Goal: Information Seeking & Learning: Learn about a topic

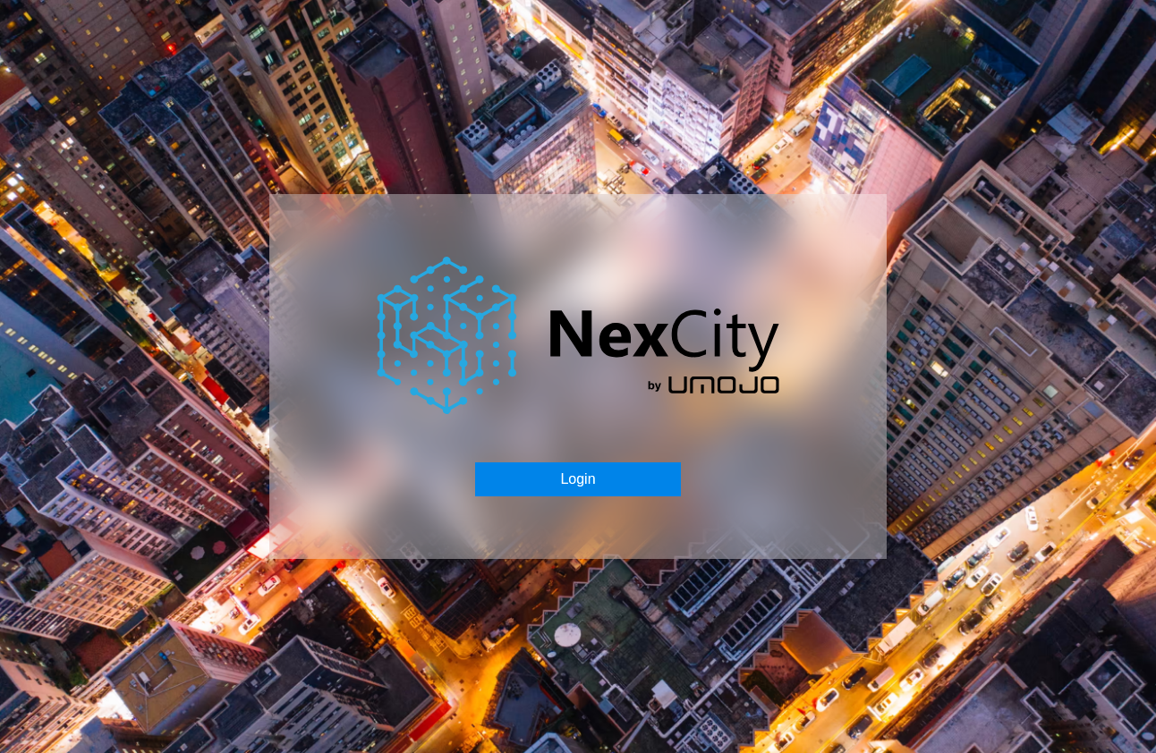
click at [565, 488] on button "Login" at bounding box center [577, 480] width 205 height 34
click at [601, 467] on button "Login" at bounding box center [579, 480] width 205 height 34
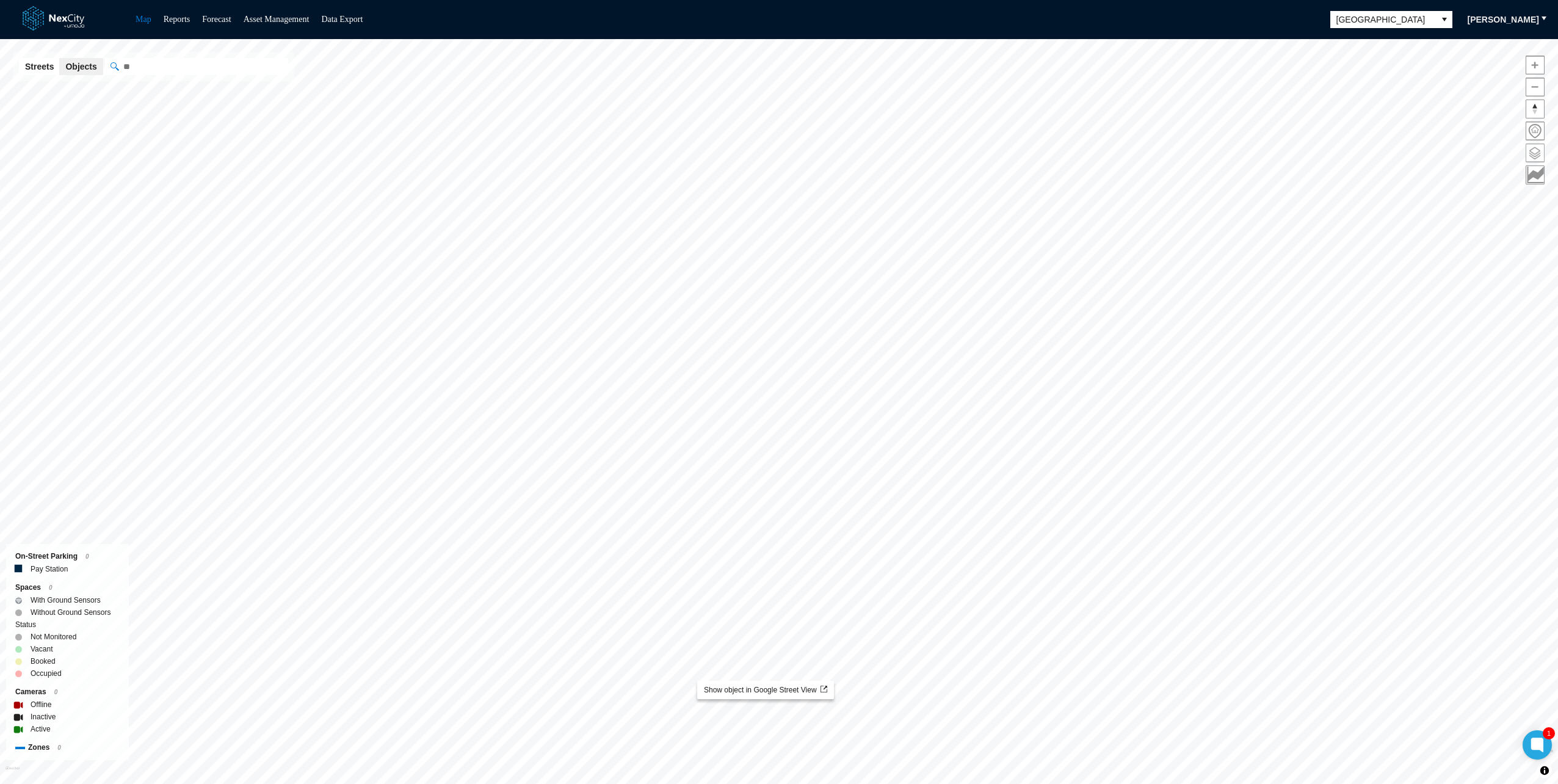
click at [790, 157] on span at bounding box center [1535, 153] width 18 height 18
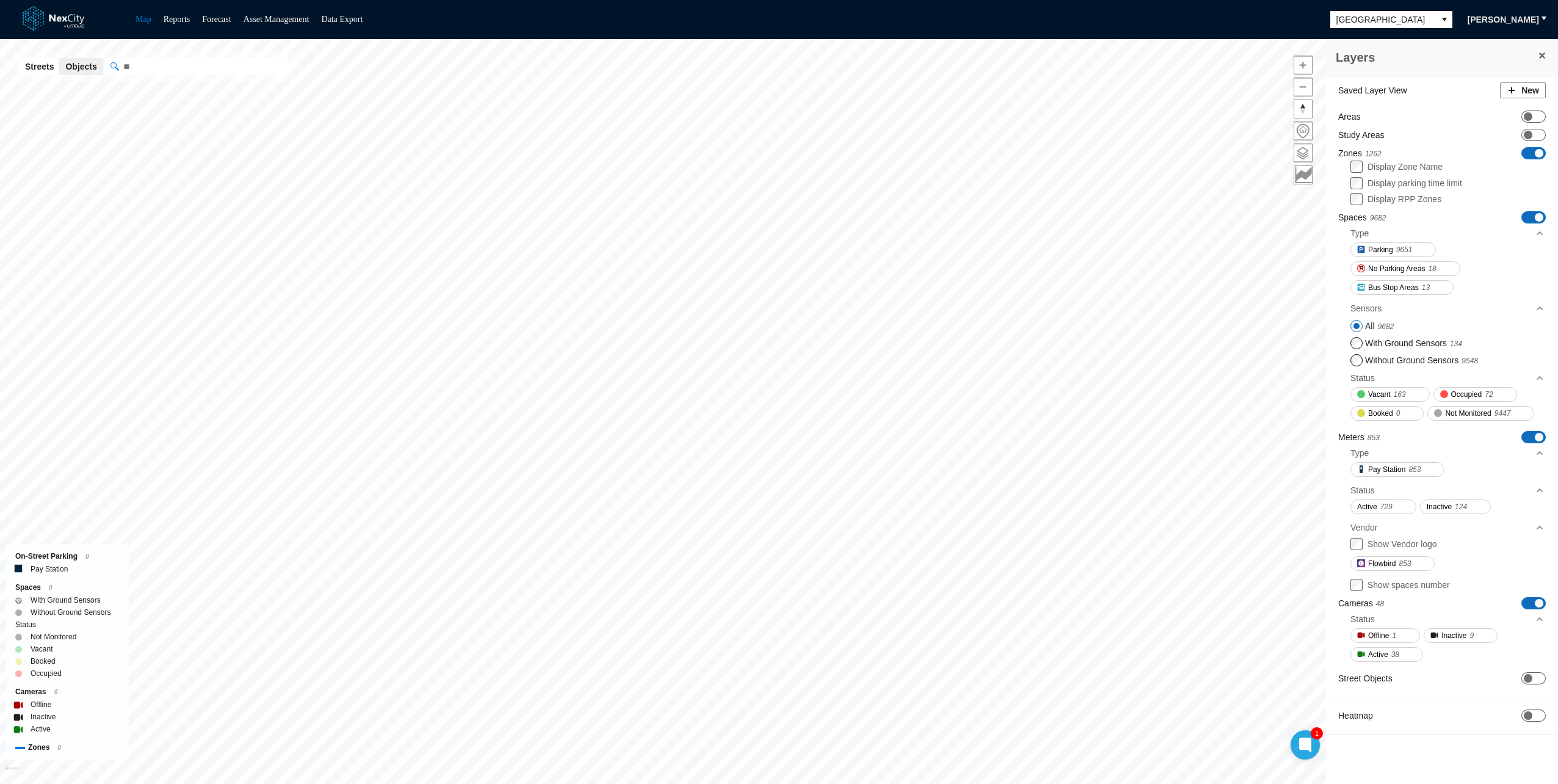
click at [790, 514] on div "Saved Layer View New Areas ON OFF Study Areas ON OFF Zones 1262 ON OFF Display …" at bounding box center [1442, 411] width 232 height 670
click at [790, 514] on span "ON OFF" at bounding box center [1533, 603] width 25 height 12
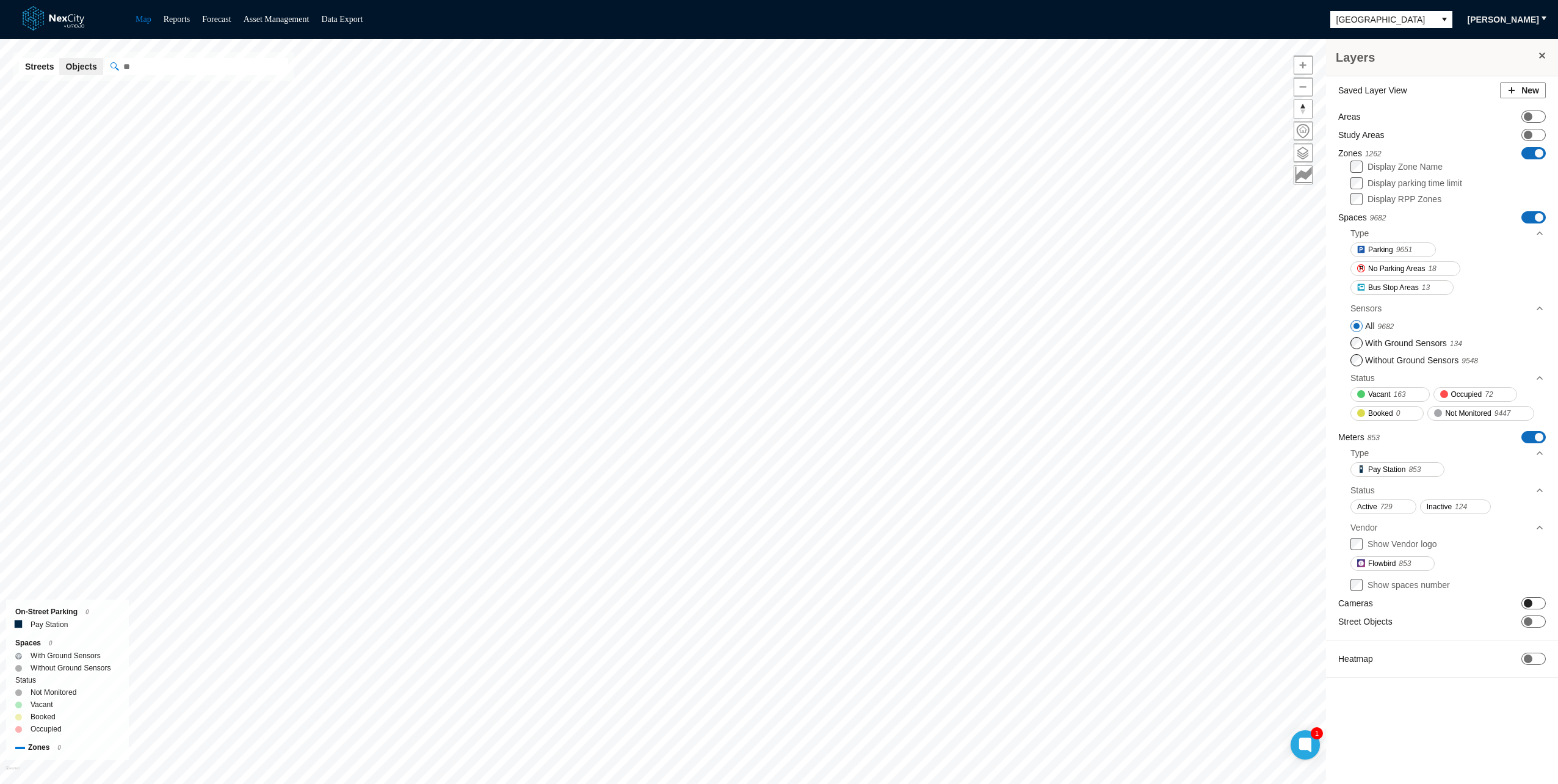
click at [790, 514] on span at bounding box center [1528, 603] width 9 height 9
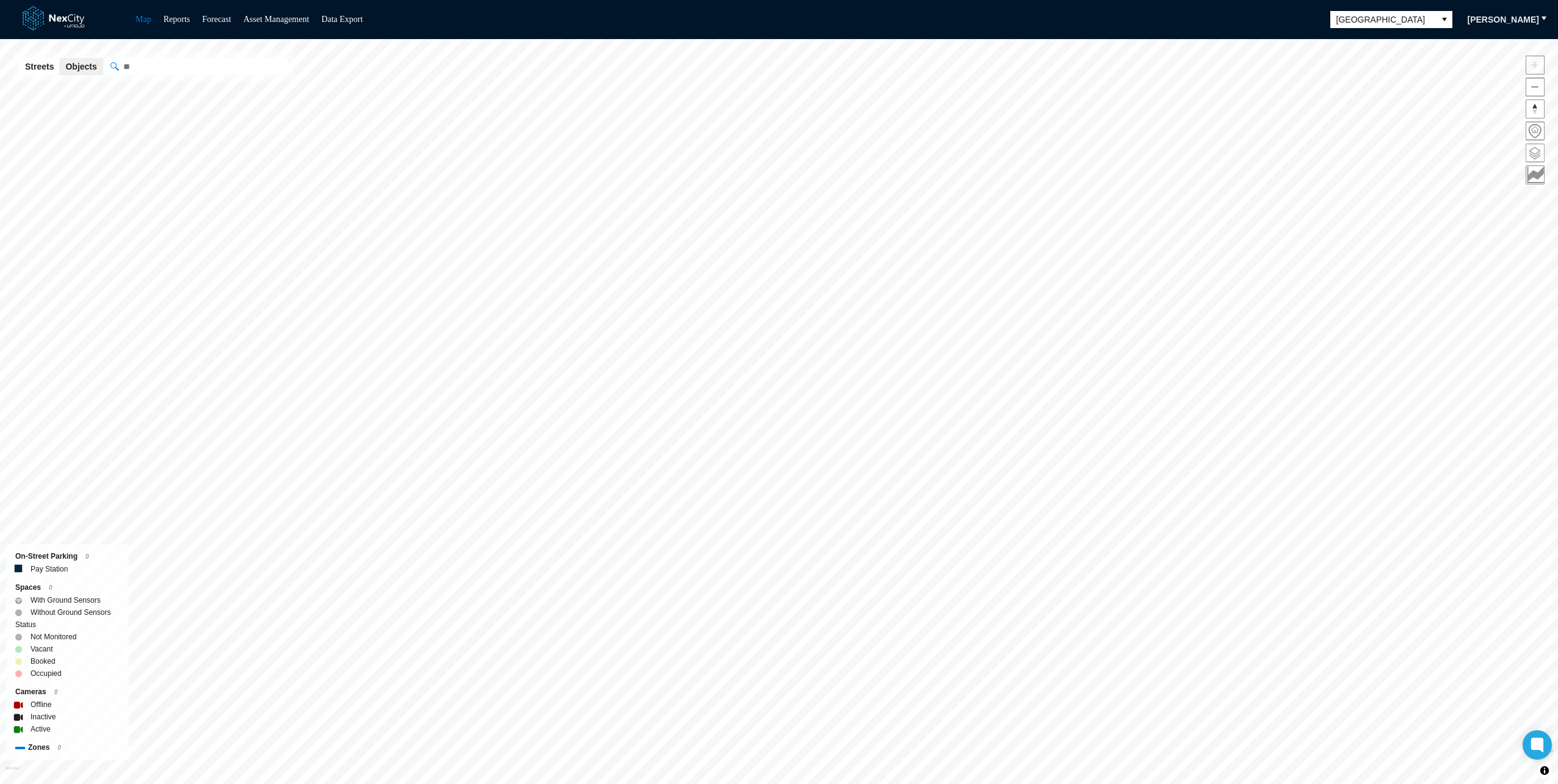
click at [1538, 154] on span at bounding box center [1535, 153] width 18 height 18
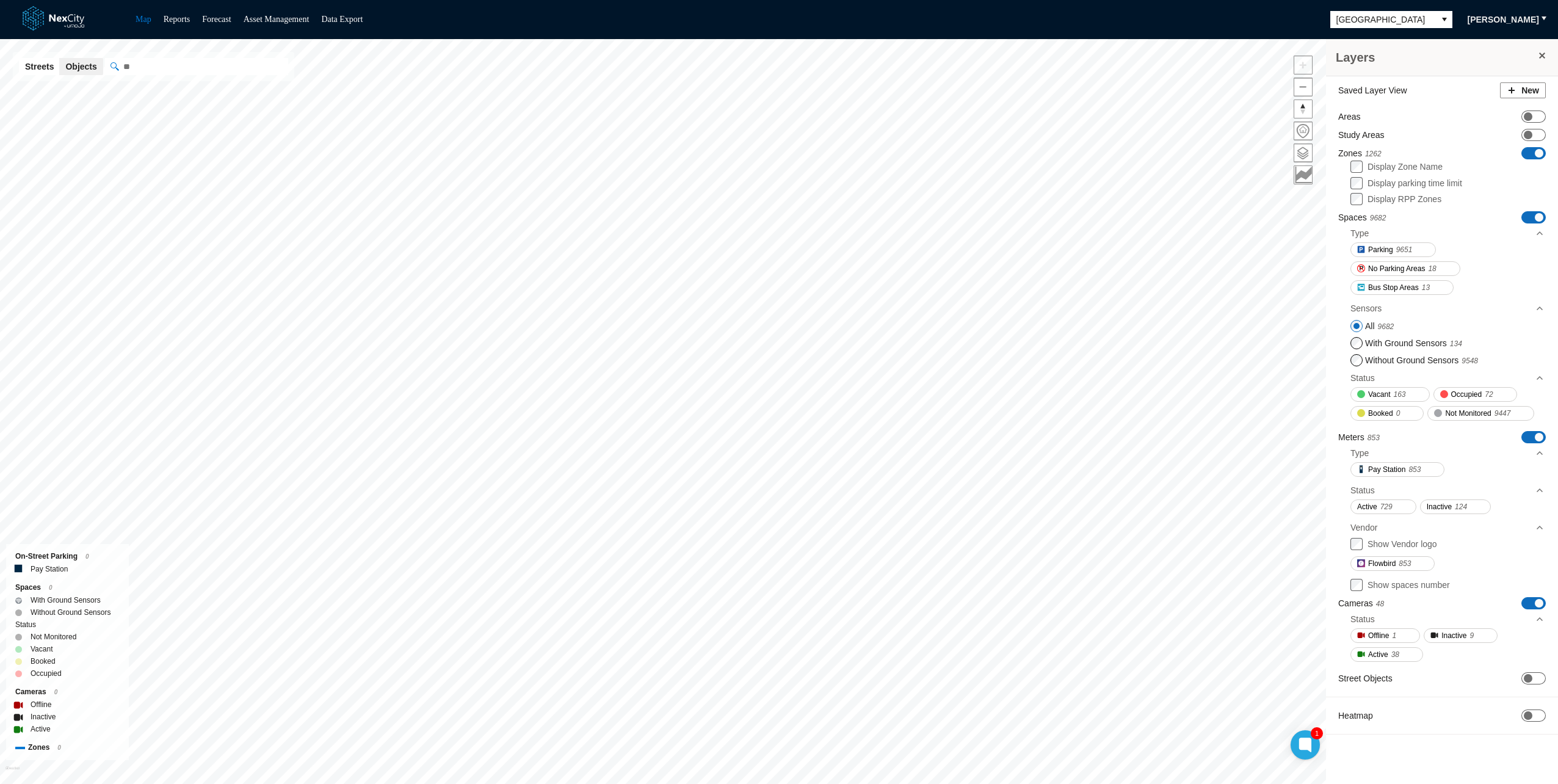
click at [1530, 210] on div "Saved Layer View New Areas ON OFF Study Areas ON OFF Zones 1262 ON OFF Display …" at bounding box center [1442, 411] width 232 height 670
click at [1530, 216] on span "ON OFF" at bounding box center [1533, 218] width 25 height 12
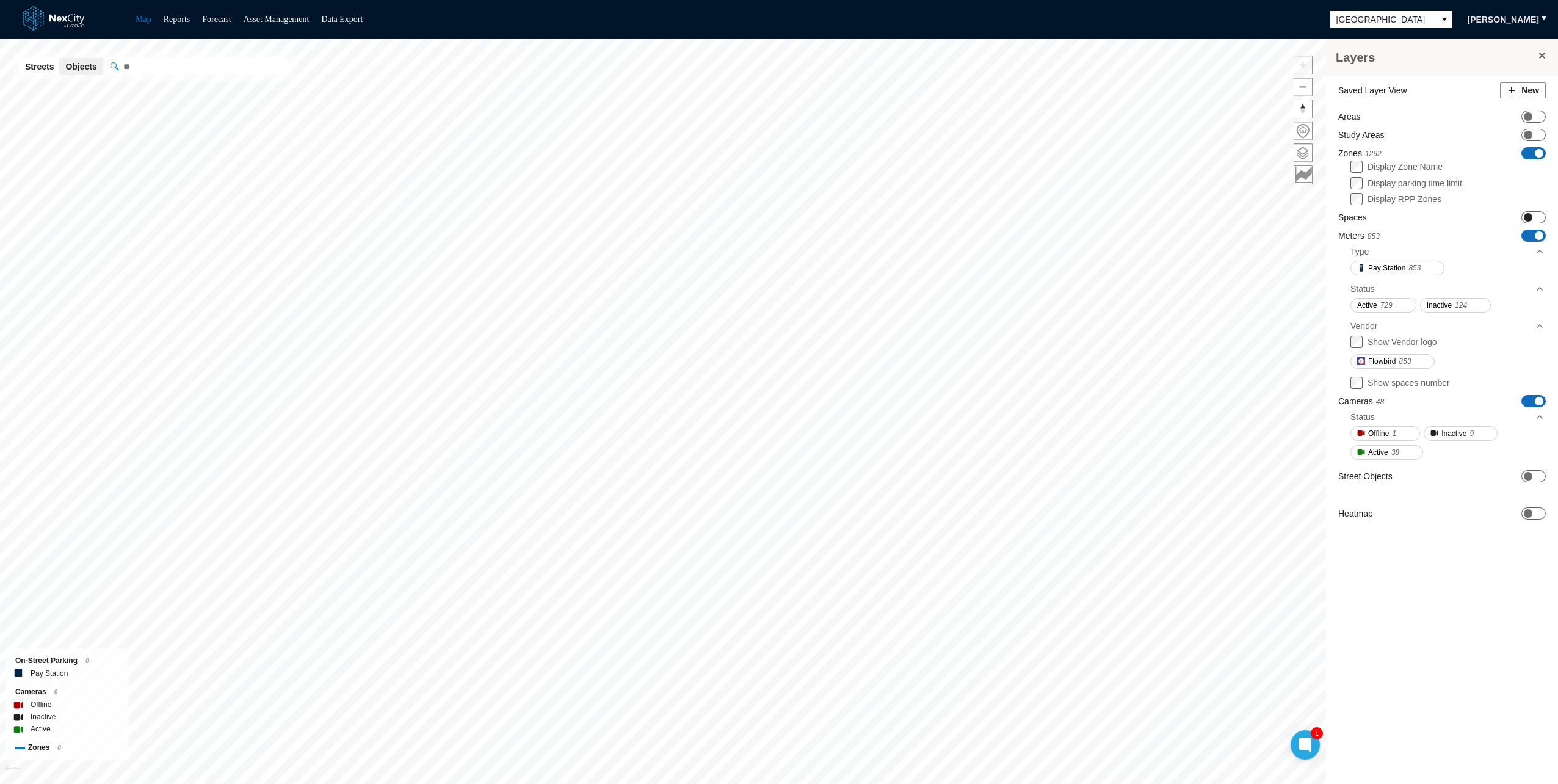
click at [1530, 216] on span at bounding box center [1528, 217] width 9 height 9
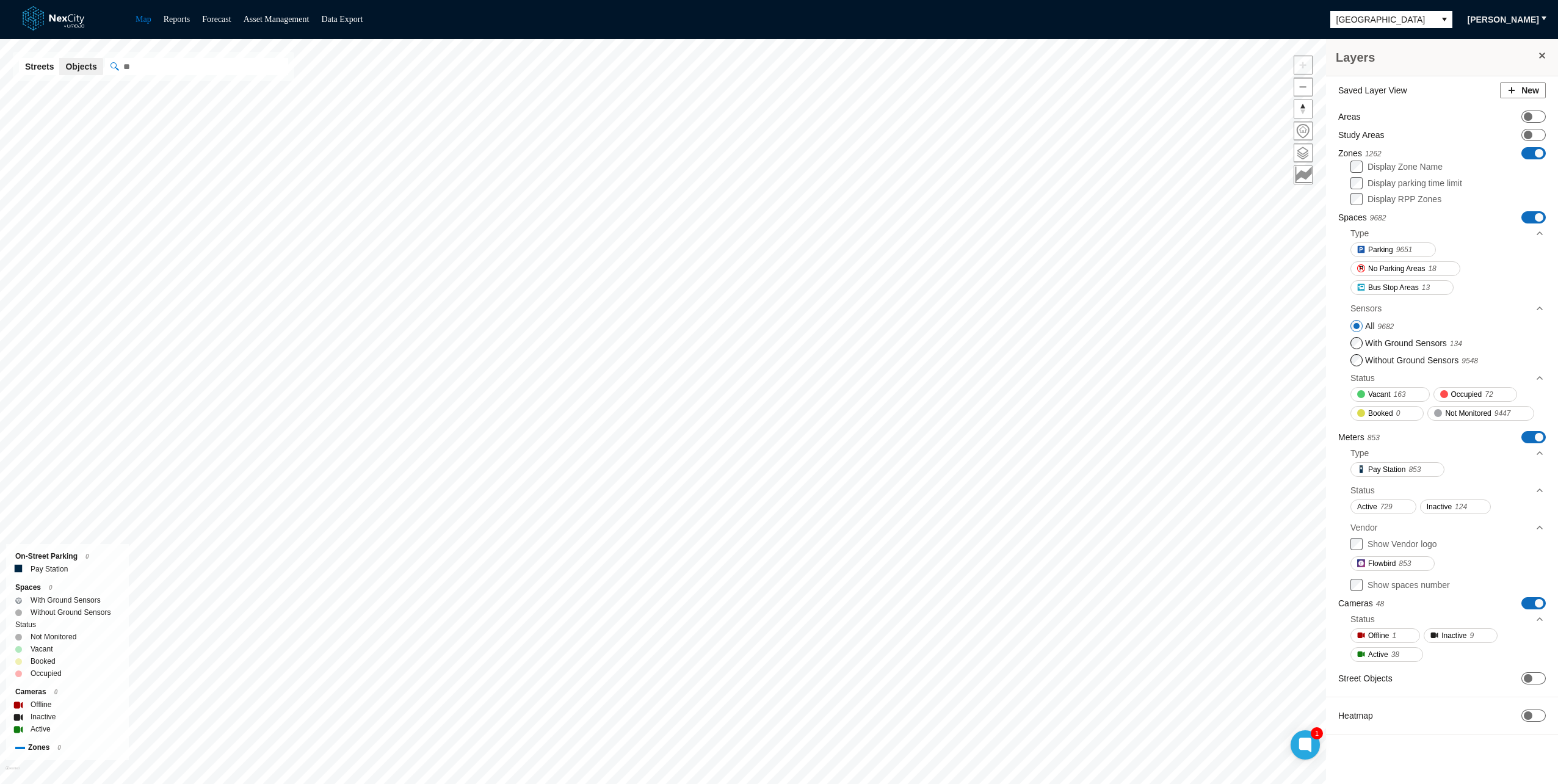
click at [1531, 437] on span "ON OFF" at bounding box center [1533, 437] width 25 height 12
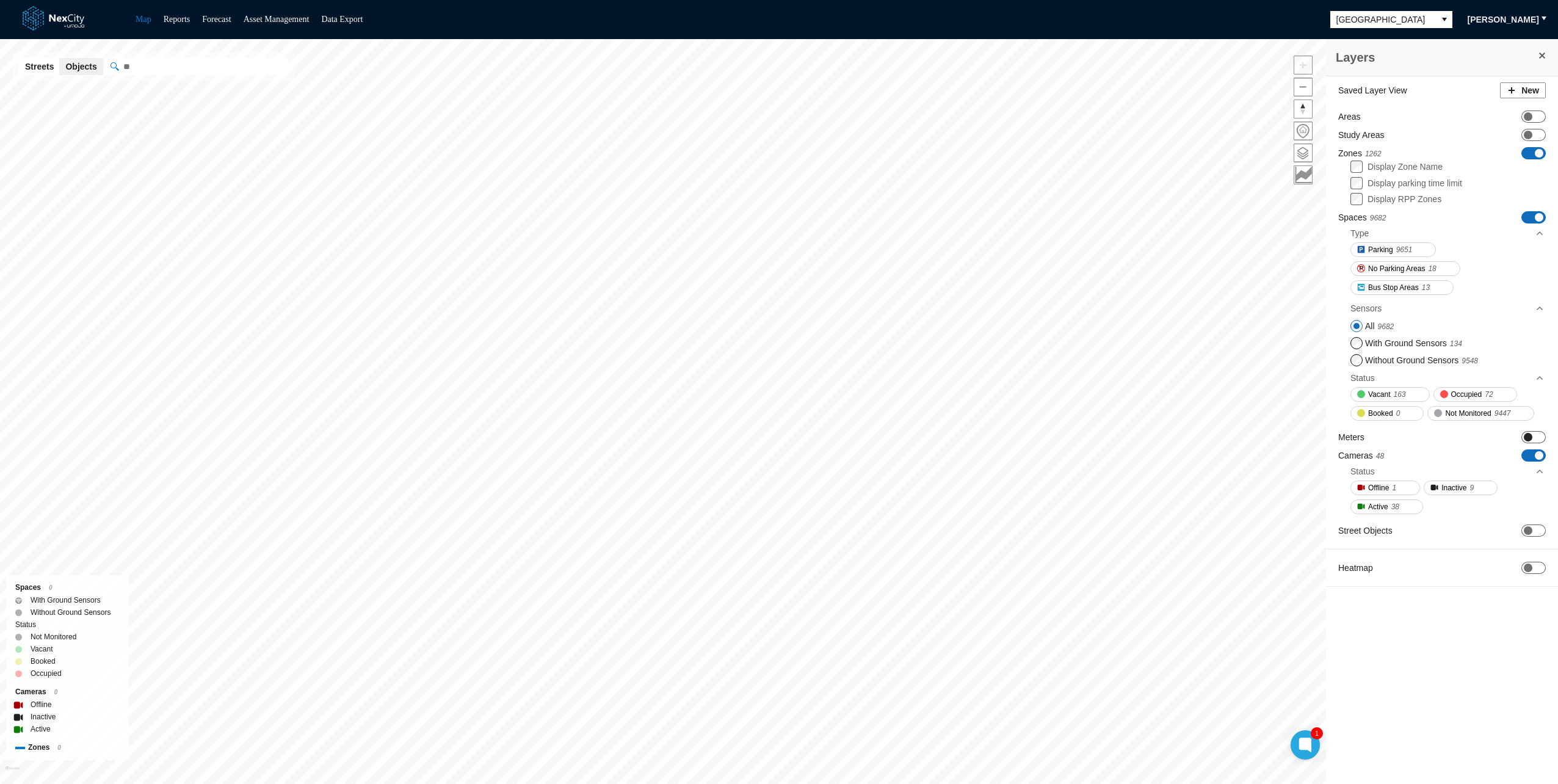
click at [1531, 437] on span at bounding box center [1528, 437] width 9 height 9
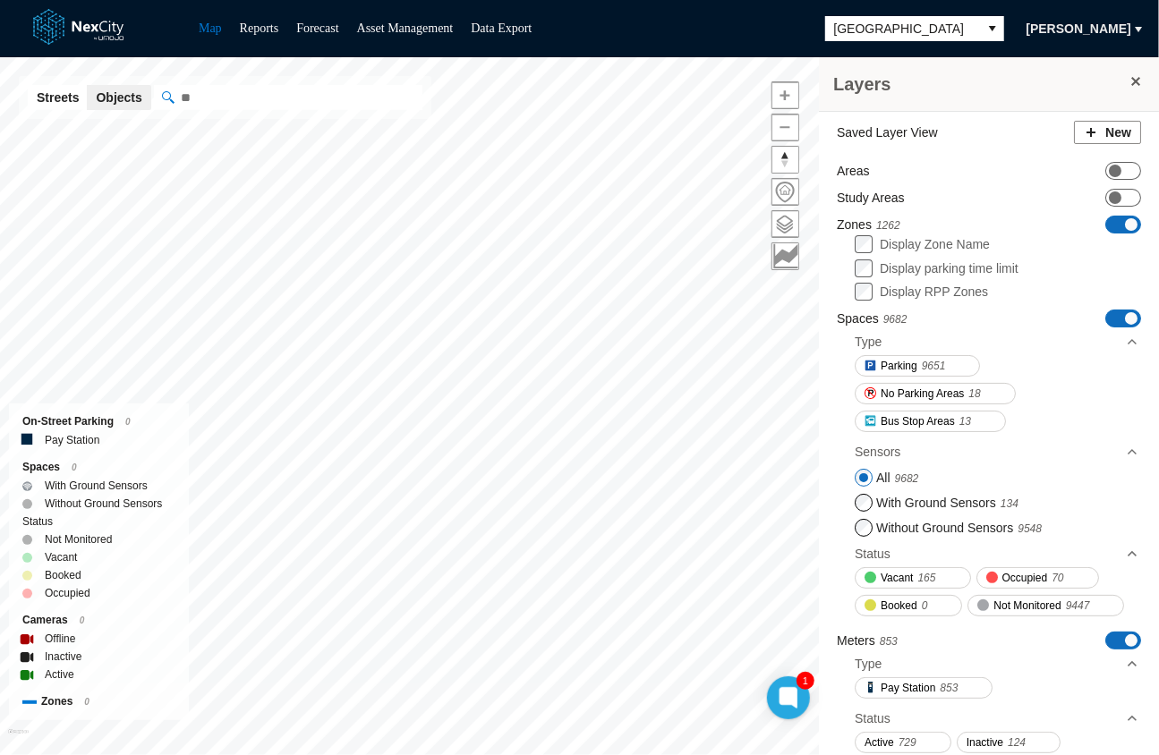
click at [1123, 69] on div "Layers" at bounding box center [989, 84] width 340 height 55
click at [1108, 89] on h3 "Layers" at bounding box center [979, 84] width 293 height 25
click at [1128, 76] on span at bounding box center [1135, 81] width 14 height 14
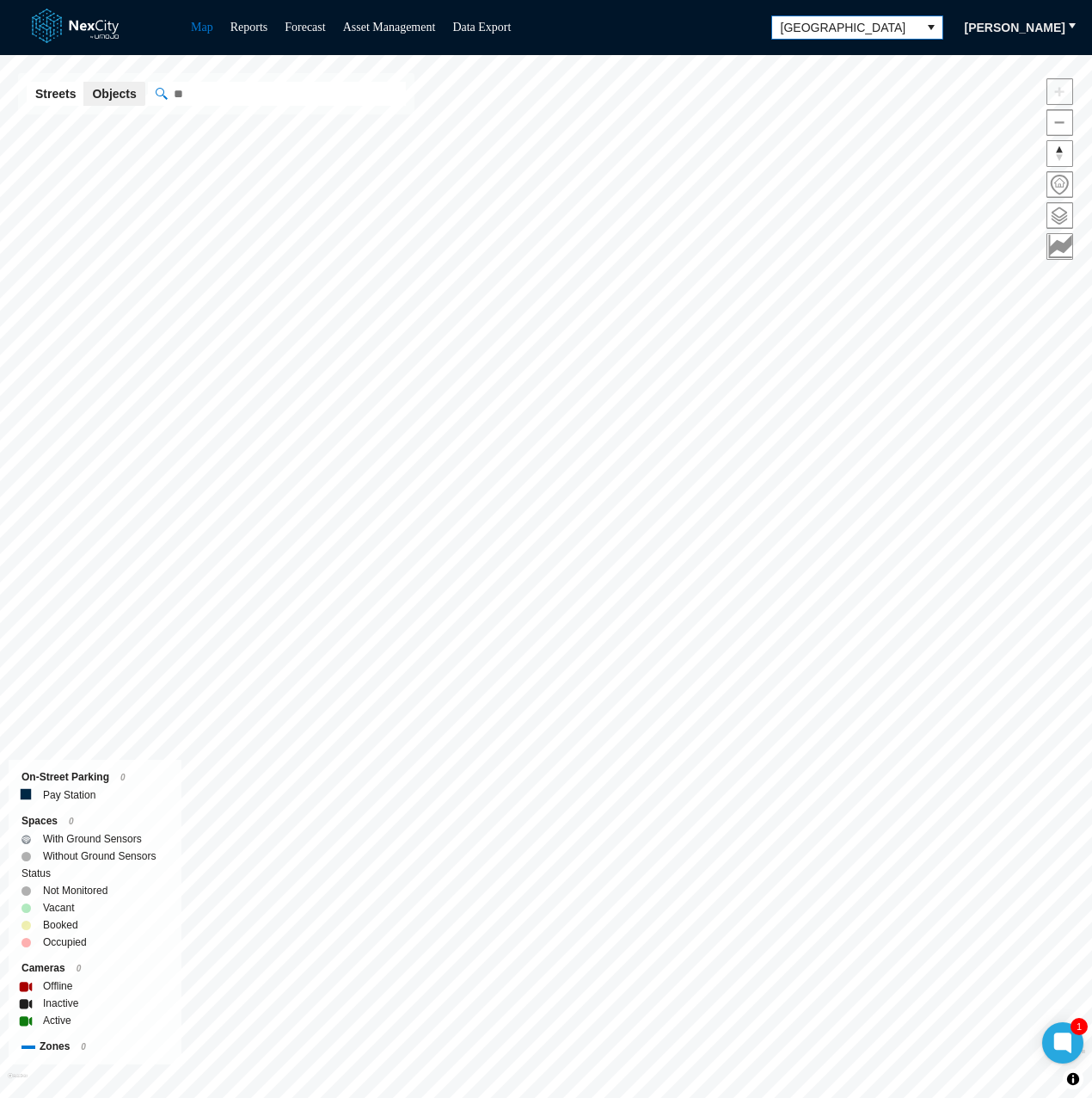
click at [920, 16] on span "[GEOGRAPHIC_DATA]" at bounding box center [846, 27] width 148 height 22
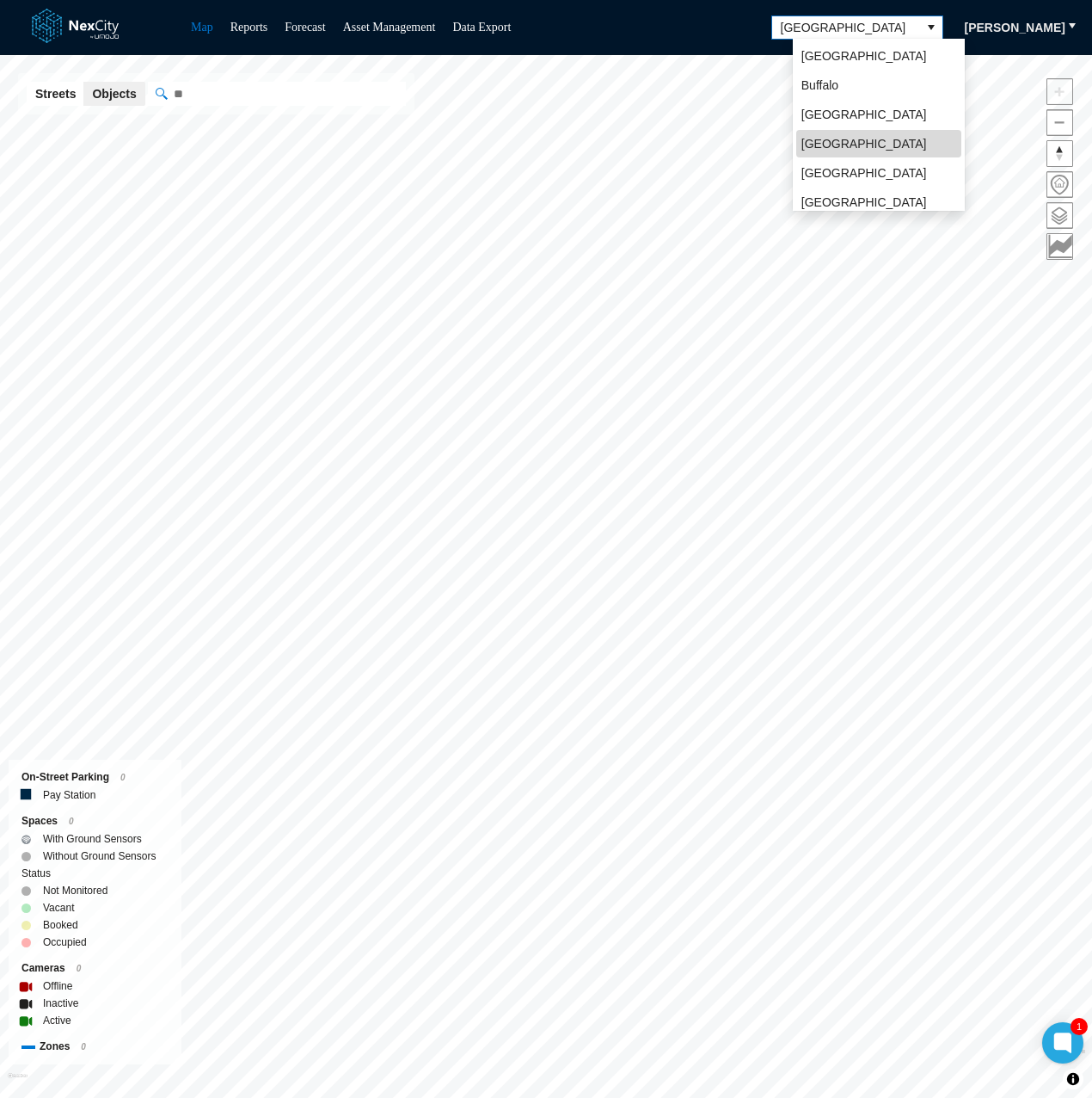
scroll to position [37, 0]
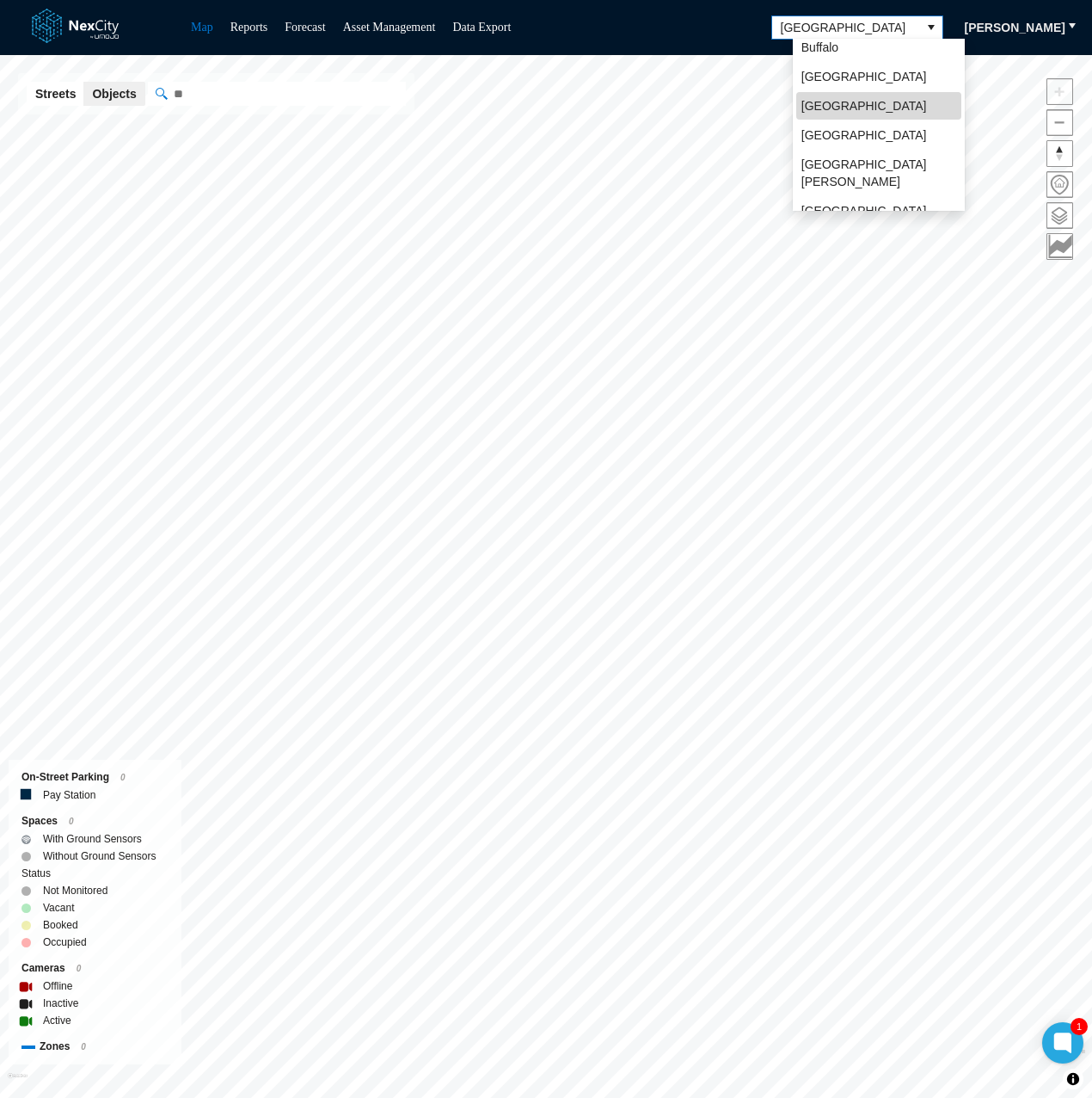
click at [857, 156] on li "San Jose" at bounding box center [879, 173] width 165 height 45
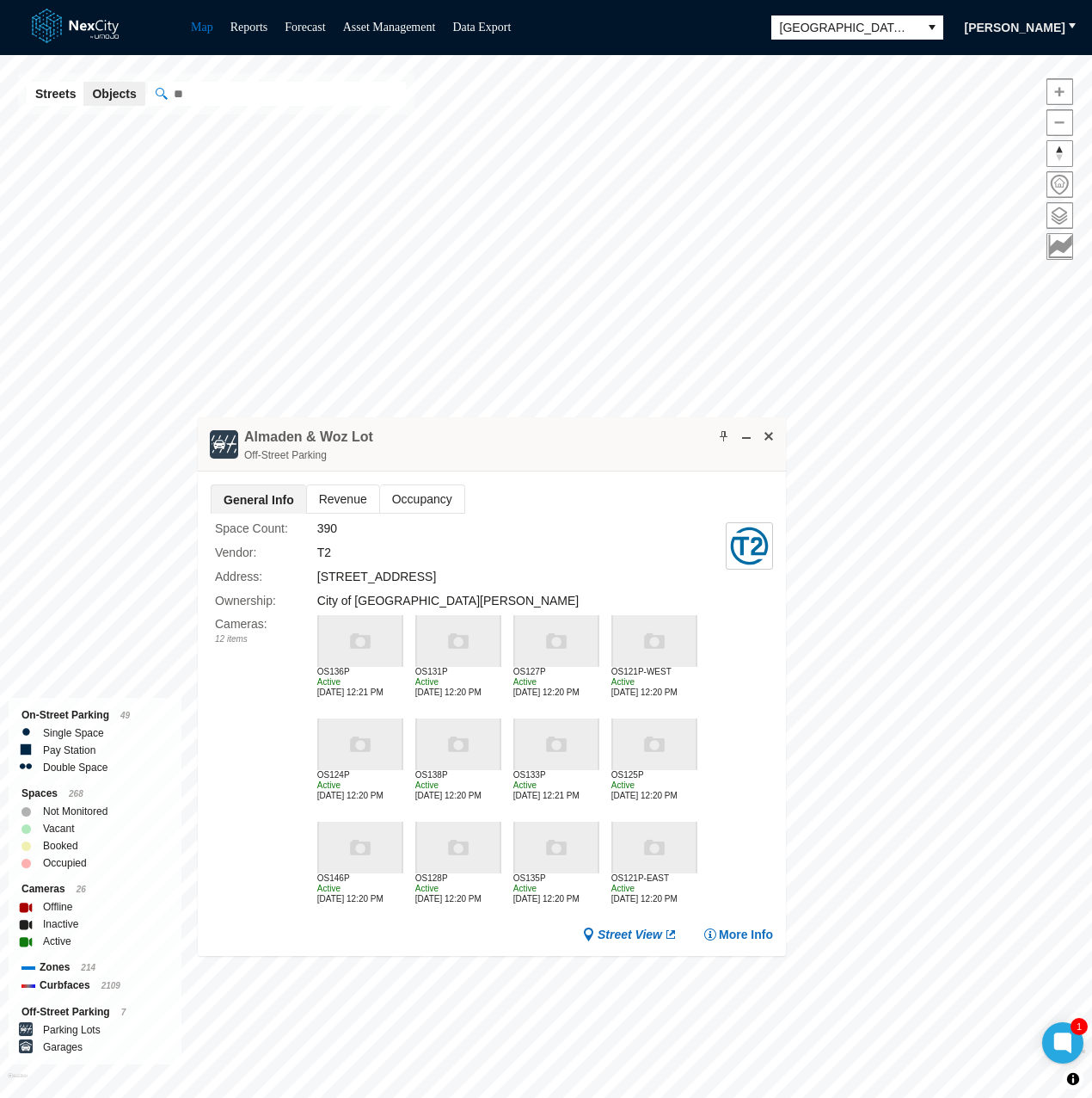
drag, startPoint x: 373, startPoint y: 563, endPoint x: 414, endPoint y: 210, distance: 355.4
click at [414, 417] on div "Almaden & Woz Lot Off-Street Parking" at bounding box center [492, 444] width 588 height 54
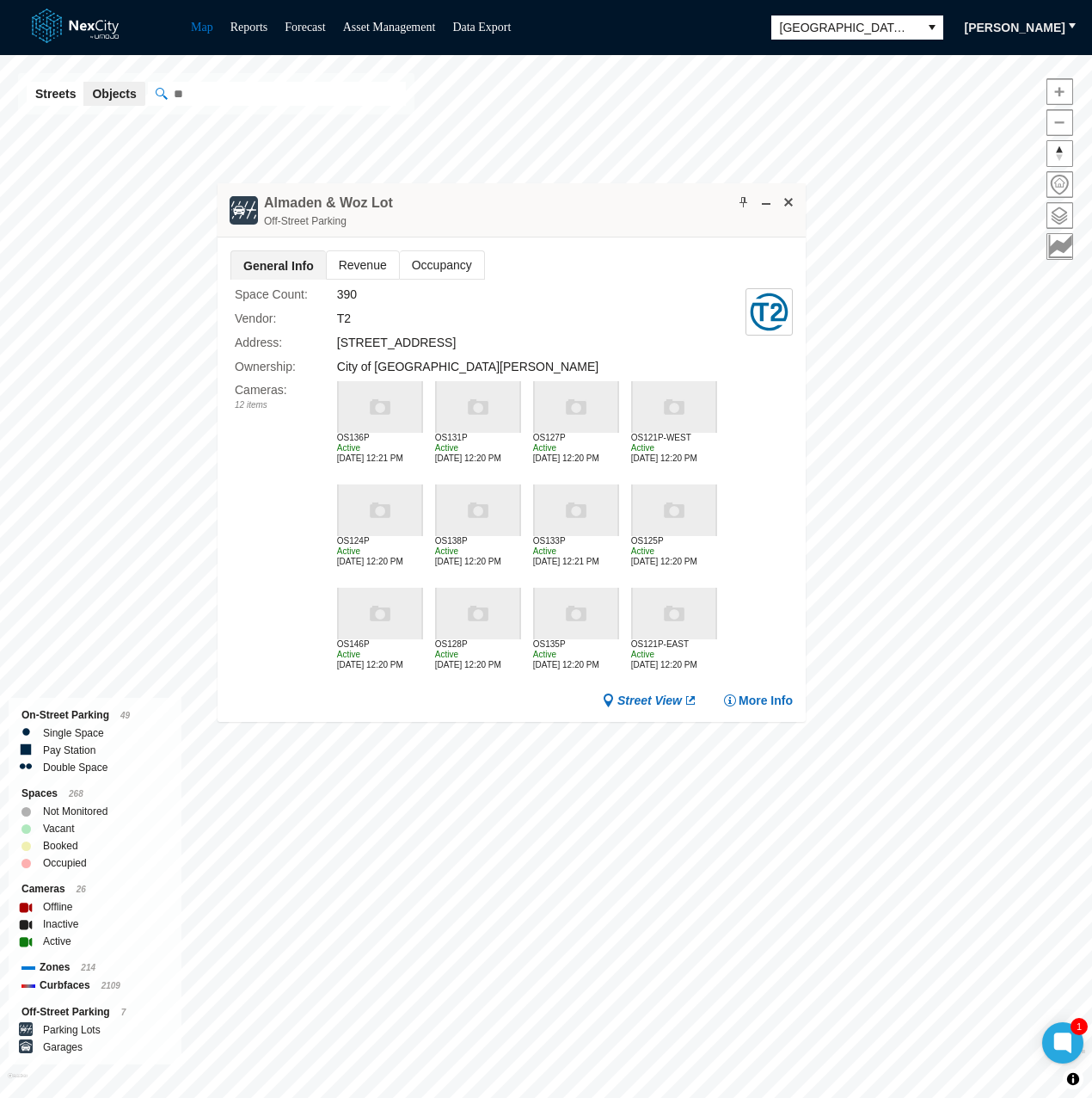
click at [374, 271] on span "Revenue" at bounding box center [362, 264] width 72 height 28
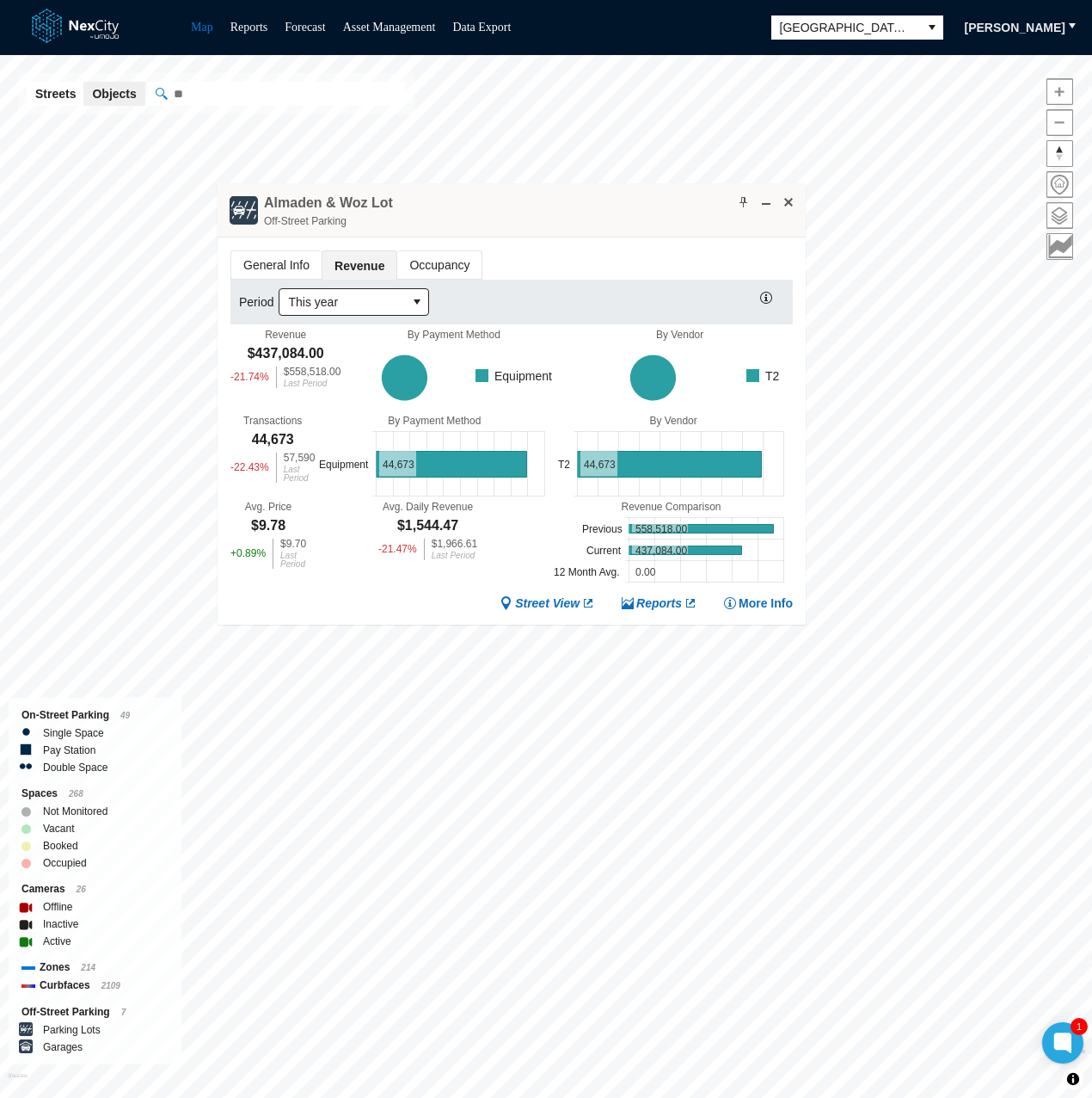
click at [329, 602] on div "Street View Reports More Info" at bounding box center [511, 603] width 562 height 16
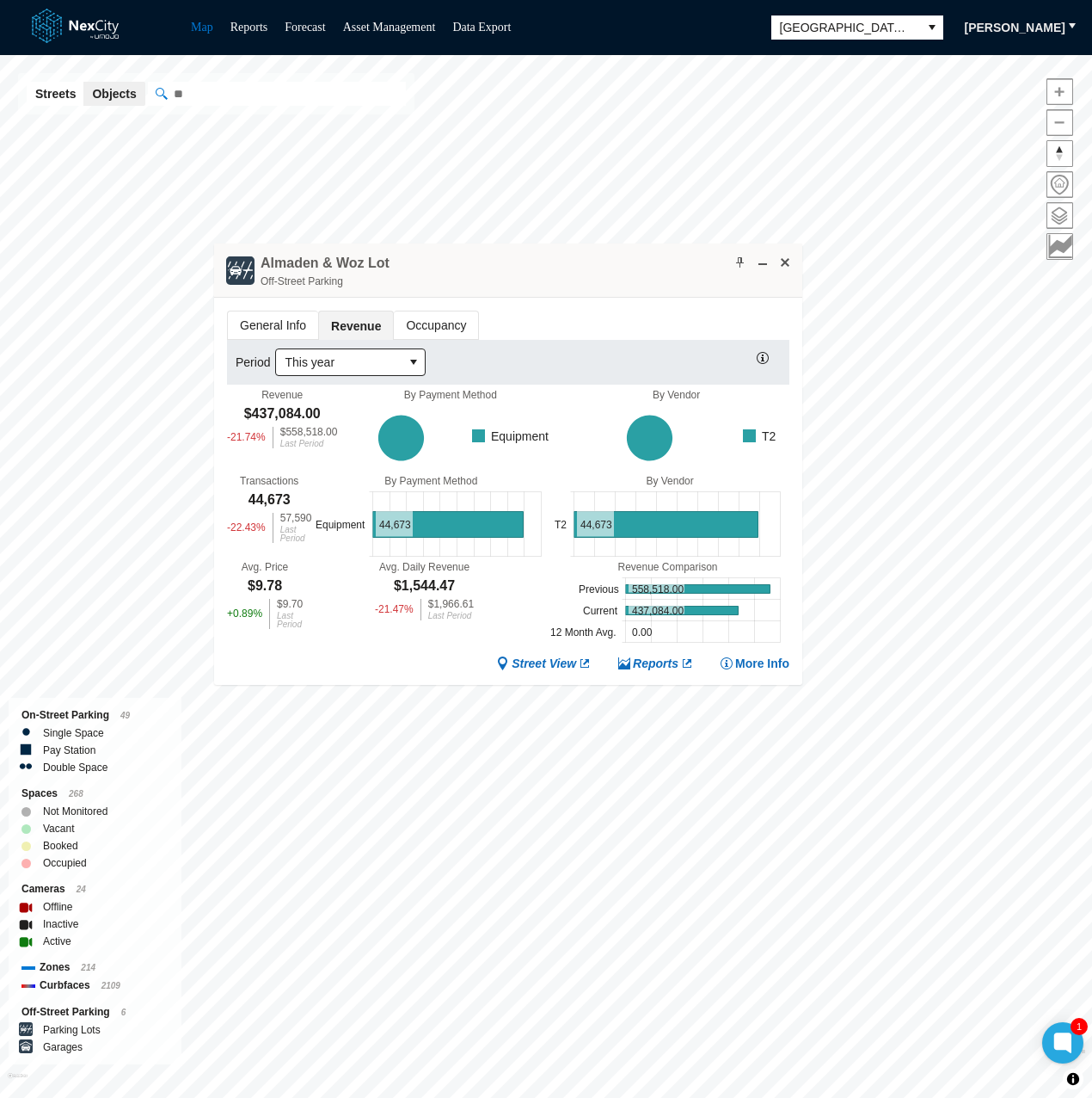
drag, startPoint x: 535, startPoint y: 241, endPoint x: 471, endPoint y: 265, distance: 68.4
click at [471, 265] on div "Almaden & Woz Lot Off-Street Parking" at bounding box center [509, 270] width 588 height 54
click at [344, 657] on div "Street View Reports More Info" at bounding box center [508, 663] width 562 height 16
click at [551, 298] on div "General Info Revenue Occupancy Period This year Revenue $437,084.00 -21.74 % $5…" at bounding box center [509, 491] width 588 height 387
click at [336, 314] on span "Revenue" at bounding box center [356, 326] width 74 height 29
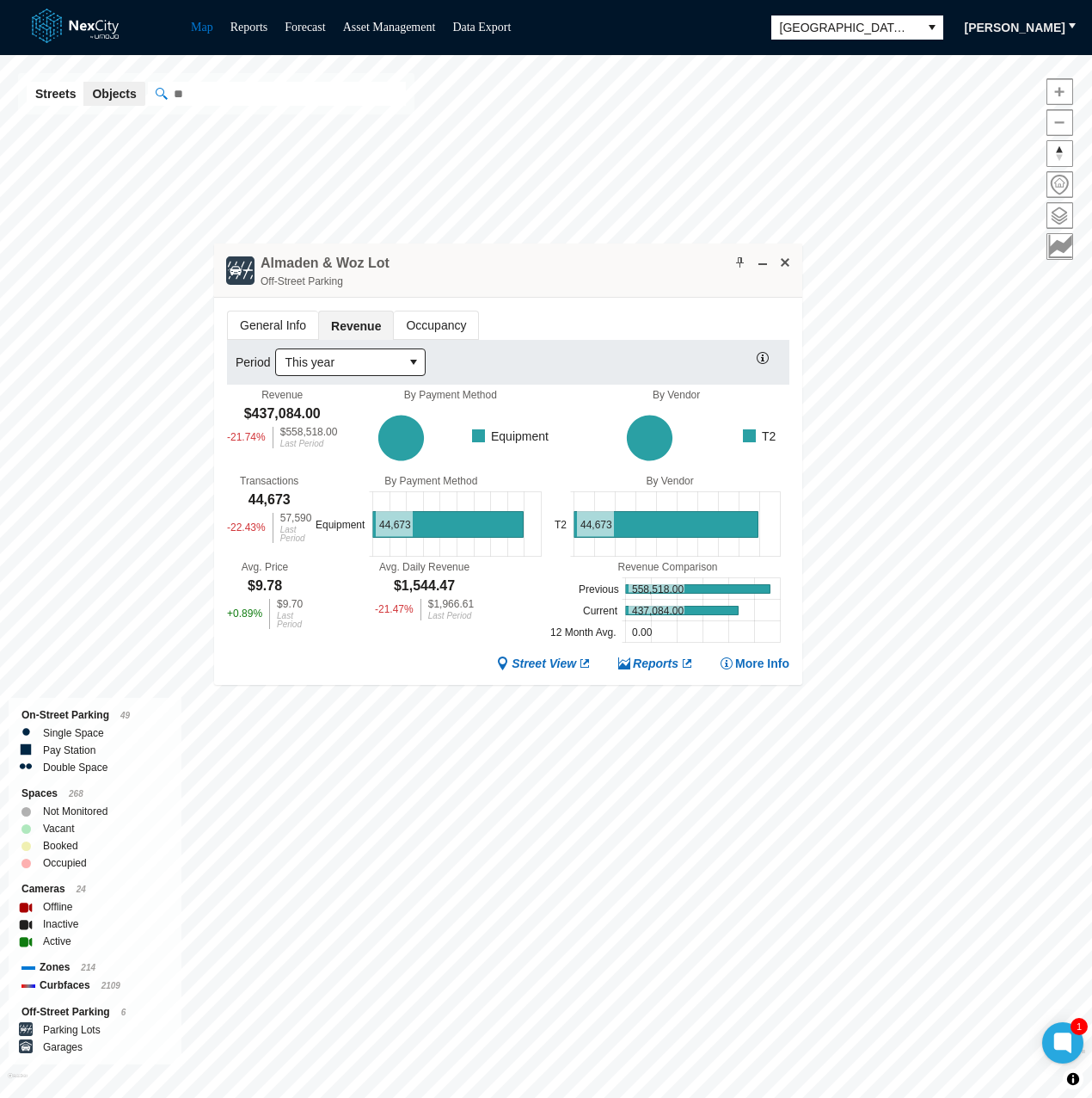
click at [412, 254] on div "Almaden & Woz Lot Off-Street Parking" at bounding box center [509, 270] width 588 height 54
click at [593, 291] on div "Almaden & Woz Lot Off-Street Parking" at bounding box center [509, 270] width 588 height 54
click at [459, 658] on div "Street View Reports More Info" at bounding box center [508, 663] width 562 height 16
click at [564, 283] on div "Almaden & Woz Lot Off-Street Parking" at bounding box center [509, 270] width 588 height 54
click at [539, 315] on ul "General Info Revenue Occupancy" at bounding box center [508, 325] width 562 height 29
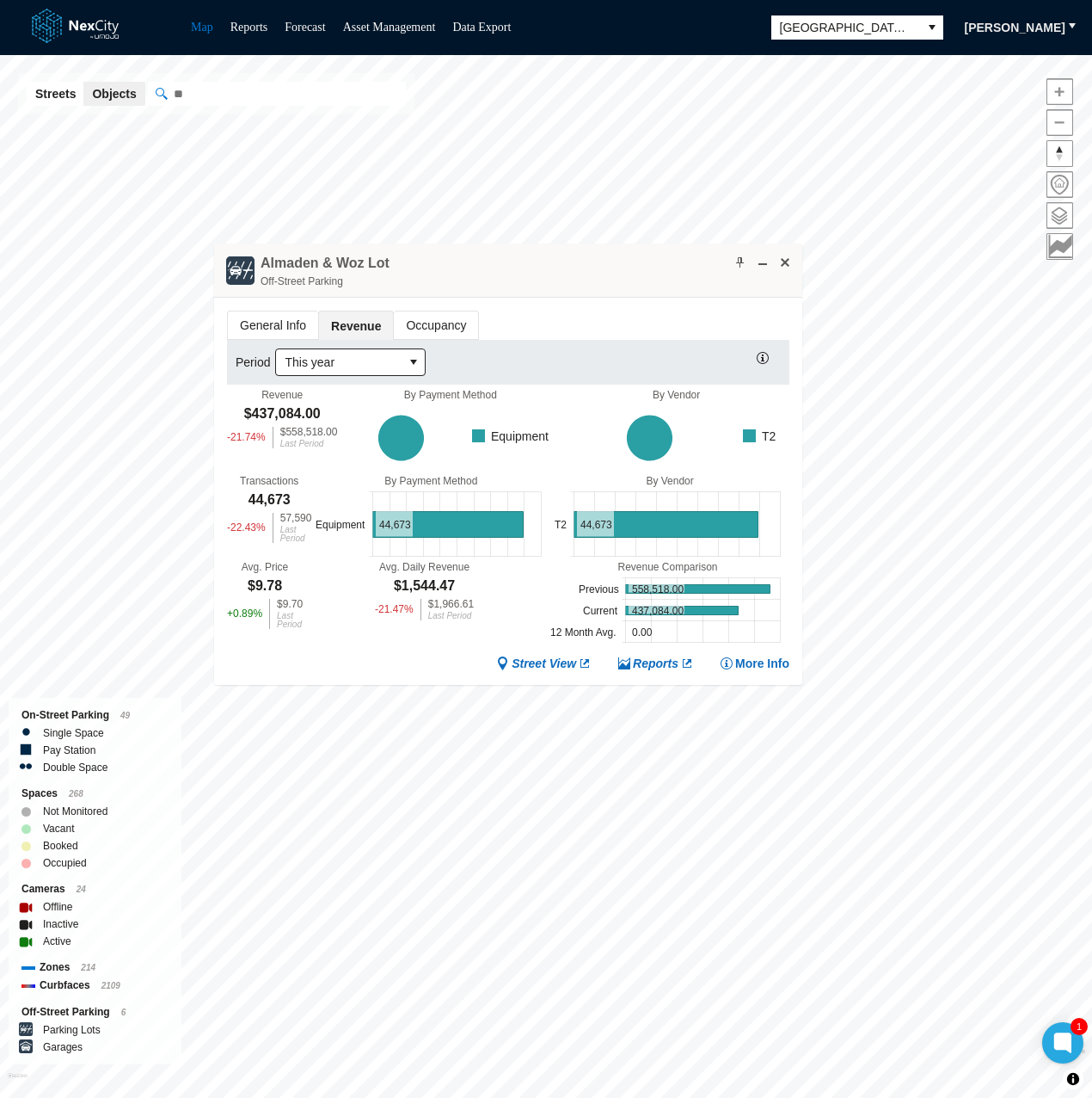
click at [380, 656] on div "Street View Reports More Info" at bounding box center [508, 663] width 562 height 16
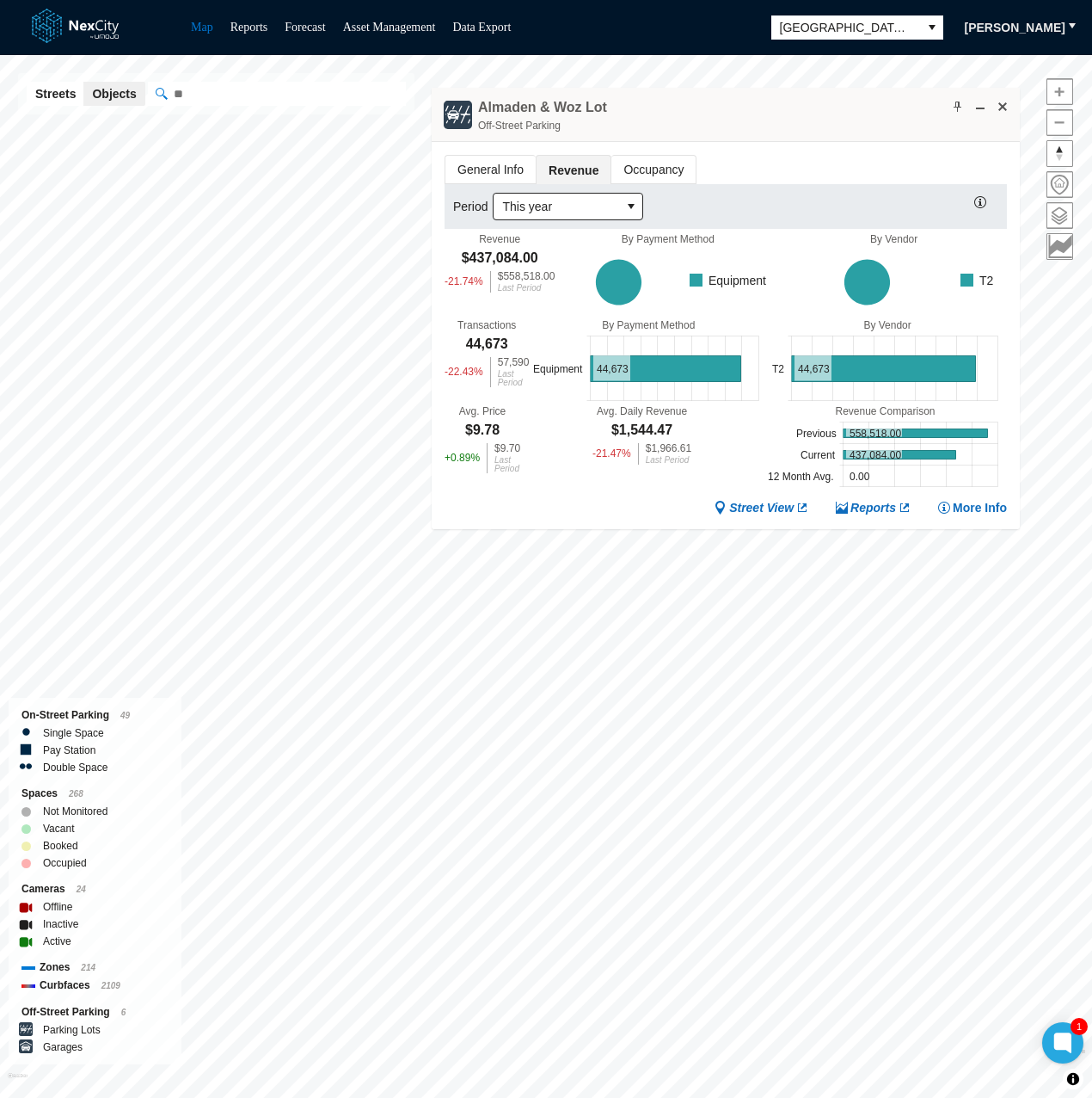
drag, startPoint x: 464, startPoint y: 257, endPoint x: 682, endPoint y: 102, distance: 267.5
click at [682, 102] on div "Almaden & Woz Lot Off-Street Parking" at bounding box center [726, 114] width 588 height 54
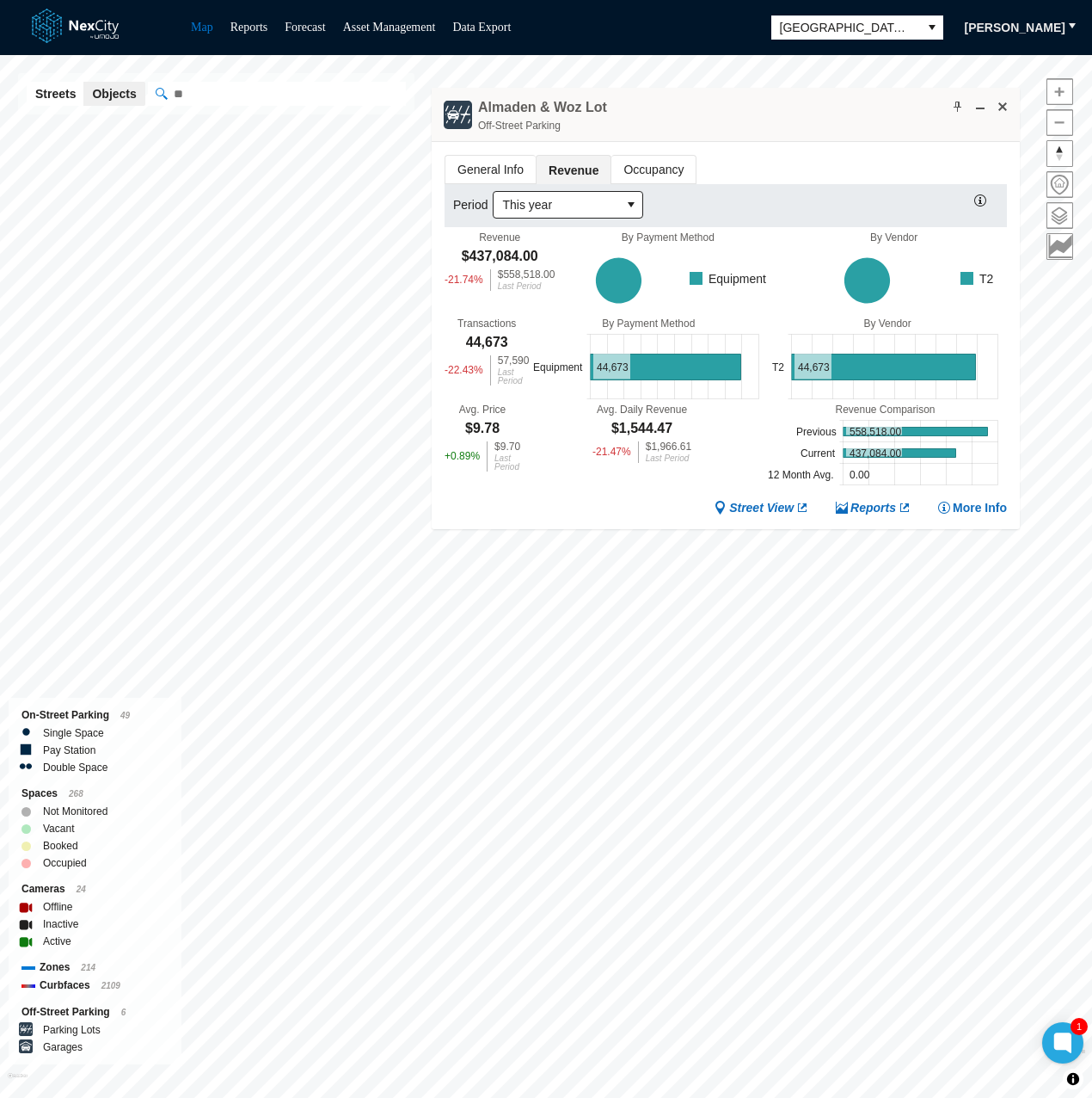
scroll to position [4, 0]
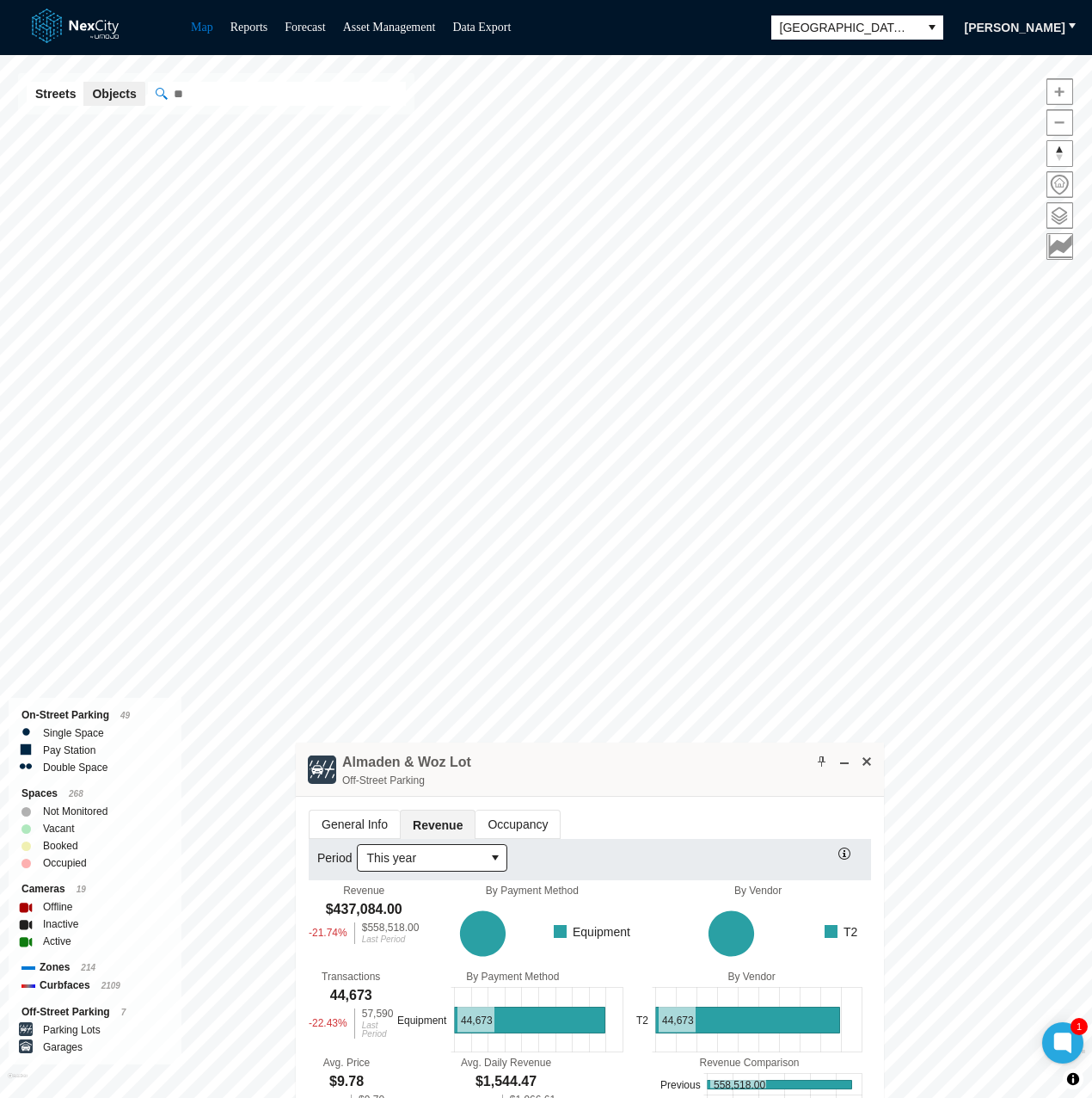
click at [603, 911] on div "San Jose KPI overview Reports 0 On-Street parking zones | 0 Off-Street parking …" at bounding box center [546, 576] width 1092 height 1042
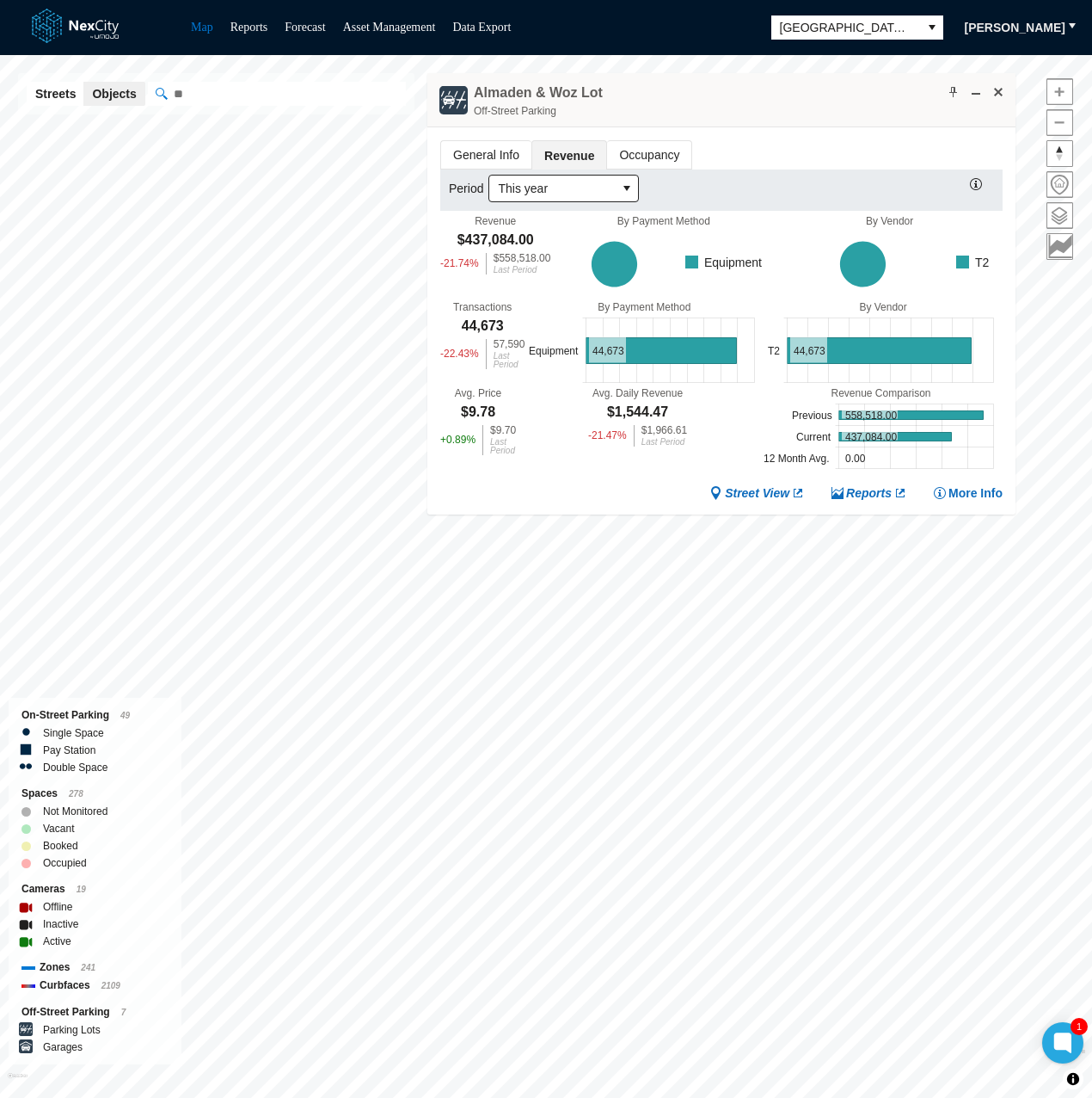
drag, startPoint x: 584, startPoint y: 751, endPoint x: 716, endPoint y: 82, distance: 681.9
click at [716, 82] on div "Almaden & Woz Lot Off-Street Parking" at bounding box center [722, 100] width 588 height 54
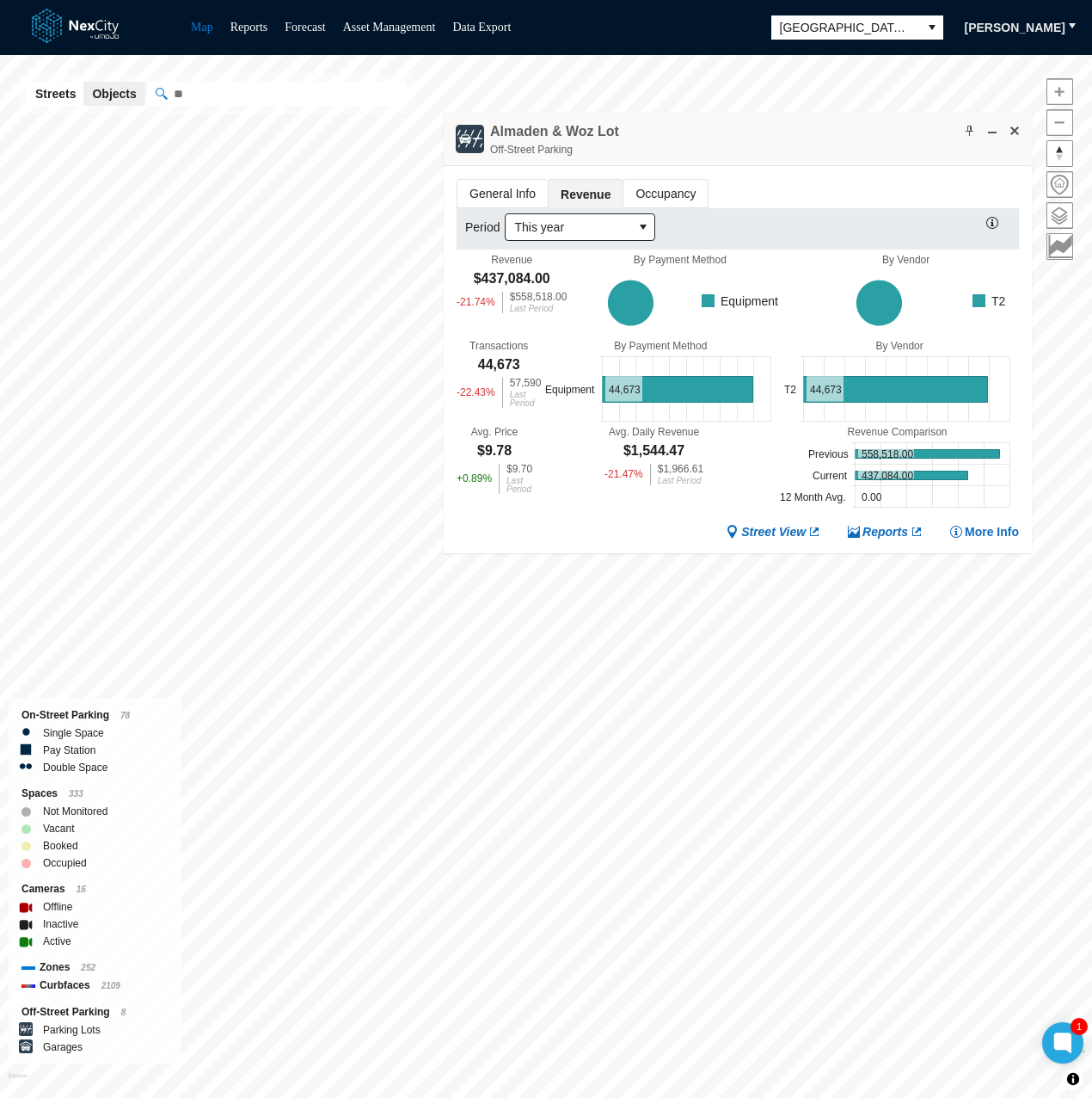
drag, startPoint x: 760, startPoint y: 164, endPoint x: 778, endPoint y: 134, distance: 35.0
click at [778, 134] on div "Almaden & Woz Lot Off-Street Parking" at bounding box center [738, 138] width 588 height 54
click at [615, 524] on div "Street View Reports More Info" at bounding box center [737, 532] width 562 height 16
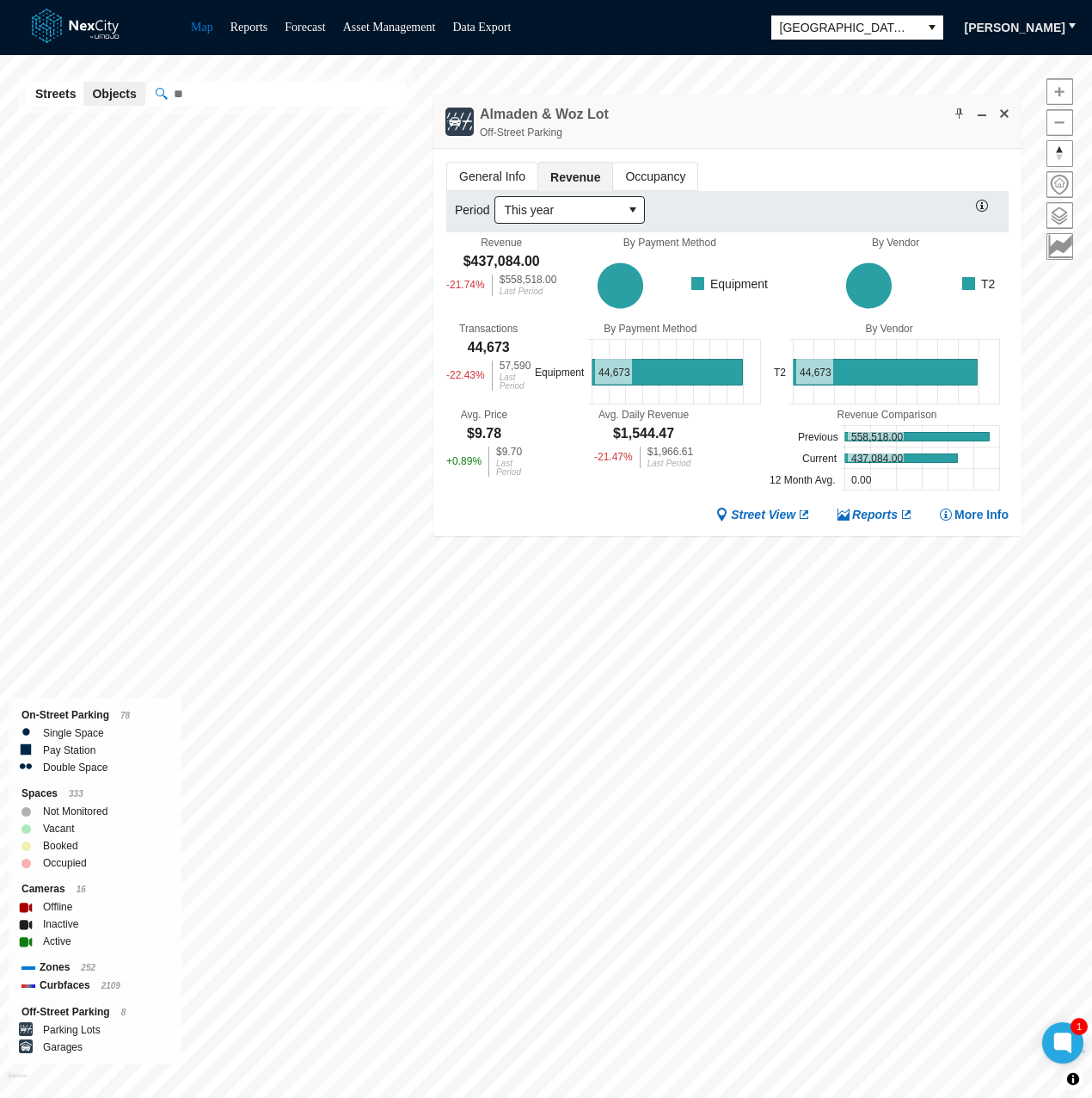
drag, startPoint x: 649, startPoint y: 127, endPoint x: 638, endPoint y: 110, distance: 20.2
click at [638, 110] on div "Almaden & Woz Lot Off-Street Parking" at bounding box center [728, 121] width 588 height 54
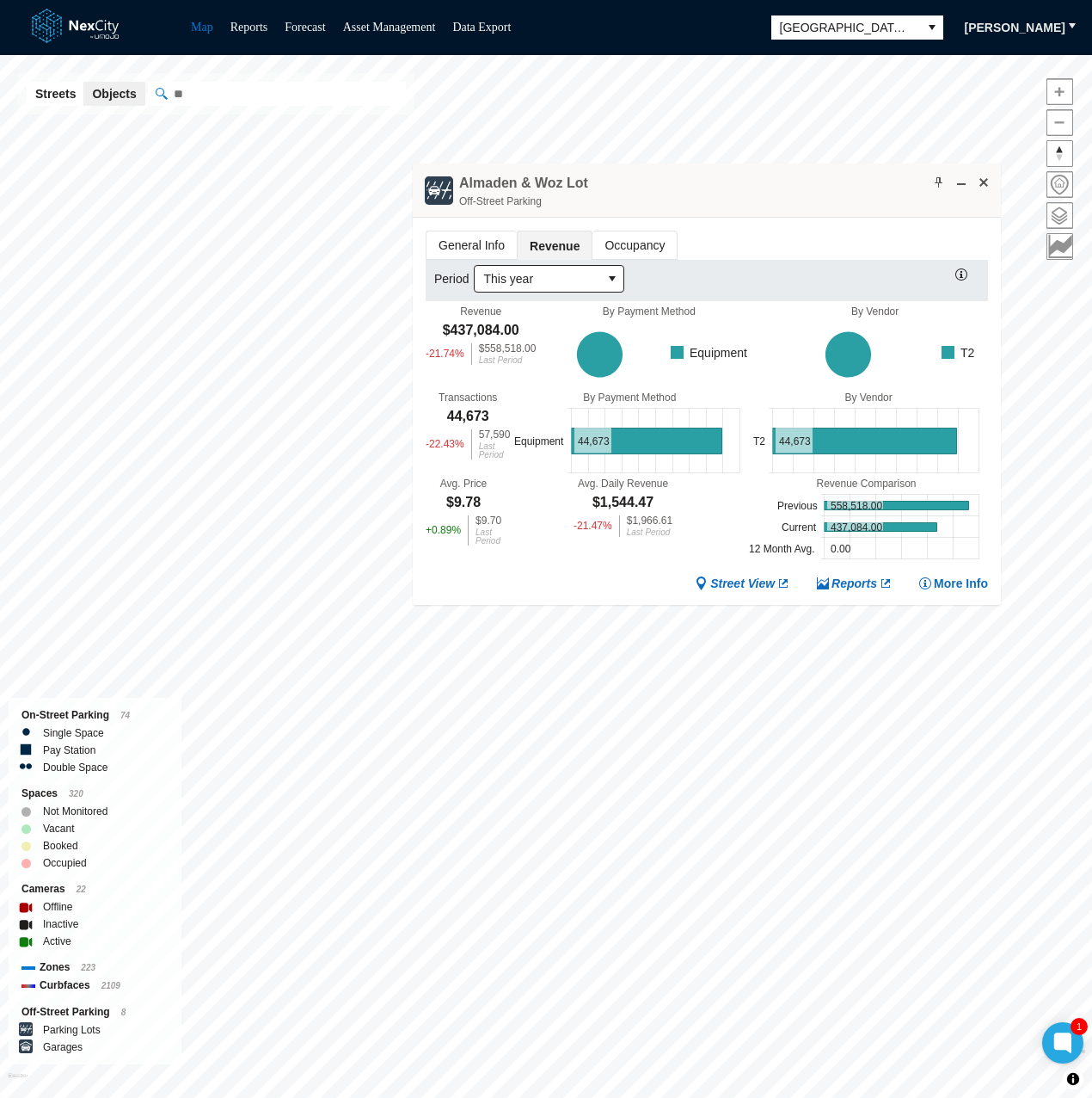
drag, startPoint x: 682, startPoint y: 87, endPoint x: 806, endPoint y: 173, distance: 150.9
click at [806, 173] on div "Almaden & Woz Lot Off-Street Parking" at bounding box center [707, 190] width 588 height 54
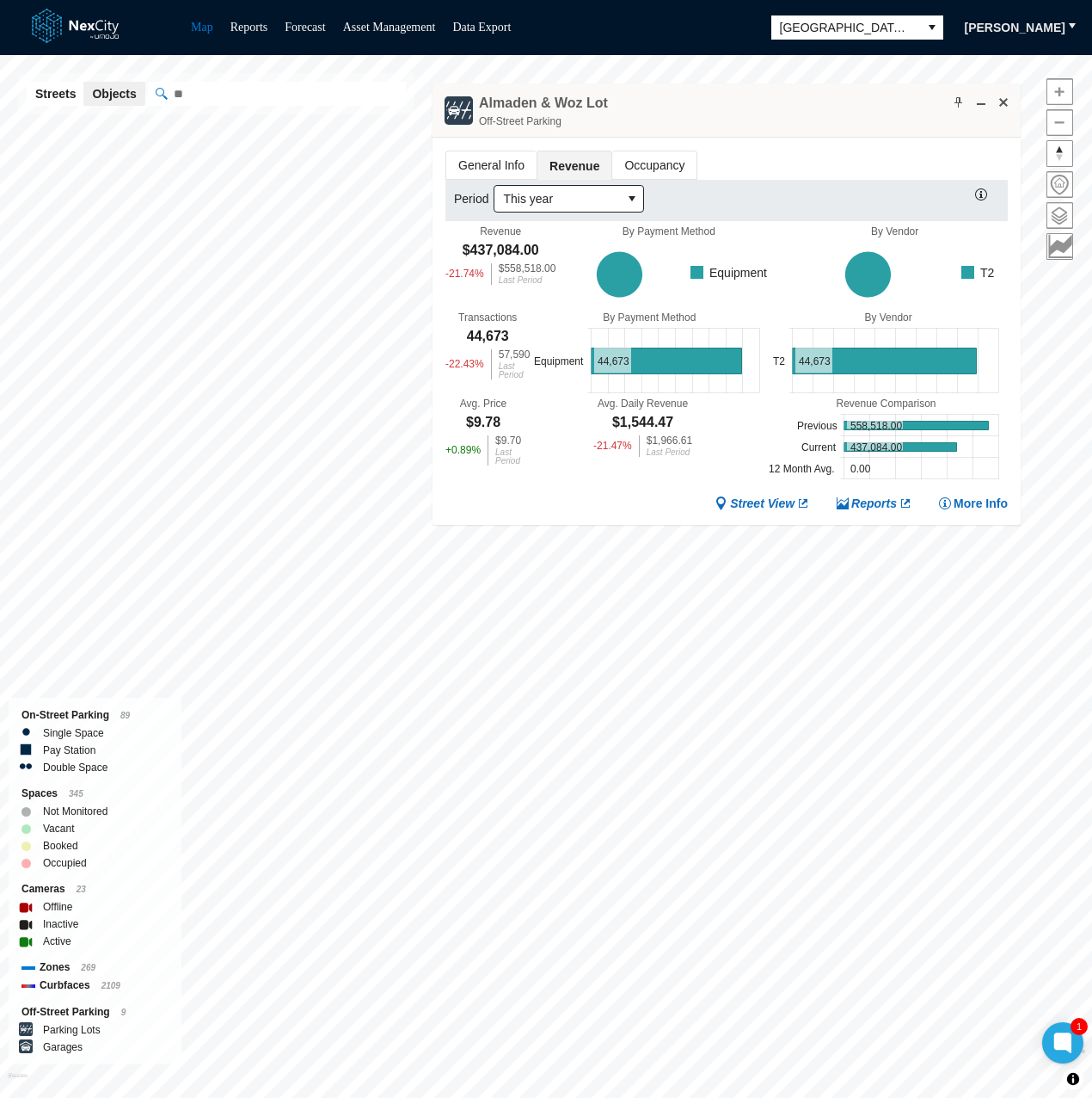
drag, startPoint x: 763, startPoint y: 166, endPoint x: 830, endPoint y: 111, distance: 86.7
click at [830, 111] on div "Almaden & Woz Lot Off-Street Parking" at bounding box center [727, 111] width 588 height 54
click at [633, 512] on div "General Info Revenue Occupancy Period This year Revenue $437,084.00 -21.74 % $5…" at bounding box center [727, 332] width 588 height 387
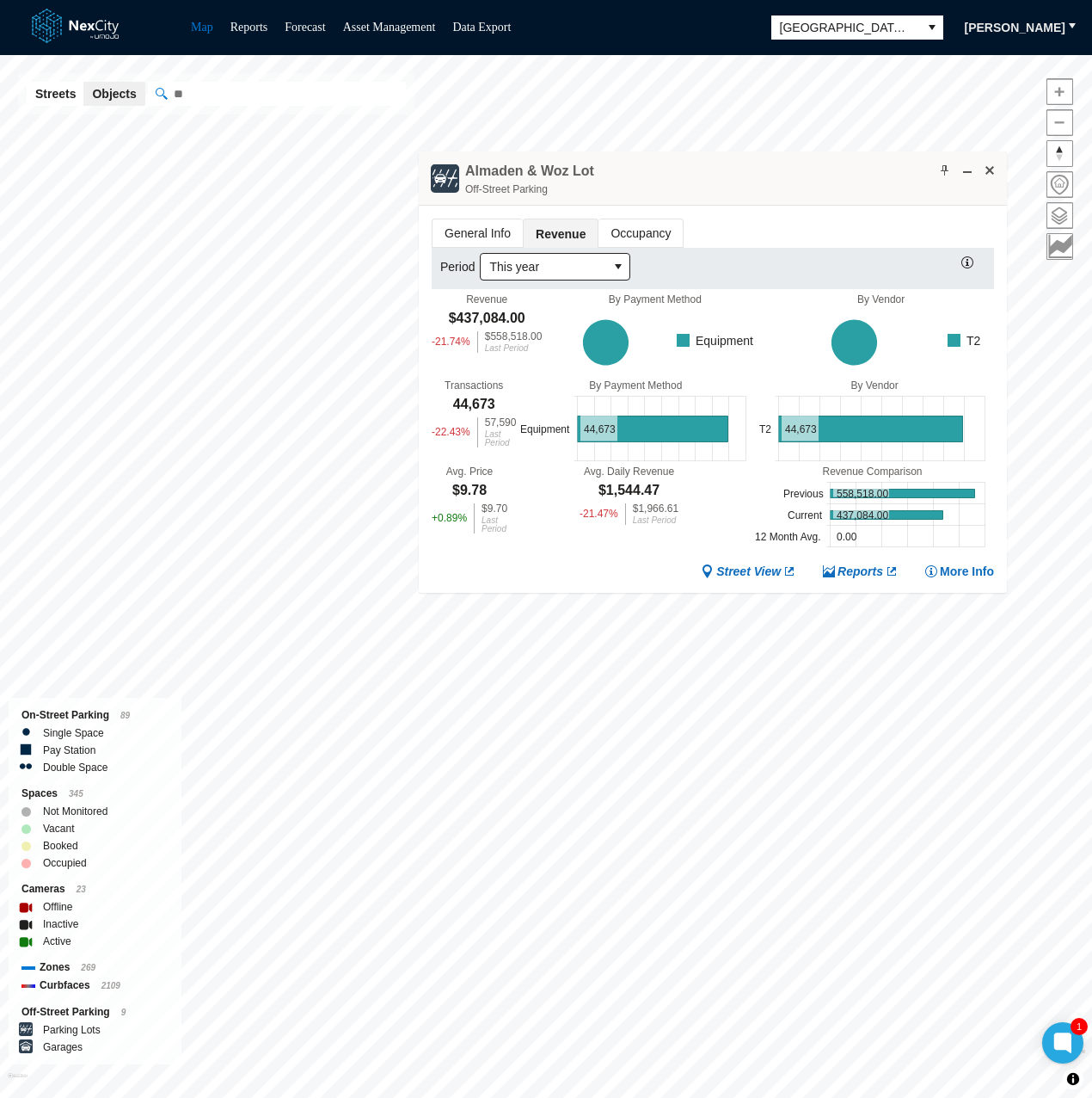
drag, startPoint x: 755, startPoint y: 106, endPoint x: 739, endPoint y: 174, distance: 69.9
click at [739, 174] on div "Almaden & Woz Lot Off-Street Parking" at bounding box center [713, 178] width 588 height 54
drag, startPoint x: 496, startPoint y: 551, endPoint x: 583, endPoint y: 546, distance: 87.1
click at [503, 550] on div "Period This year Revenue $437,084.00 -21.74 % $558,518.00 Last Period By Paymen…" at bounding box center [711, 402] width 562 height 307
drag, startPoint x: 710, startPoint y: 188, endPoint x: 989, endPoint y: 263, distance: 288.9
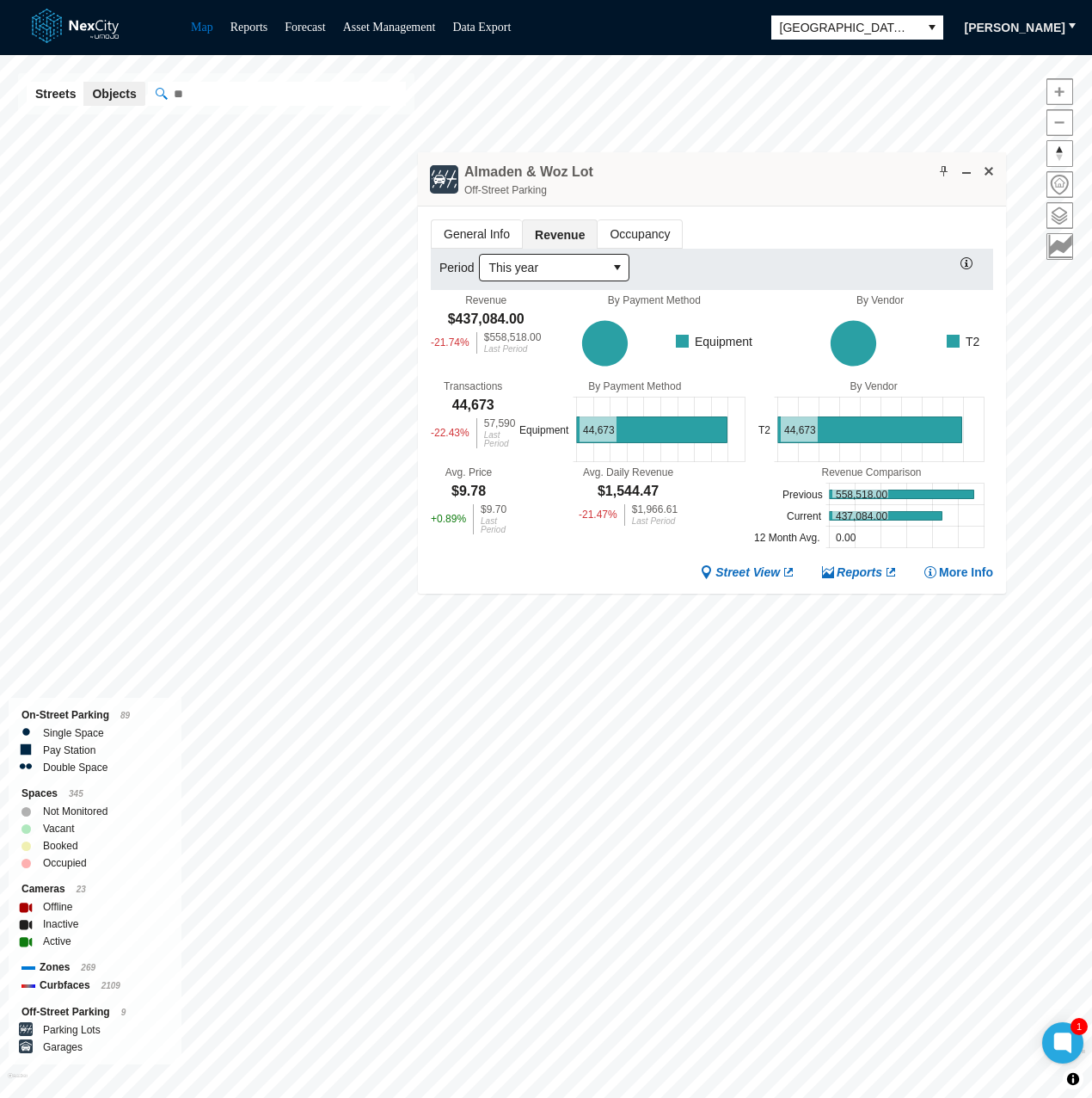
click at [711, 188] on div "Almaden & Woz Lot Off-Street Parking" at bounding box center [712, 179] width 588 height 54
drag, startPoint x: 796, startPoint y: 195, endPoint x: 860, endPoint y: 236, distance: 76.0
click at [790, 193] on div "Almaden & Woz Lot Off-Street Parking" at bounding box center [712, 179] width 588 height 54
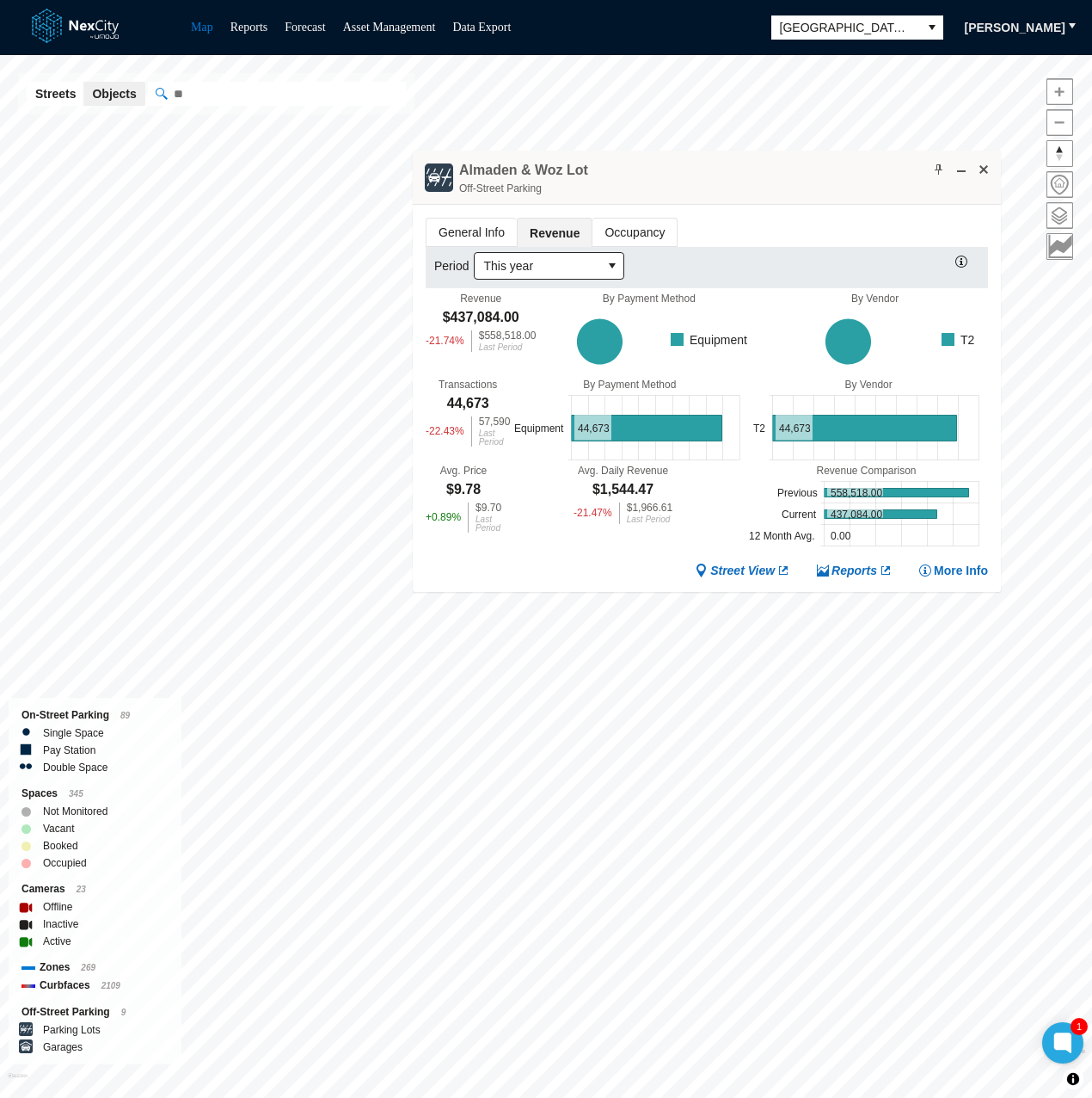
click at [758, 188] on div "Almaden & Woz Lot Off-Street Parking" at bounding box center [707, 178] width 588 height 54
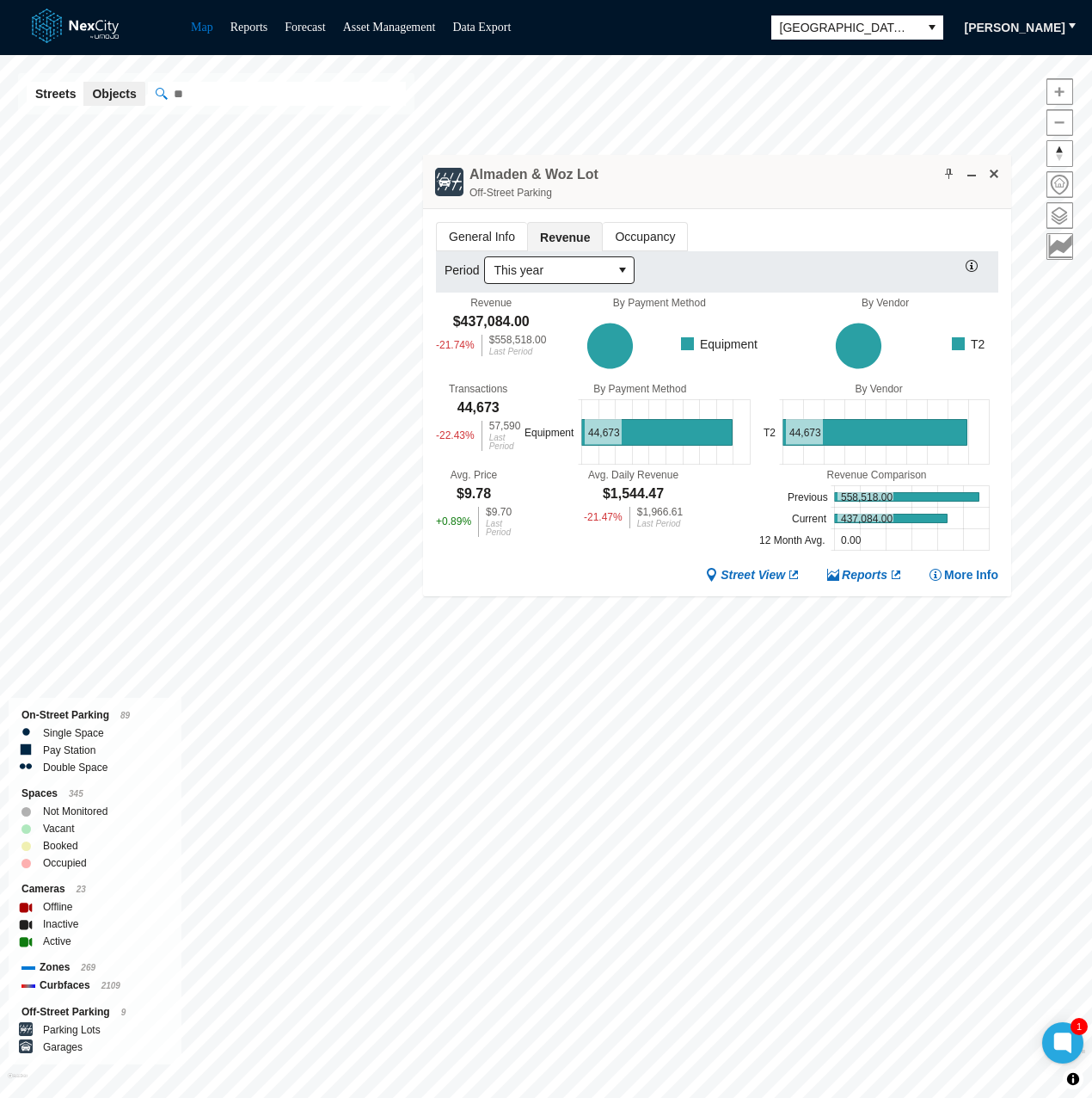
drag, startPoint x: 765, startPoint y: 171, endPoint x: 776, endPoint y: 176, distance: 12.1
click at [776, 176] on div "Almaden & Woz Lot Off-Street Parking" at bounding box center [717, 182] width 588 height 54
click at [512, 592] on div "General Info Revenue Occupancy Period This year Revenue $437,084.00 -21.74 % $5…" at bounding box center [717, 402] width 588 height 387
click at [567, 543] on div "Avg. Daily Revenue $1,544.47 -21.47 % $1,966.61 Last Period" at bounding box center [633, 512] width 243 height 86
click at [666, 232] on span "Occupancy" at bounding box center [645, 237] width 85 height 28
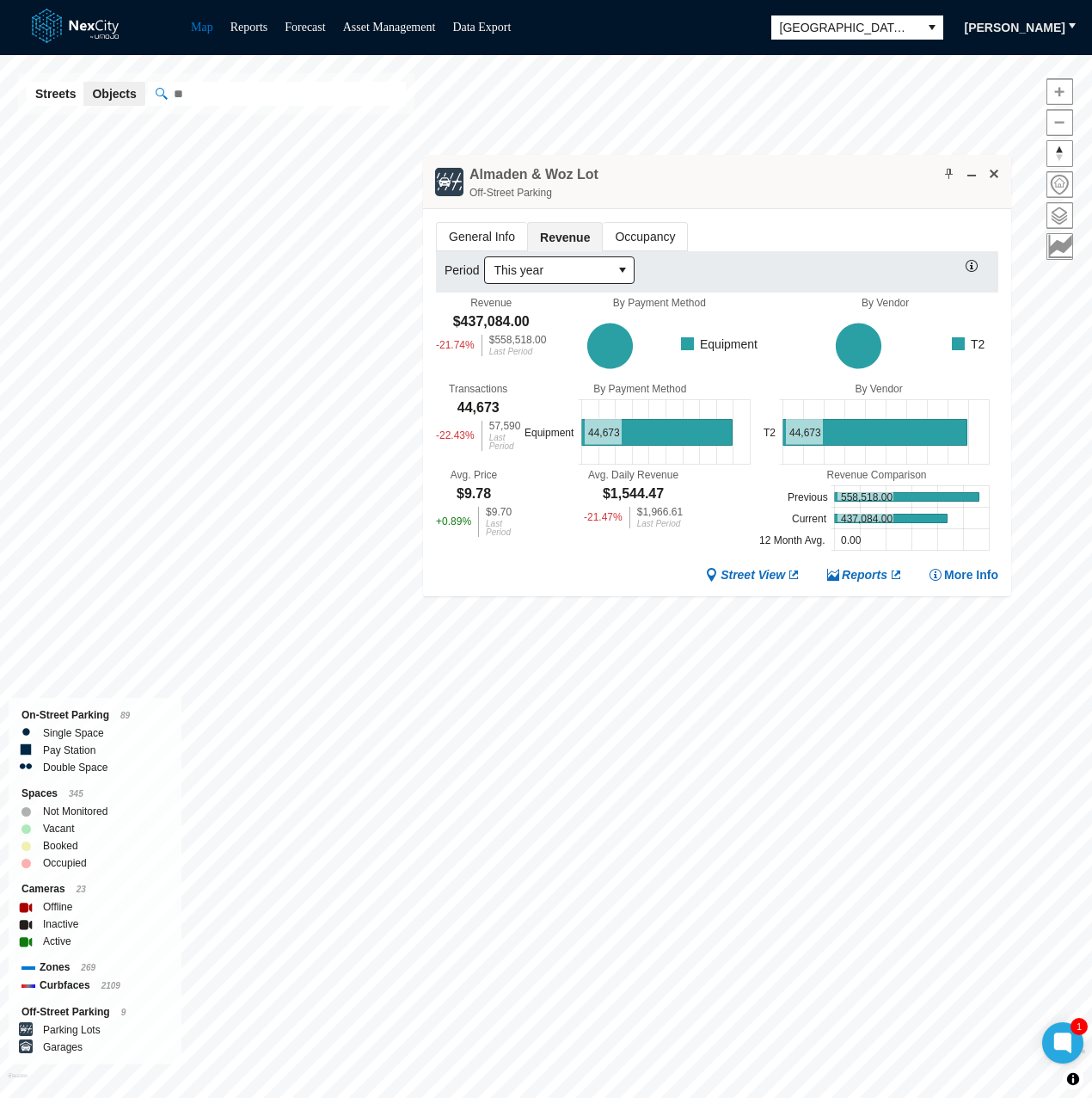
scroll to position [0, 0]
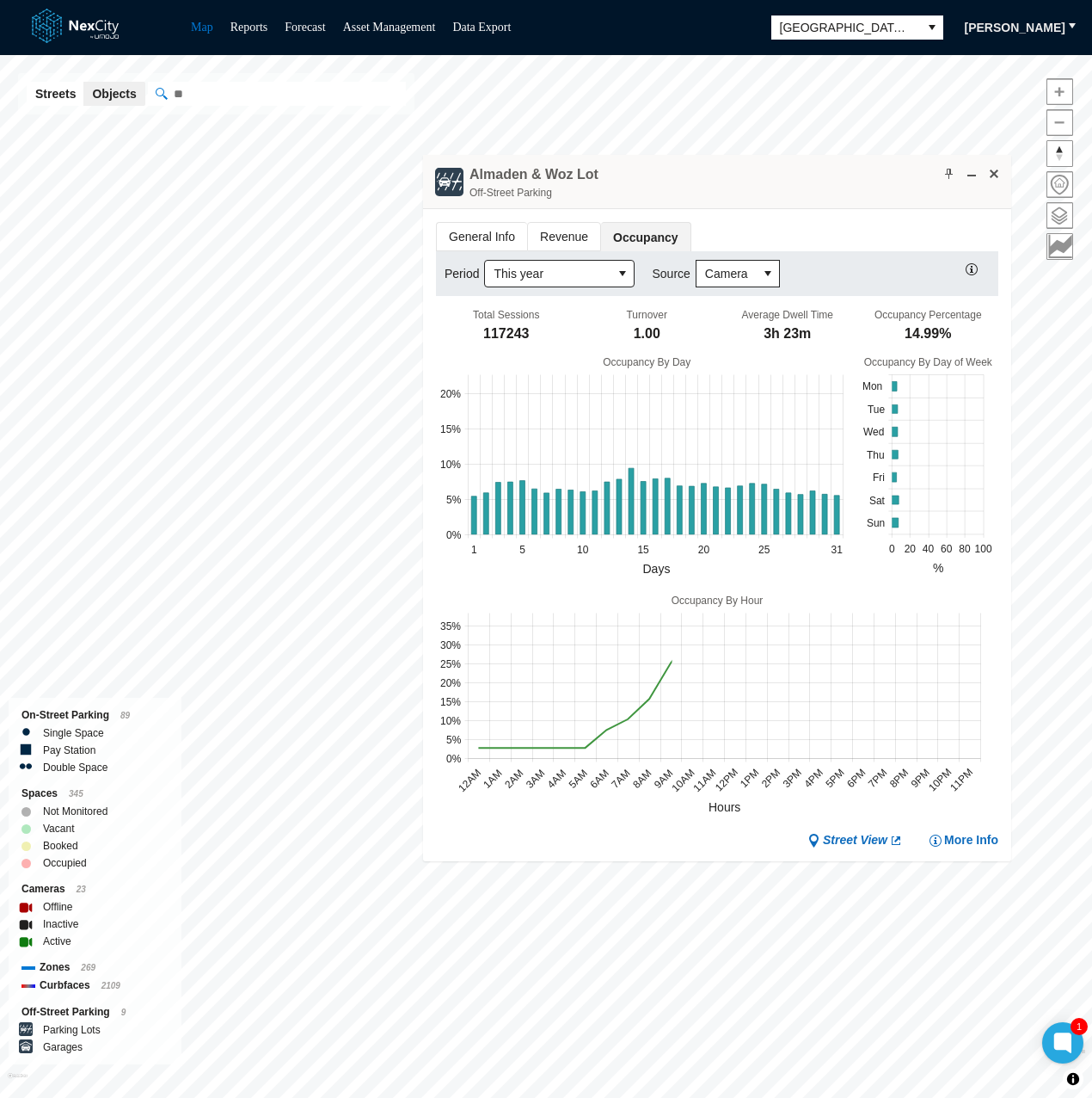
click at [528, 235] on span "Revenue" at bounding box center [563, 237] width 72 height 28
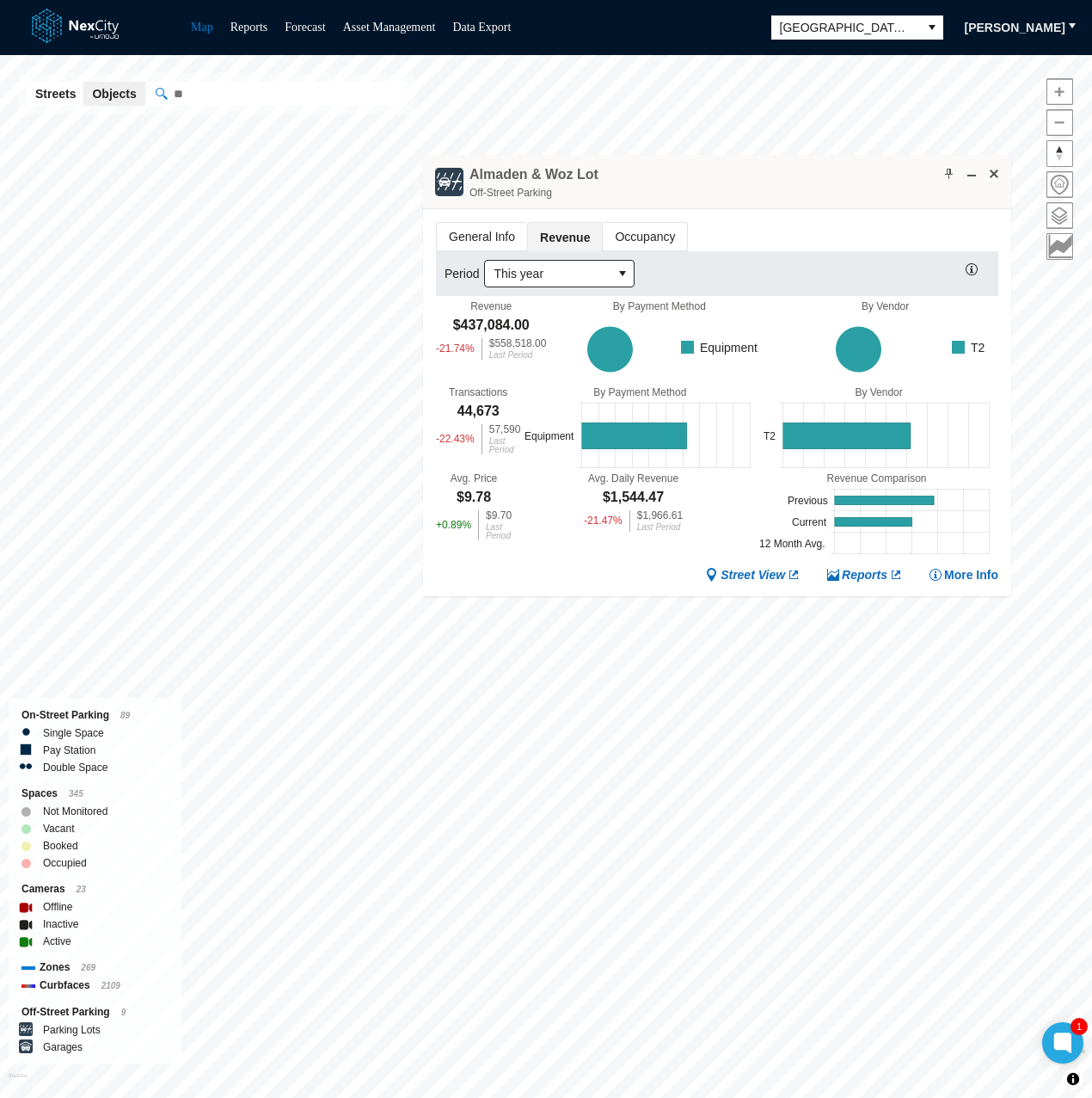
click at [484, 232] on span "General Info" at bounding box center [482, 237] width 90 height 28
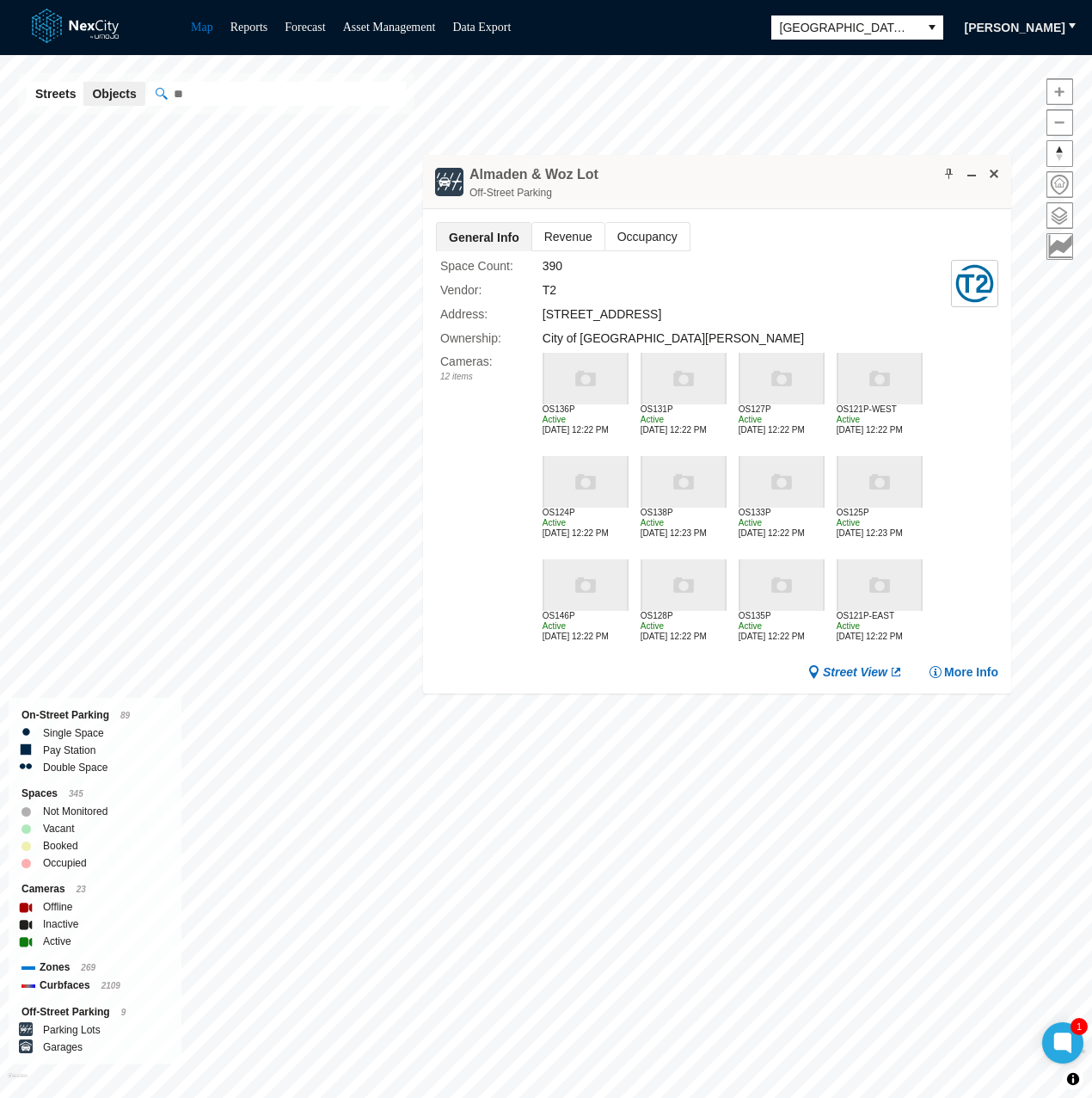
click at [569, 236] on span "Revenue" at bounding box center [567, 237] width 72 height 28
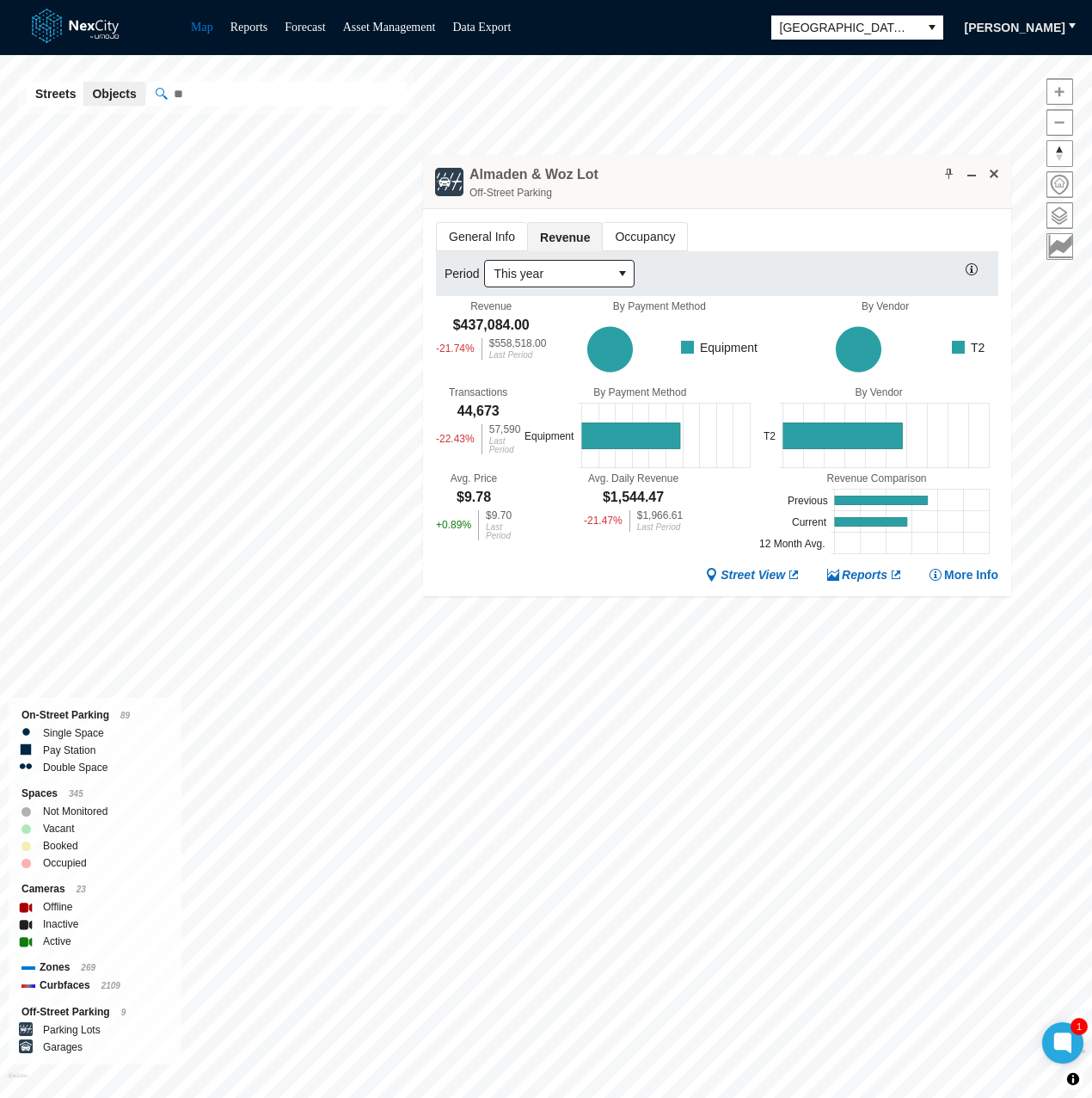
click at [746, 171] on div "Almaden & Woz Lot Off-Street Parking" at bounding box center [717, 182] width 588 height 54
click at [595, 548] on div "Avg. Daily Revenue $1,544.47 -21.47 % $1,966.61 Last Period" at bounding box center [633, 514] width 243 height 86
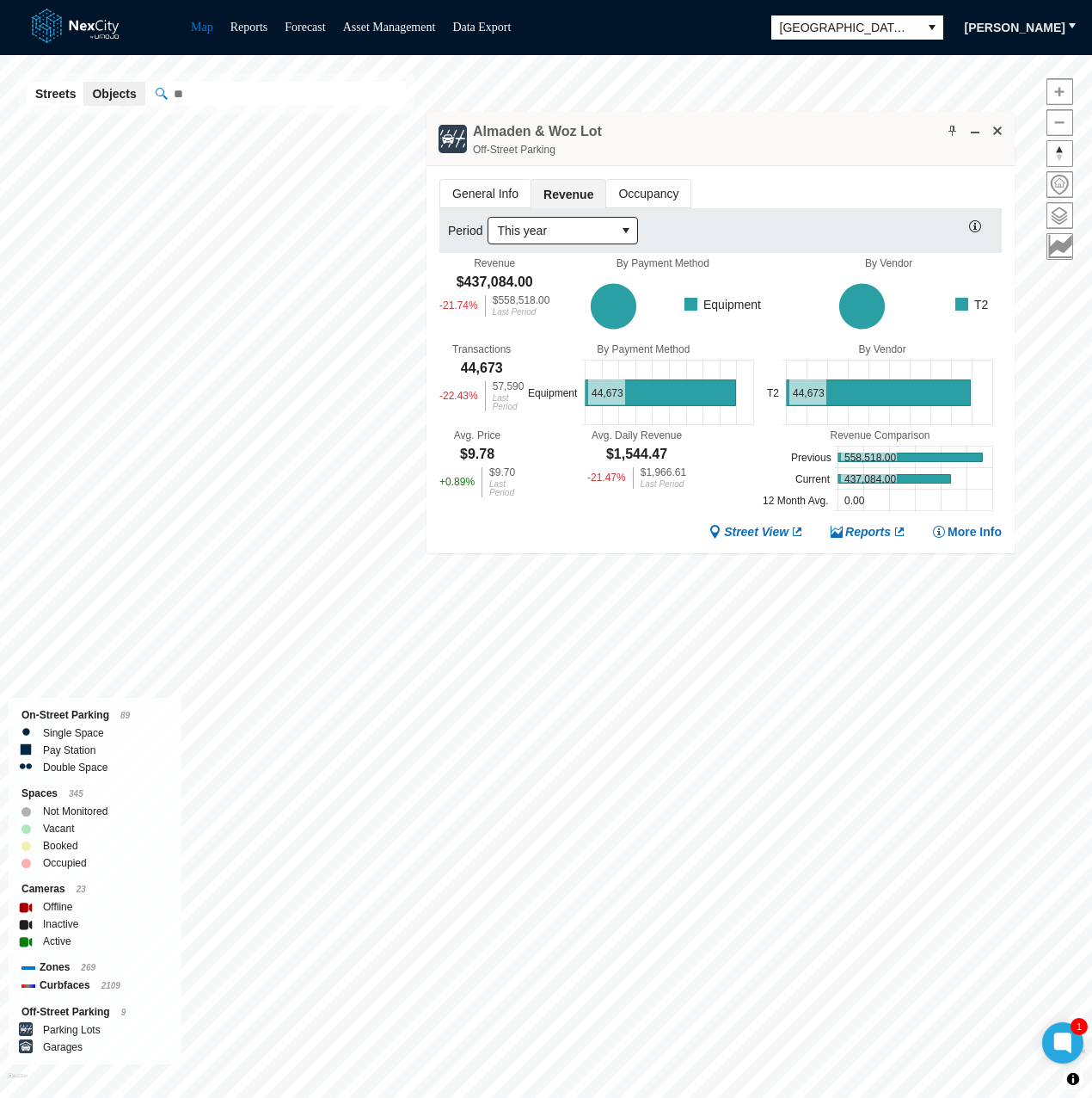
drag, startPoint x: 696, startPoint y: 180, endPoint x: 699, endPoint y: 135, distance: 45.1
click at [699, 135] on div "Almaden & Woz Lot Off-Street Parking" at bounding box center [721, 138] width 588 height 54
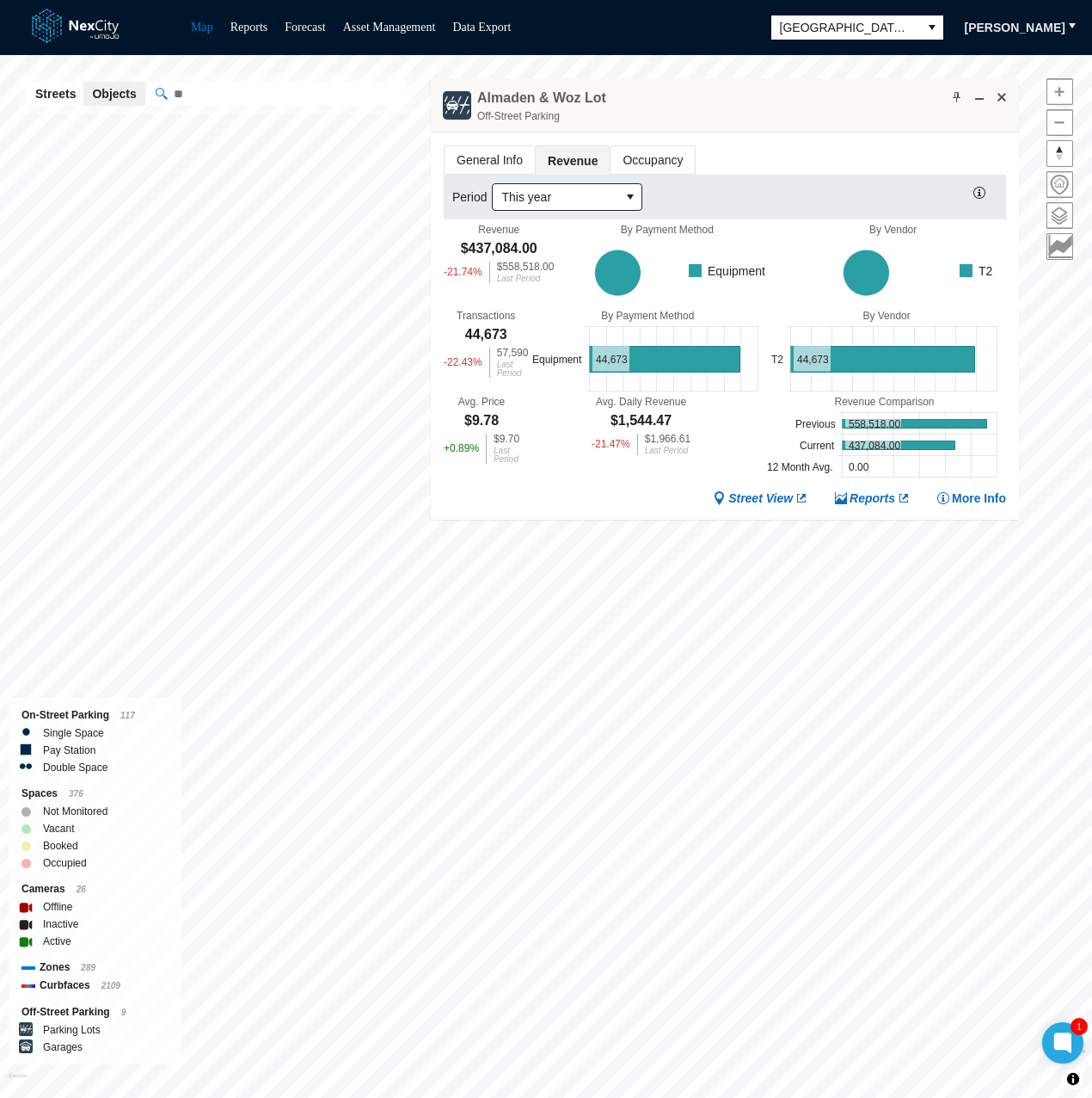
drag, startPoint x: 647, startPoint y: 102, endPoint x: 672, endPoint y: 87, distance: 29.2
click at [672, 87] on div "Almaden & Woz Lot Off-Street Parking" at bounding box center [725, 105] width 588 height 54
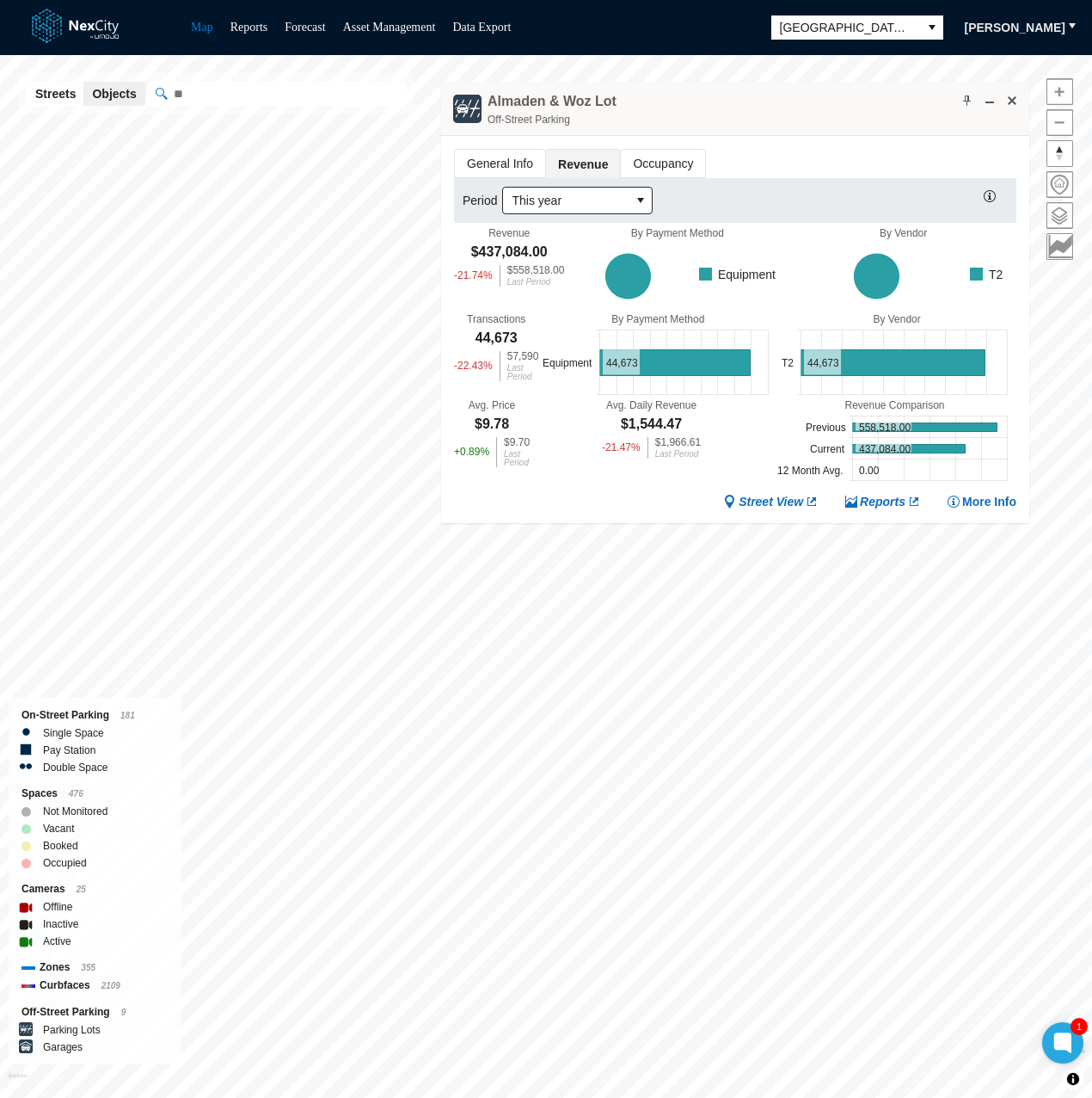
drag, startPoint x: 734, startPoint y: 132, endPoint x: 763, endPoint y: 102, distance: 41.7
click at [763, 102] on div "Almaden & Woz Lot Off-Street Parking" at bounding box center [735, 109] width 588 height 54
click at [546, 503] on div "Street View Reports More Info" at bounding box center [734, 502] width 562 height 16
drag, startPoint x: 766, startPoint y: 111, endPoint x: 778, endPoint y: 110, distance: 12.0
click at [765, 111] on div "Almaden & Woz Lot Off-Street Parking" at bounding box center [735, 109] width 588 height 54
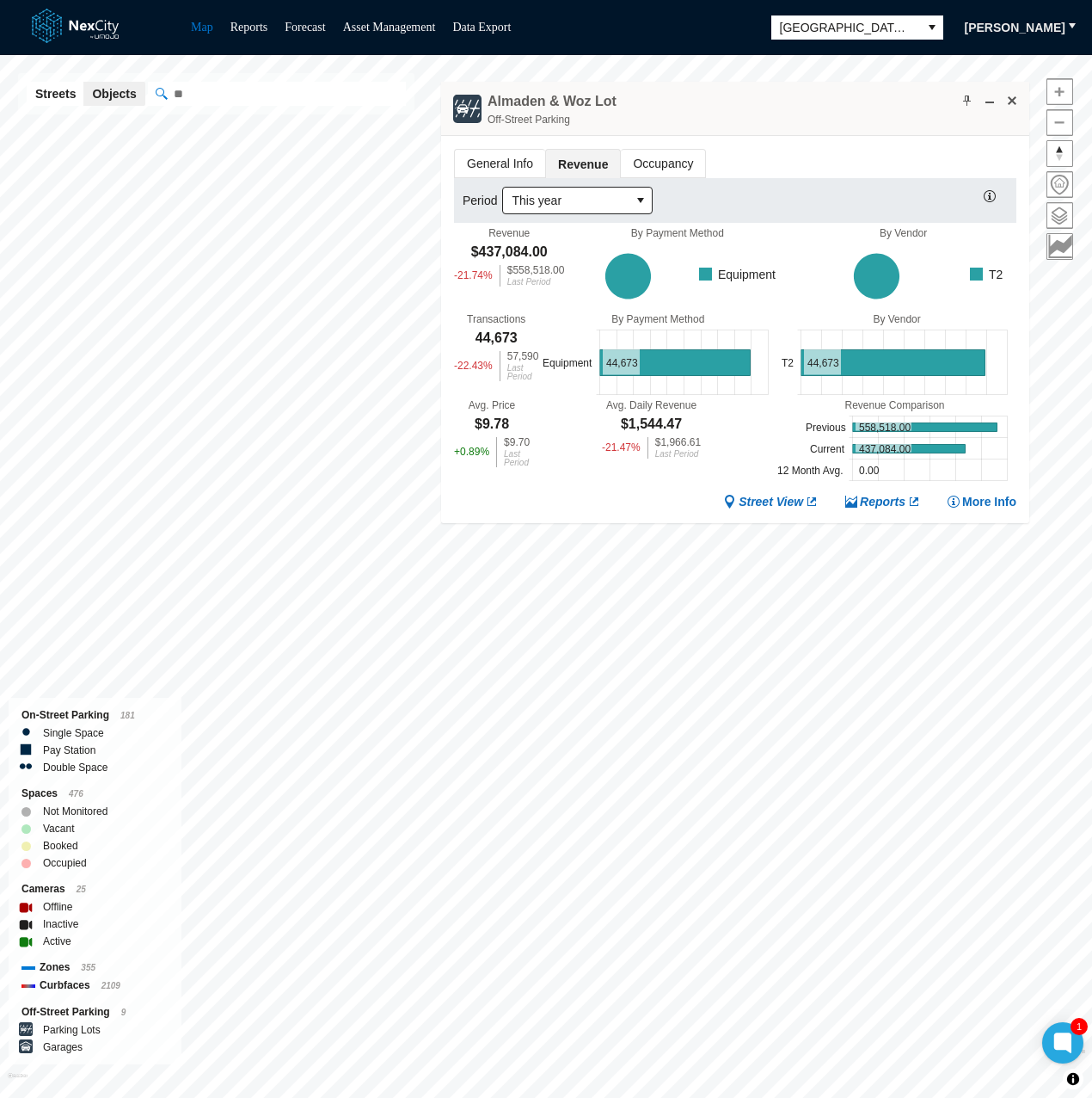
click at [600, 508] on div "General Info Revenue Occupancy Period This year Revenue $437,084.00 -21.74 % $5…" at bounding box center [735, 329] width 588 height 387
click at [751, 106] on div "Almaden & Woz Lot Off-Street Parking" at bounding box center [735, 109] width 588 height 54
click at [756, 118] on div "Almaden & Woz Lot Off-Street Parking" at bounding box center [735, 109] width 588 height 54
click at [774, 118] on div "Almaden & Woz Lot Off-Street Parking" at bounding box center [735, 109] width 588 height 54
drag, startPoint x: 782, startPoint y: 116, endPoint x: 773, endPoint y: 112, distance: 9.8
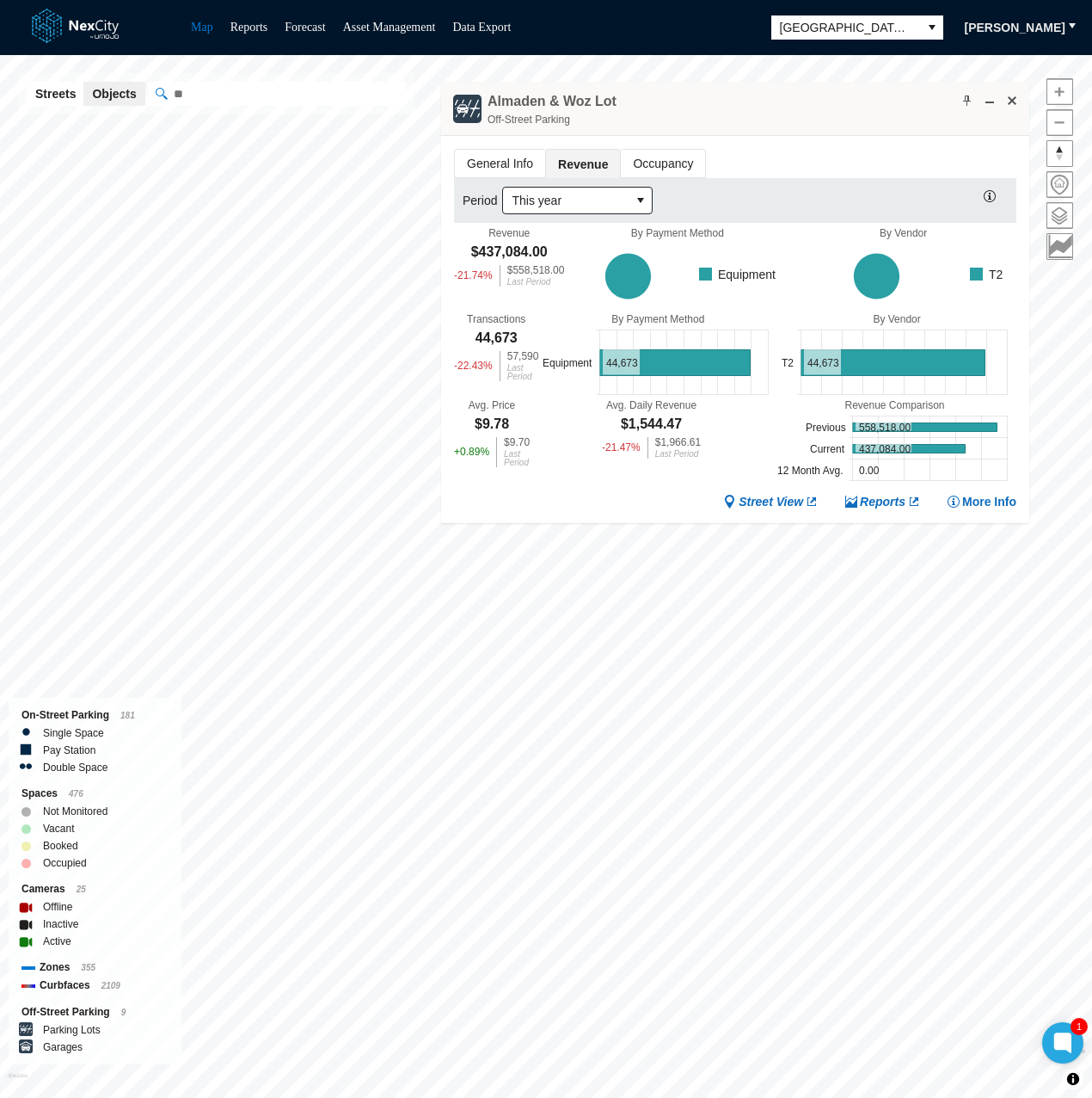
click at [773, 112] on div "Almaden & Woz Lot Off-Street Parking" at bounding box center [735, 109] width 588 height 54
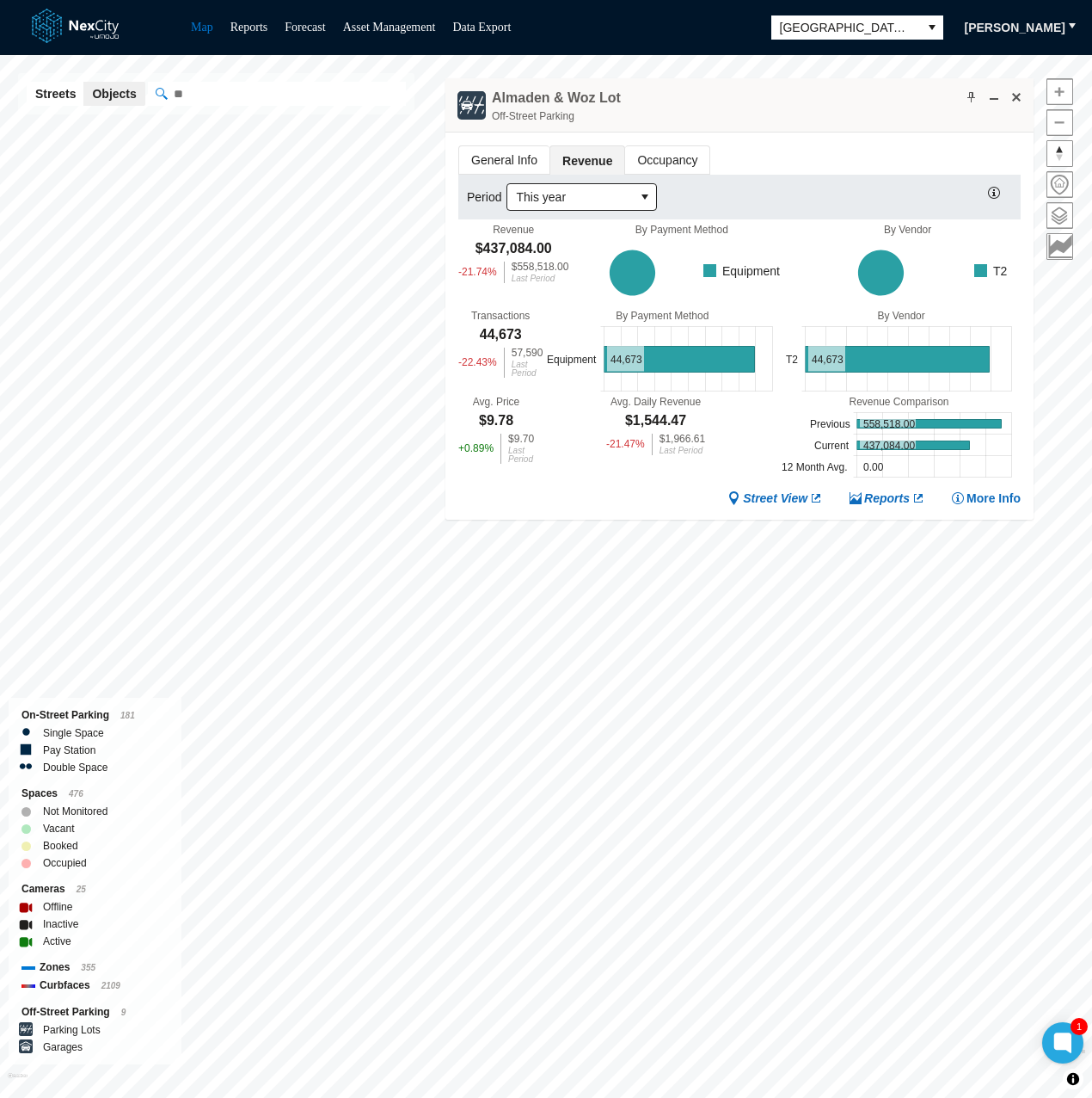
drag, startPoint x: 803, startPoint y: 116, endPoint x: 816, endPoint y: 118, distance: 13.2
click at [816, 118] on div "Almaden & Woz Lot Off-Street Parking" at bounding box center [739, 105] width 588 height 54
click at [515, 504] on div "General Info Revenue Occupancy Period This year Revenue $437,084.00 -21.74 % $5…" at bounding box center [739, 326] width 588 height 387
click at [842, 99] on div "Almaden & Woz Lot Off-Street Parking" at bounding box center [739, 105] width 588 height 54
click at [772, 102] on div "Almaden & Woz Lot Off-Street Parking" at bounding box center [739, 105] width 588 height 54
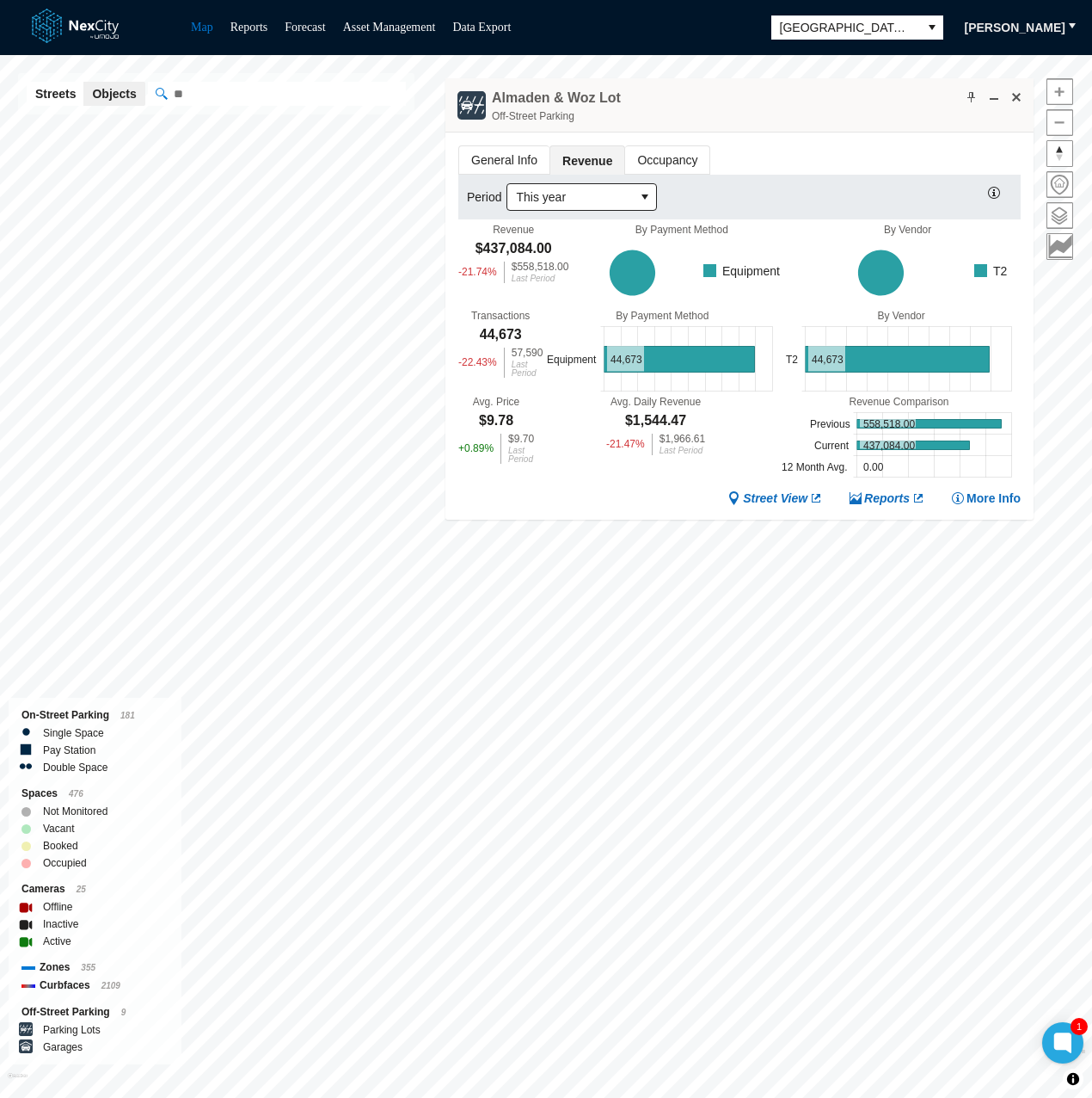
click at [477, 503] on div "General Info Revenue Occupancy Period This year Revenue $437,084.00 -21.74 % $5…" at bounding box center [739, 326] width 588 height 387
click at [563, 478] on div "Avg. Daily Revenue $1,544.47 -21.47 % $1,966.61 Last Period" at bounding box center [656, 438] width 243 height 86
click at [680, 90] on div "Almaden & Woz Lot Off-Street Parking" at bounding box center [739, 105] width 588 height 54
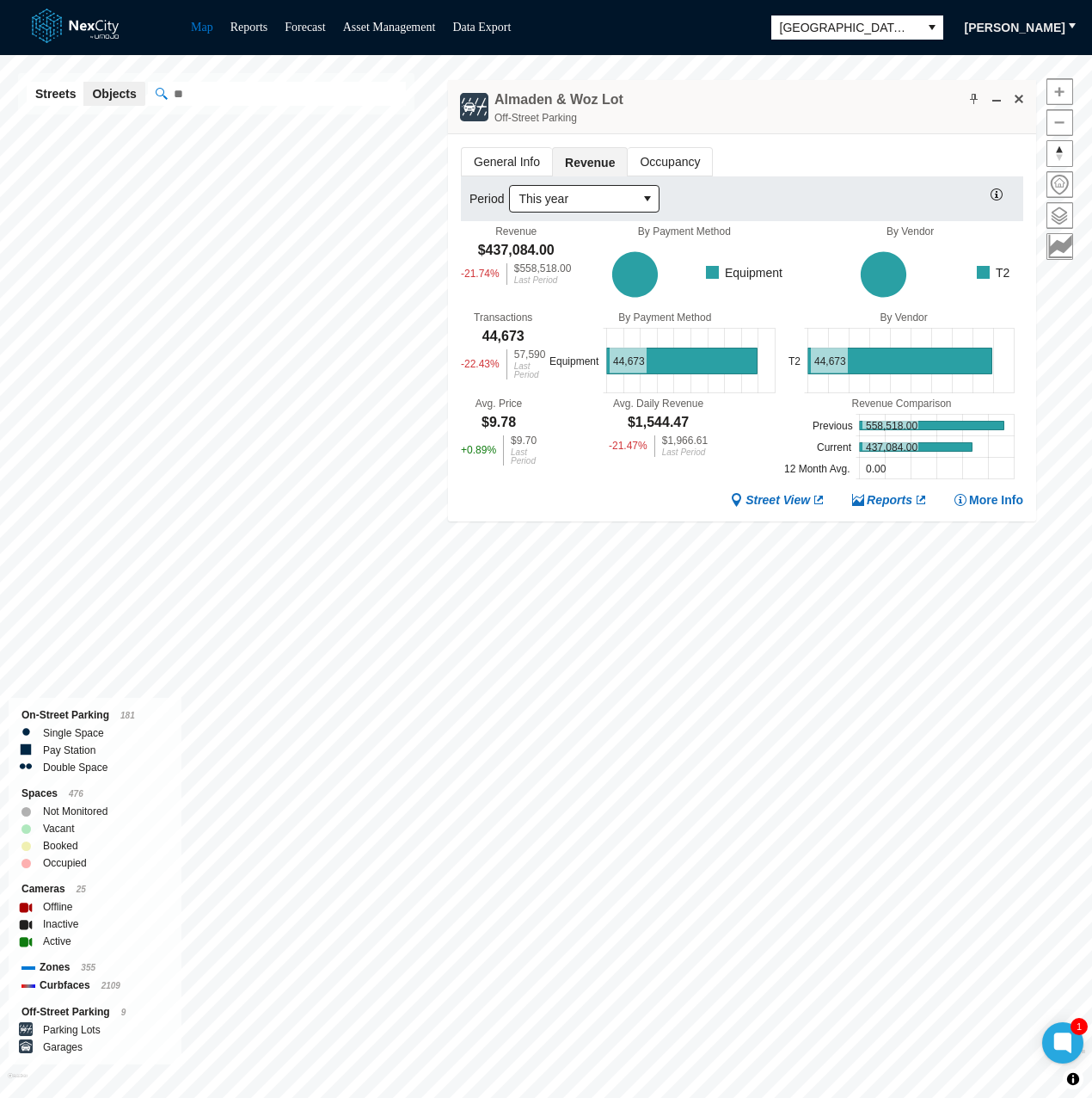
click at [539, 494] on div "Street View Reports More Info" at bounding box center [742, 500] width 562 height 16
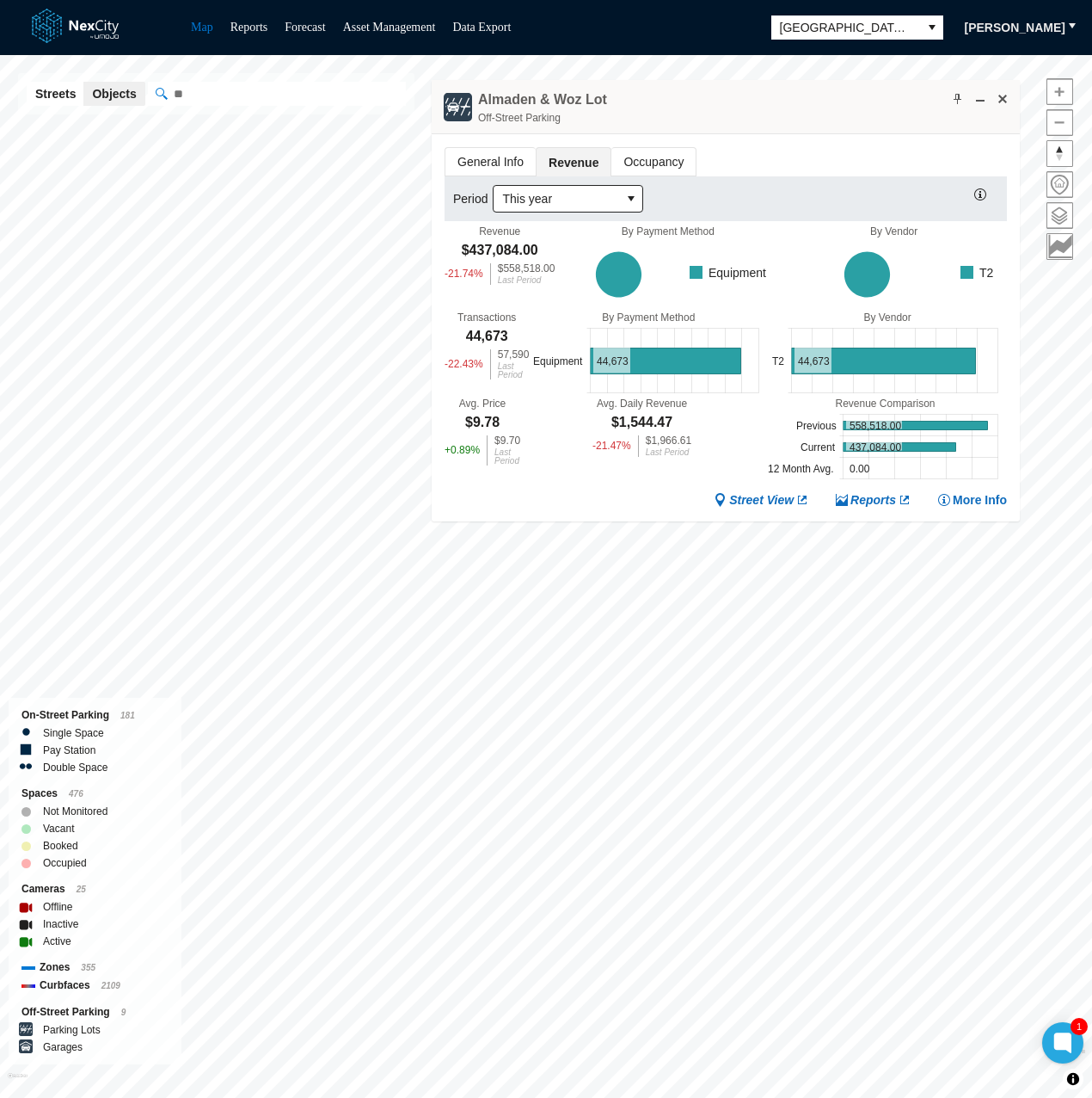
drag, startPoint x: 697, startPoint y: 102, endPoint x: 681, endPoint y: 102, distance: 16.0
click at [681, 102] on div "Almaden & Woz Lot Off-Street Parking" at bounding box center [726, 107] width 588 height 54
click at [500, 470] on div "Avg. Price $9.78 + 0.89 % $9.70 Last Period" at bounding box center [483, 439] width 76 height 86
click at [517, 482] on div "General Info Revenue Occupancy Period This year Revenue $437,084.00 -21.74 % $5…" at bounding box center [726, 328] width 588 height 387
click at [716, 108] on div "Almaden & Woz Lot Off-Street Parking" at bounding box center [726, 107] width 588 height 54
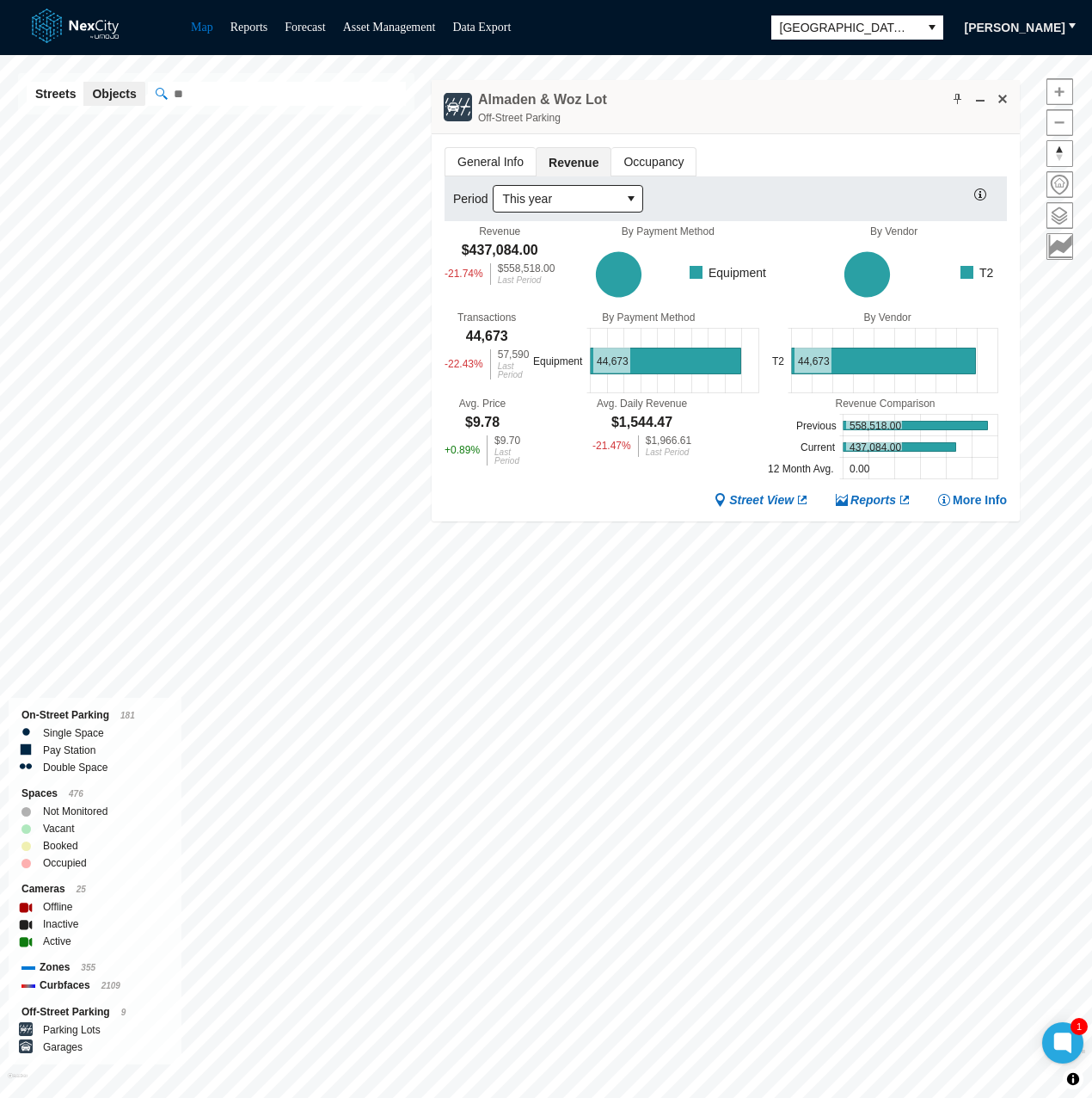
click at [625, 486] on div "General Info Revenue Occupancy Period This year Revenue $437,084.00 -21.74 % $5…" at bounding box center [726, 328] width 588 height 387
click at [836, 108] on div "Almaden & Woz Lot Off-Street Parking" at bounding box center [726, 107] width 588 height 54
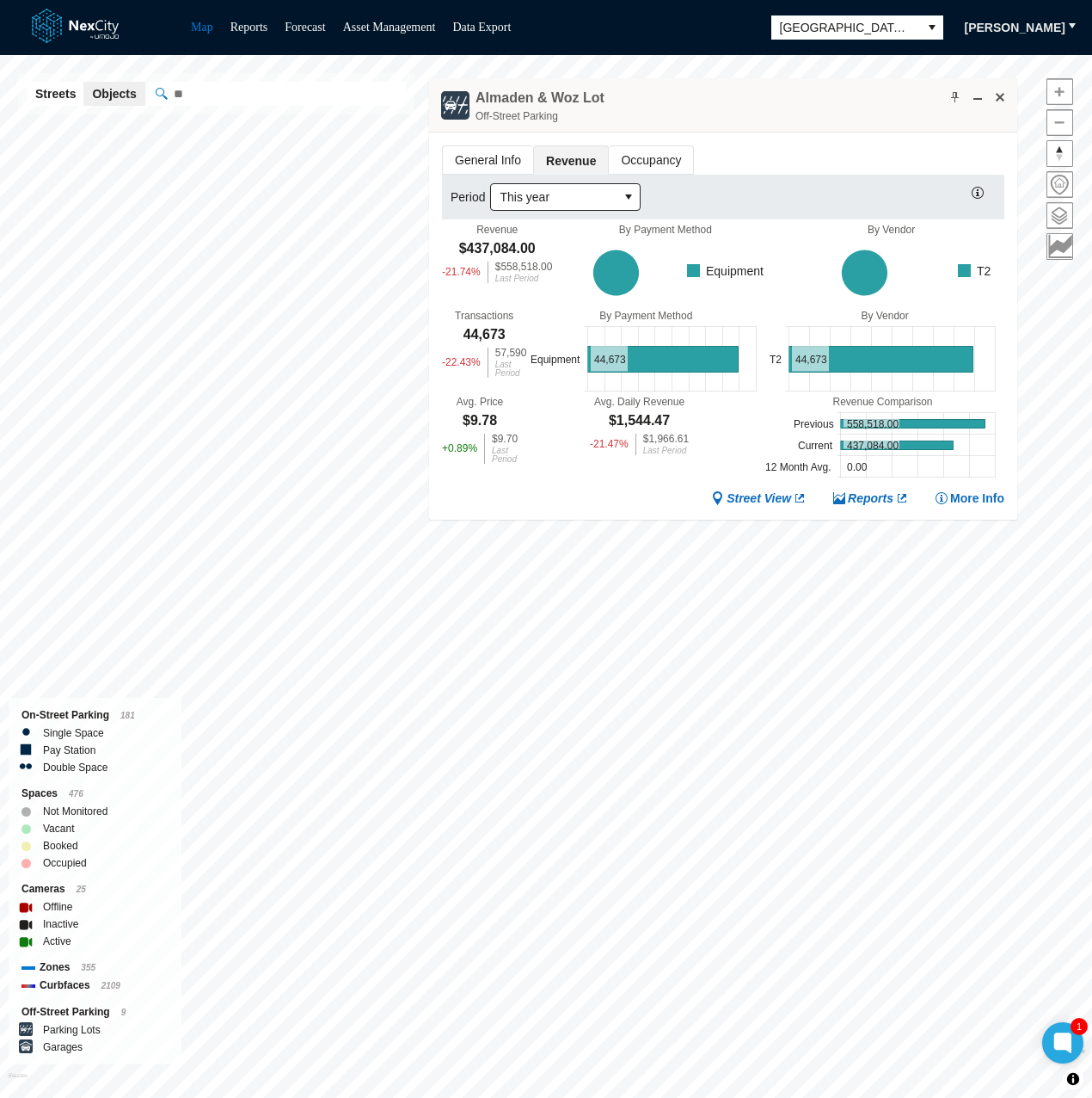
click at [918, 123] on div "Almaden & Woz Lot Off-Street Parking" at bounding box center [723, 105] width 588 height 54
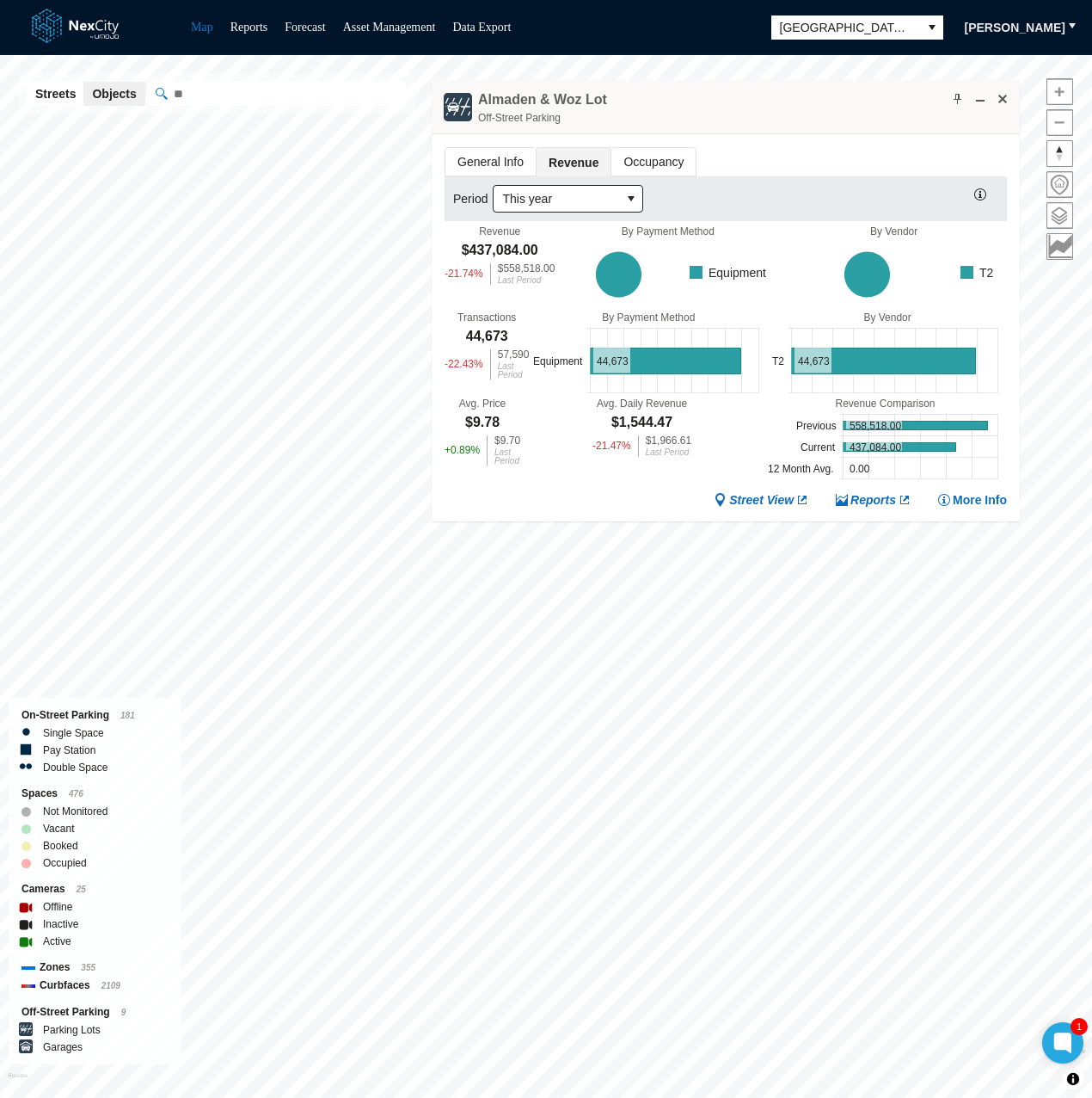
click at [849, 127] on div "Almaden & Woz Lot Off-Street Parking" at bounding box center [726, 107] width 588 height 54
click at [843, 154] on ul "General Info Revenue Occupancy" at bounding box center [726, 162] width 562 height 29
drag, startPoint x: 488, startPoint y: 491, endPoint x: 542, endPoint y: 494, distance: 54.1
click at [488, 492] on div "Street View Reports More Info" at bounding box center [726, 500] width 562 height 16
drag, startPoint x: 847, startPoint y: 160, endPoint x: 936, endPoint y: 176, distance: 90.4
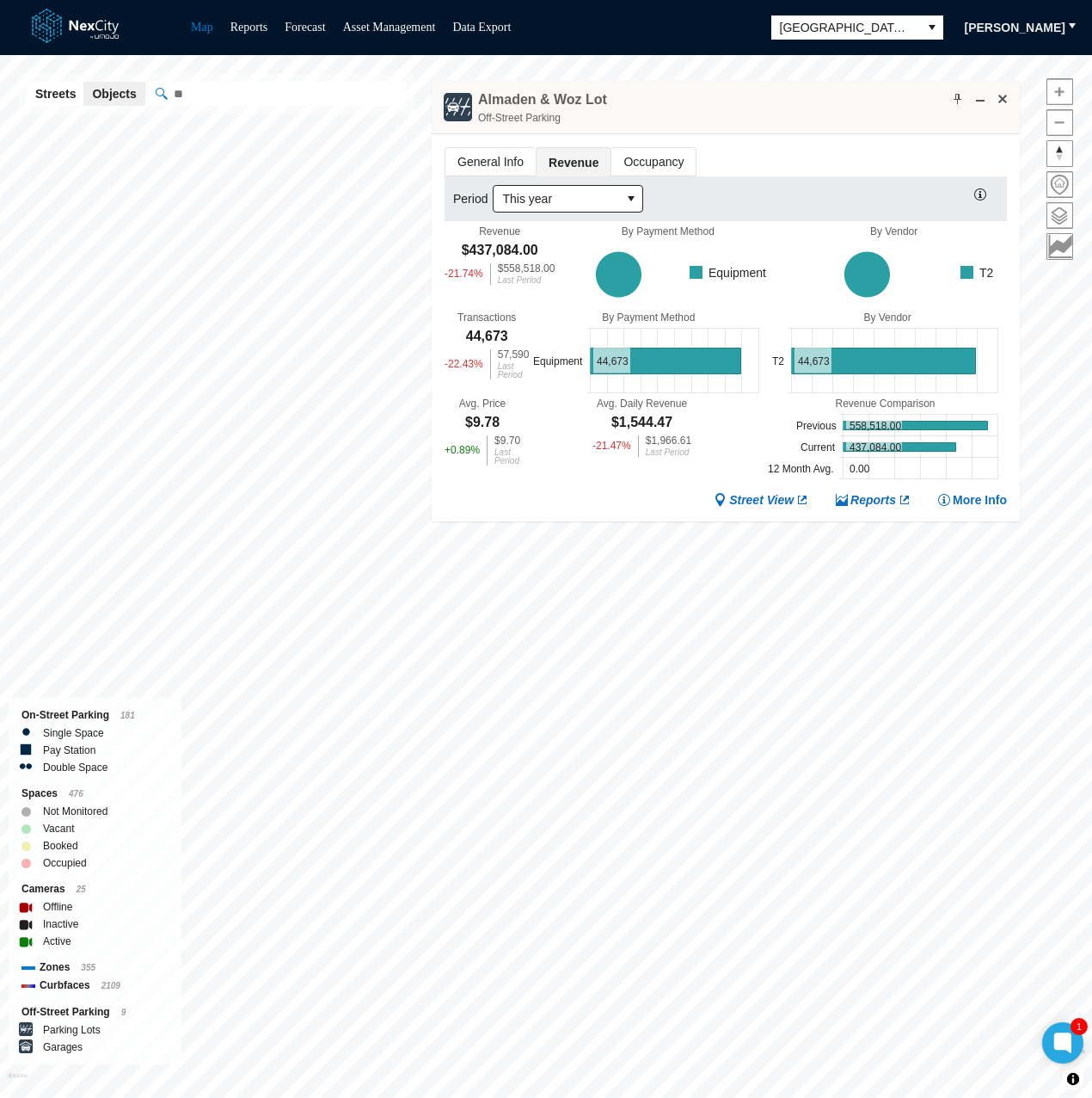
click at [850, 160] on ul "General Info Revenue Occupancy" at bounding box center [726, 162] width 562 height 29
click at [804, 130] on div "Almaden & Woz Lot Off-Street Parking" at bounding box center [726, 107] width 588 height 54
click at [829, 121] on div "Almaden & Woz Lot Off-Street Parking" at bounding box center [726, 107] width 588 height 54
click at [836, 159] on ul "General Info Revenue Occupancy" at bounding box center [726, 162] width 562 height 29
click at [882, 138] on div "General Info Revenue Occupancy Period This year Revenue $437,084.00 -21.74 % $5…" at bounding box center [726, 328] width 588 height 387
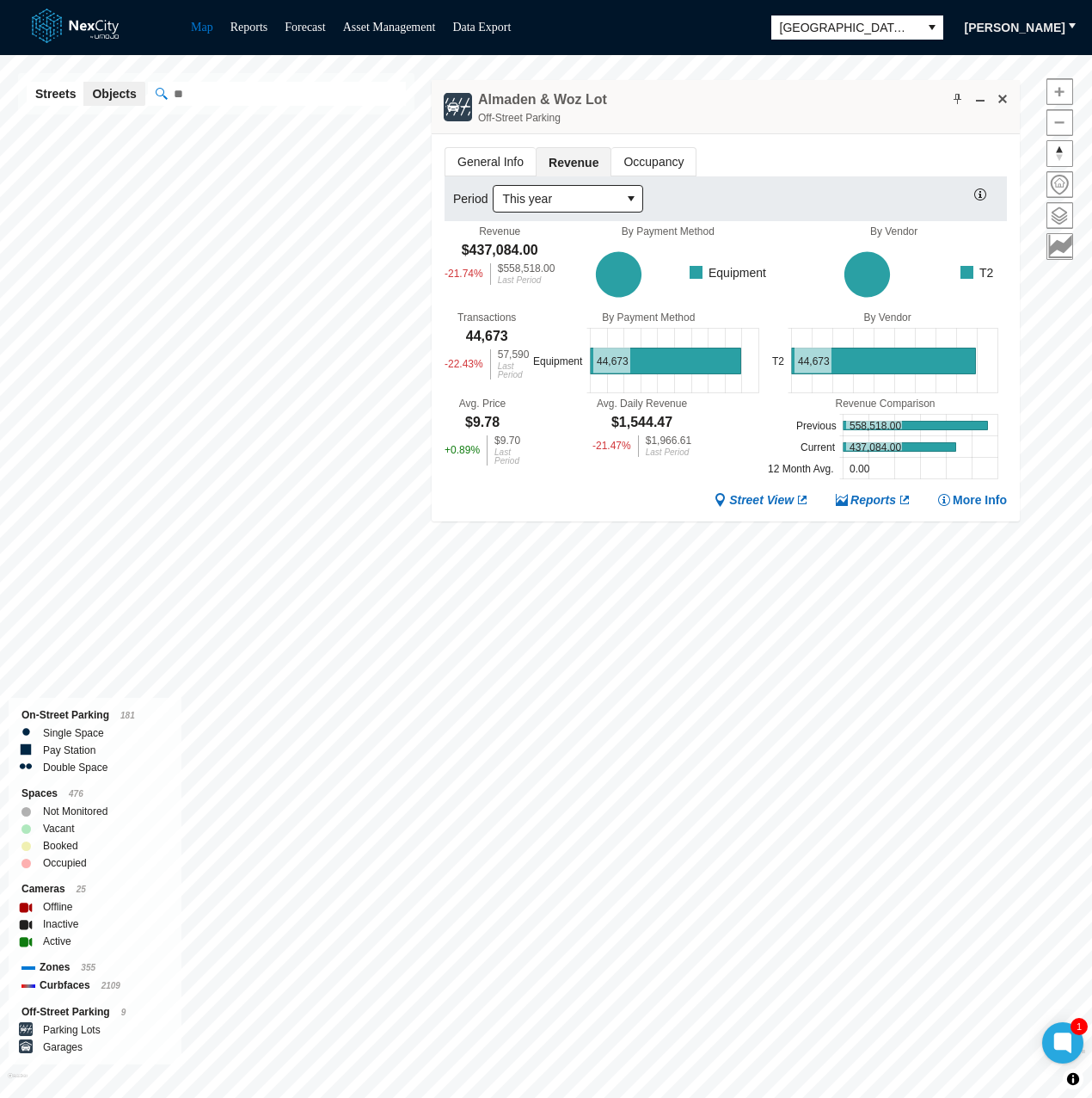
click at [841, 142] on div "General Info Revenue Occupancy Period This year Revenue $437,084.00 -21.74 % $5…" at bounding box center [726, 328] width 588 height 387
drag, startPoint x: 856, startPoint y: 140, endPoint x: 892, endPoint y: 137, distance: 36.1
click at [856, 140] on div "General Info Revenue Occupancy Period This year Revenue $437,084.00 -21.74 % $5…" at bounding box center [726, 328] width 588 height 387
click at [865, 143] on div "General Info Revenue Occupancy Period This year Revenue $437,084.00 -21.74 % $5…" at bounding box center [726, 328] width 588 height 387
drag, startPoint x: 836, startPoint y: 145, endPoint x: 850, endPoint y: 145, distance: 14.0
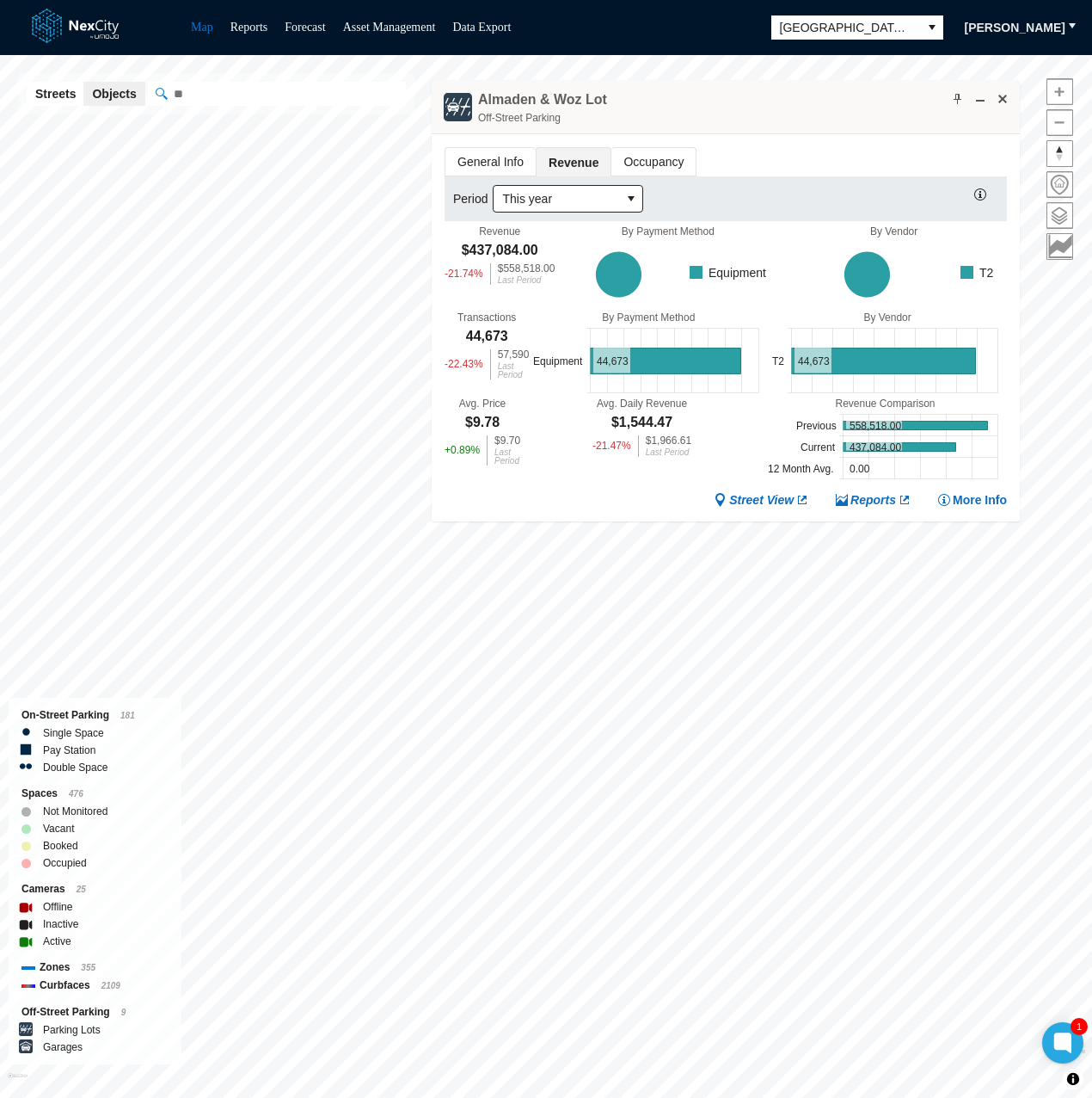
click at [836, 147] on ul "General Info Revenue Occupancy" at bounding box center [726, 162] width 562 height 29
click at [602, 507] on div "General Info Revenue Occupancy Period This year Revenue $437,084.00 -21.74 % $5…" at bounding box center [726, 328] width 588 height 387
click at [854, 116] on div "Almaden & Woz Lot Off-Street Parking" at bounding box center [726, 107] width 588 height 54
click at [848, 140] on div "General Info Revenue Occupancy Period This year Revenue $437,084.00 -21.74 % $5…" at bounding box center [726, 328] width 588 height 387
click at [885, 143] on div "General Info Revenue Occupancy Period This year Revenue $437,084.00 -21.74 % $5…" at bounding box center [726, 328] width 588 height 387
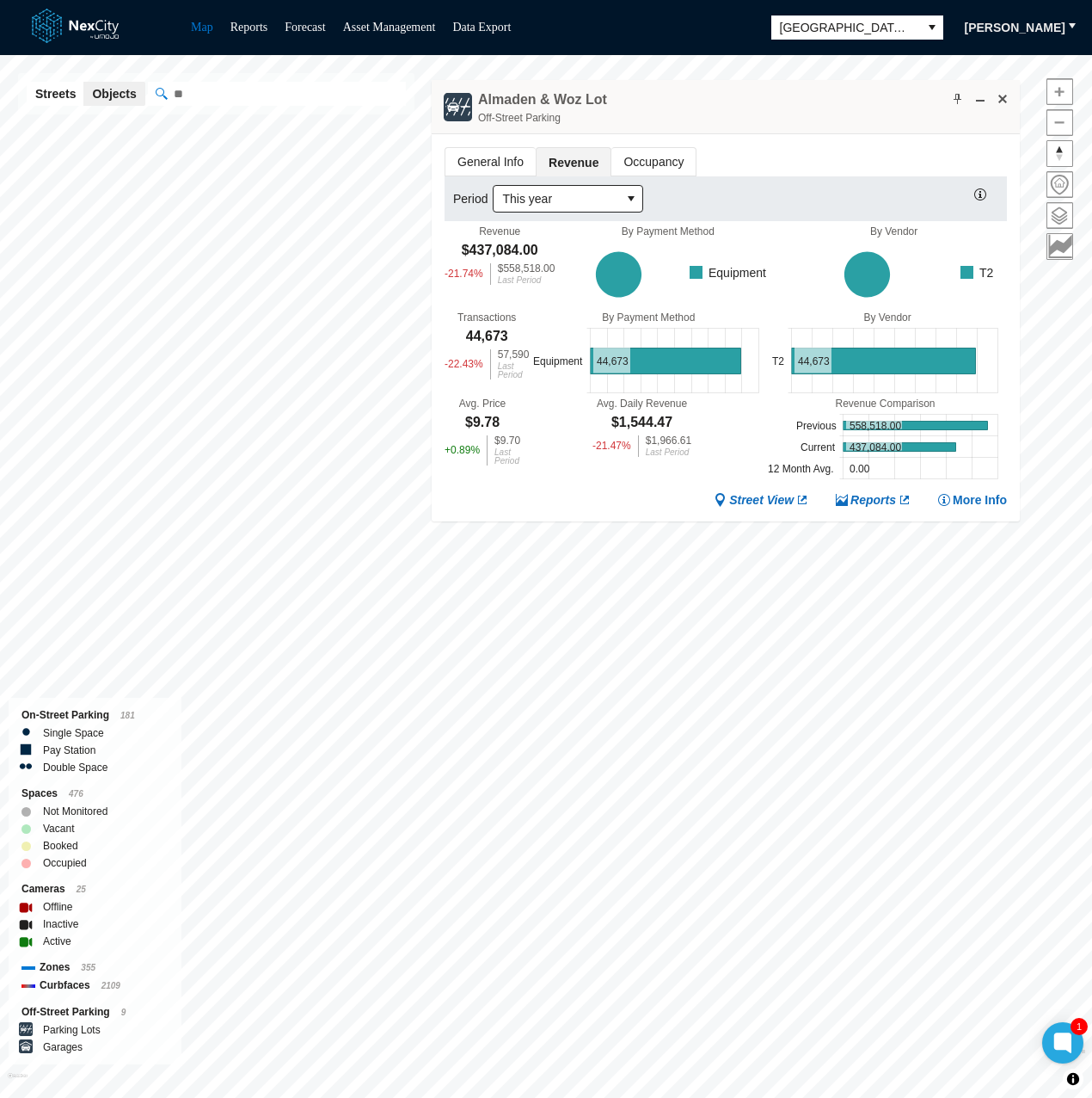
click at [825, 152] on ul "General Info Revenue Occupancy" at bounding box center [726, 162] width 562 height 29
click at [658, 478] on div "Avg. Daily Revenue $1,544.47 -21.47 % $1,966.61 Last Period" at bounding box center [641, 439] width 243 height 86
click at [696, 437] on div "Avg. Daily Revenue $1,544.47 -21.47 % $1,966.61 Last Period" at bounding box center [641, 439] width 243 height 86
click at [848, 171] on ul "General Info Revenue Occupancy" at bounding box center [726, 162] width 562 height 29
click at [864, 151] on ul "General Info Revenue Occupancy" at bounding box center [726, 162] width 562 height 29
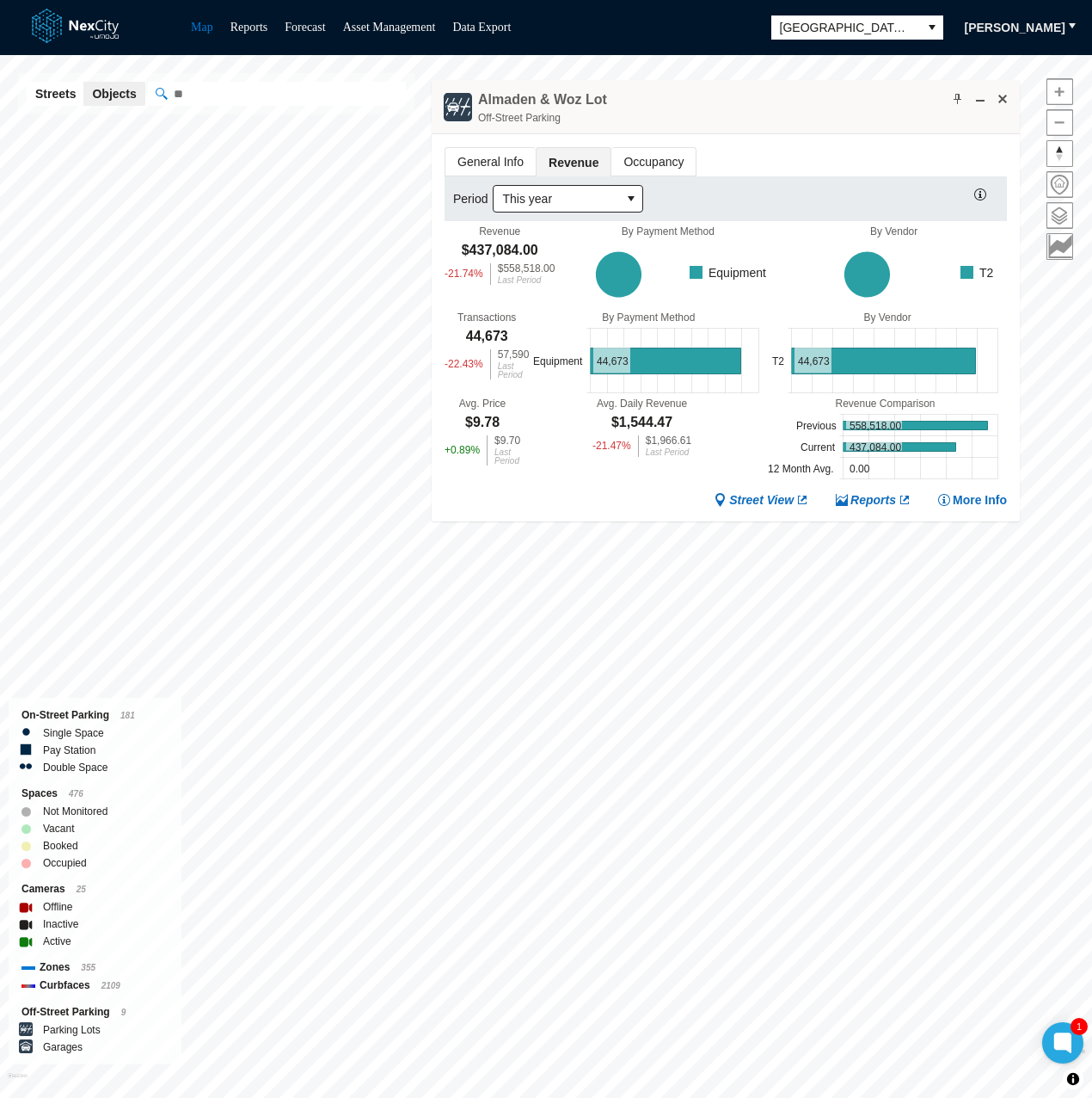
click at [797, 140] on div "General Info Revenue Occupancy Period This year Revenue $437,084.00 -21.74 % $5…" at bounding box center [726, 328] width 588 height 387
click at [930, 147] on ul "General Info Revenue Occupancy" at bounding box center [726, 162] width 562 height 29
click at [878, 138] on div "General Info Revenue Occupancy Period This year Revenue $437,084.00 -21.74 % $5…" at bounding box center [726, 328] width 588 height 387
click at [818, 161] on ul "General Info Revenue Occupancy" at bounding box center [726, 162] width 562 height 29
drag, startPoint x: 753, startPoint y: 134, endPoint x: 742, endPoint y: 208, distance: 74.8
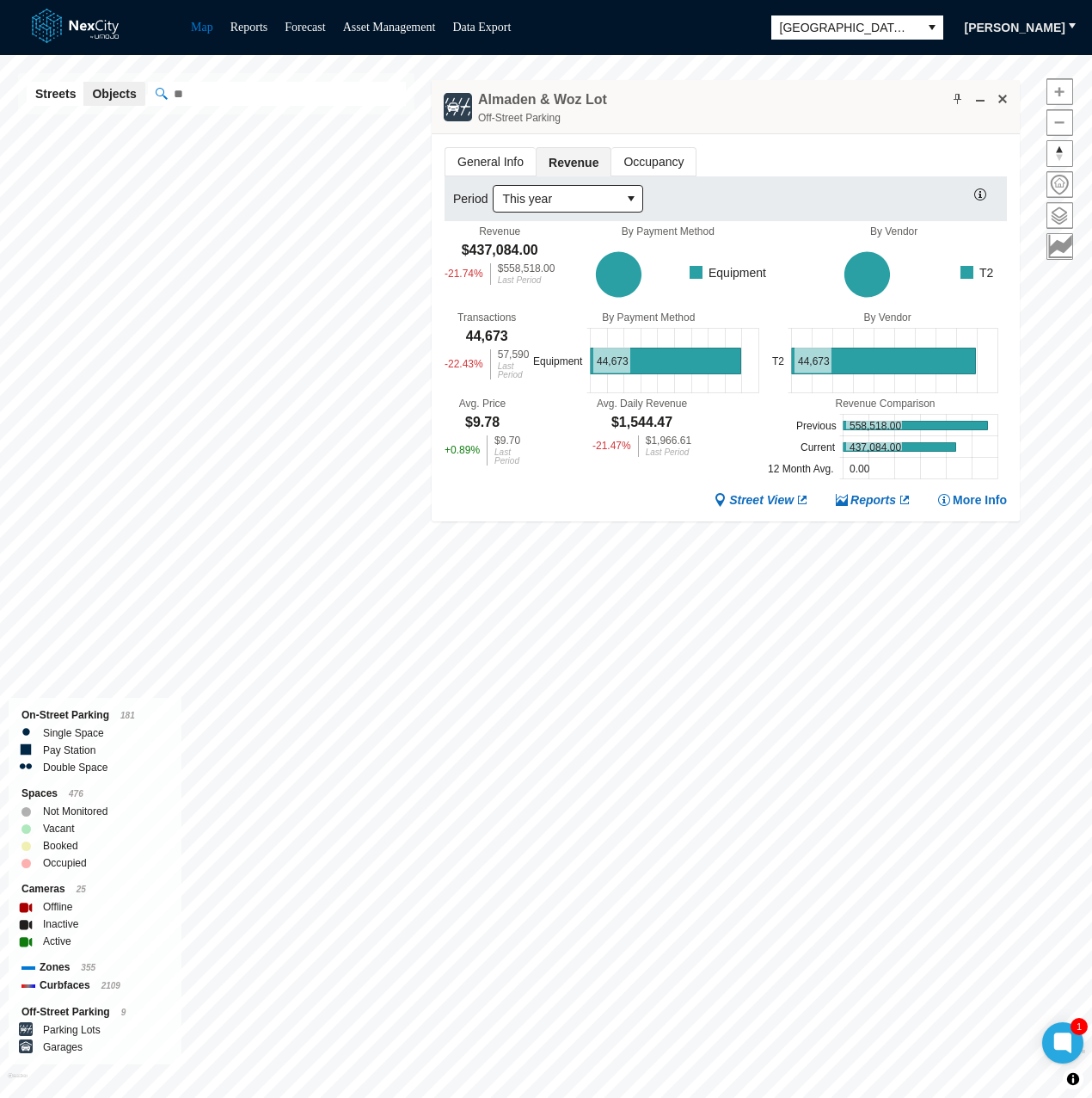
click at [753, 135] on div "General Info Revenue Occupancy Period This year Revenue $437,084.00 -21.74 % $5…" at bounding box center [726, 328] width 588 height 387
click at [632, 509] on div "General Info Revenue Occupancy Period This year Revenue $437,084.00 -21.74 % $5…" at bounding box center [726, 328] width 588 height 387
click at [806, 125] on div "Almaden & Woz Lot Off-Street Parking" at bounding box center [726, 107] width 588 height 54
click at [535, 478] on div "Avg. Daily Revenue $1,544.47 -21.47 % $1,966.61 Last Period" at bounding box center [641, 439] width 243 height 86
click at [791, 135] on div "General Info Revenue Occupancy Period This year Revenue $437,084.00 -21.74 % $5…" at bounding box center [726, 328] width 588 height 387
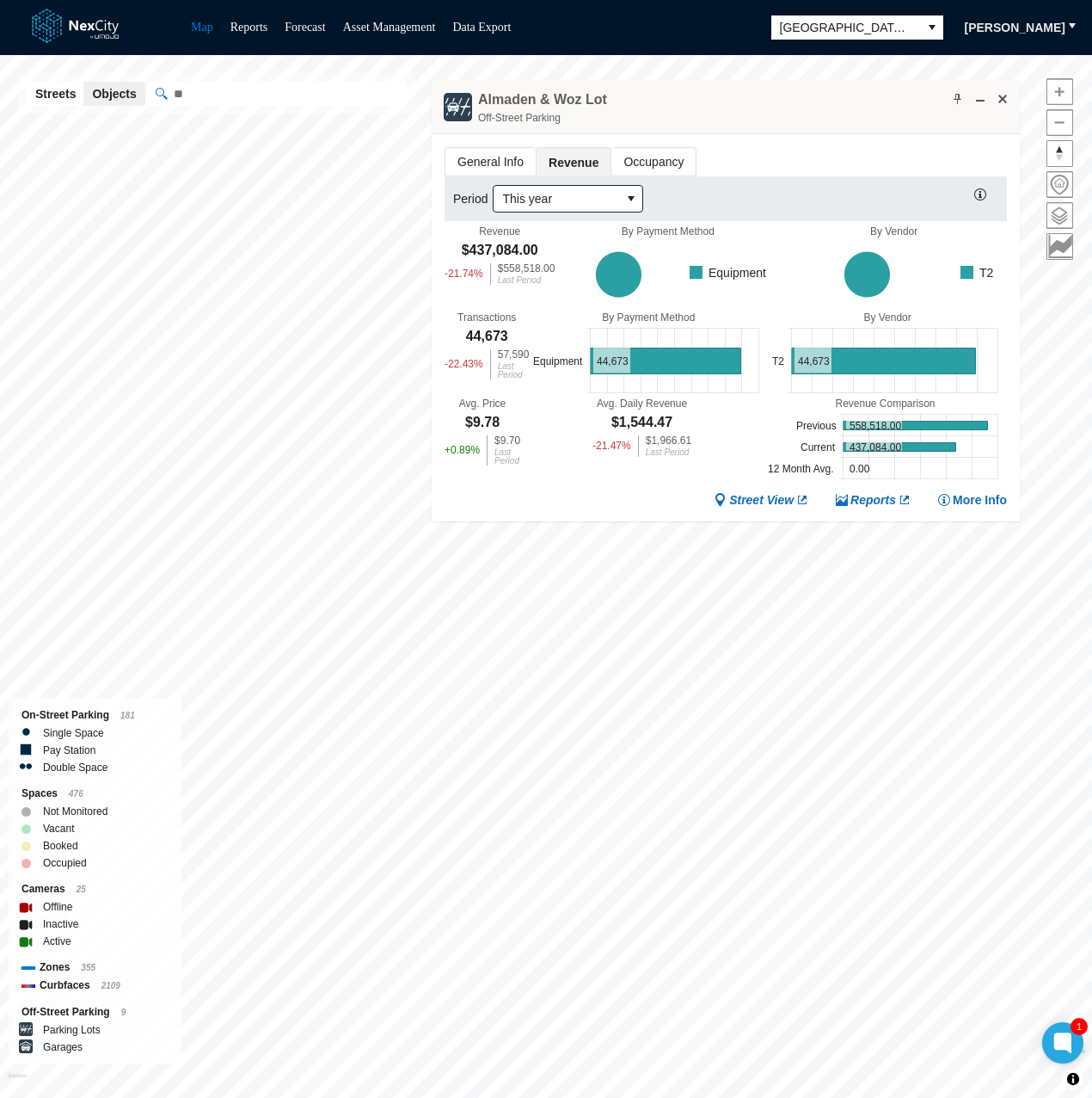
click at [601, 502] on div "Street View Reports More Info" at bounding box center [726, 500] width 562 height 16
drag, startPoint x: 838, startPoint y: 104, endPoint x: 938, endPoint y: 159, distance: 114.1
click at [838, 104] on div "Almaden & Woz Lot Off-Street Parking" at bounding box center [726, 107] width 588 height 54
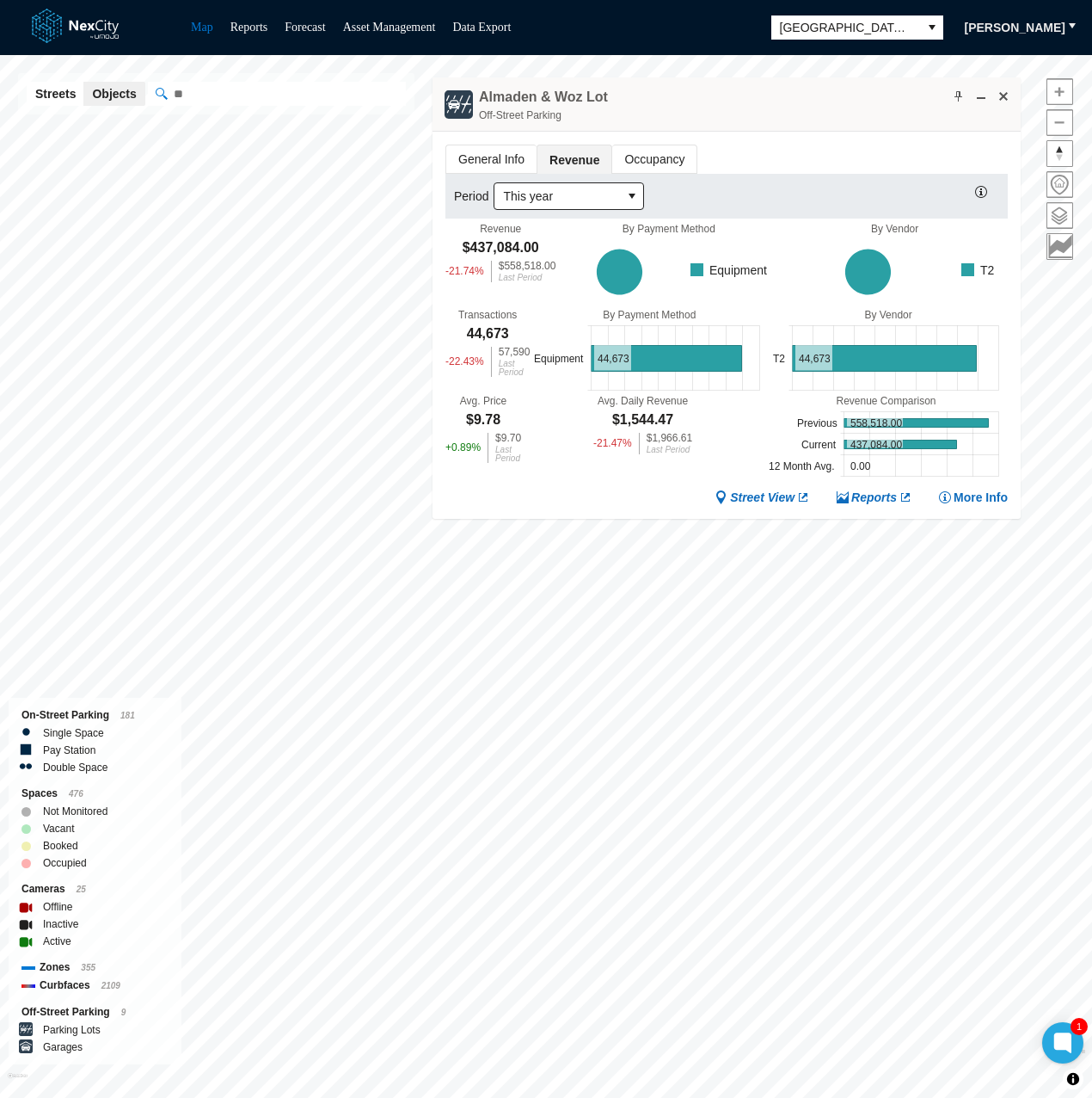
click at [838, 104] on div "Almaden & Woz Lot Off-Street Parking" at bounding box center [727, 105] width 588 height 54
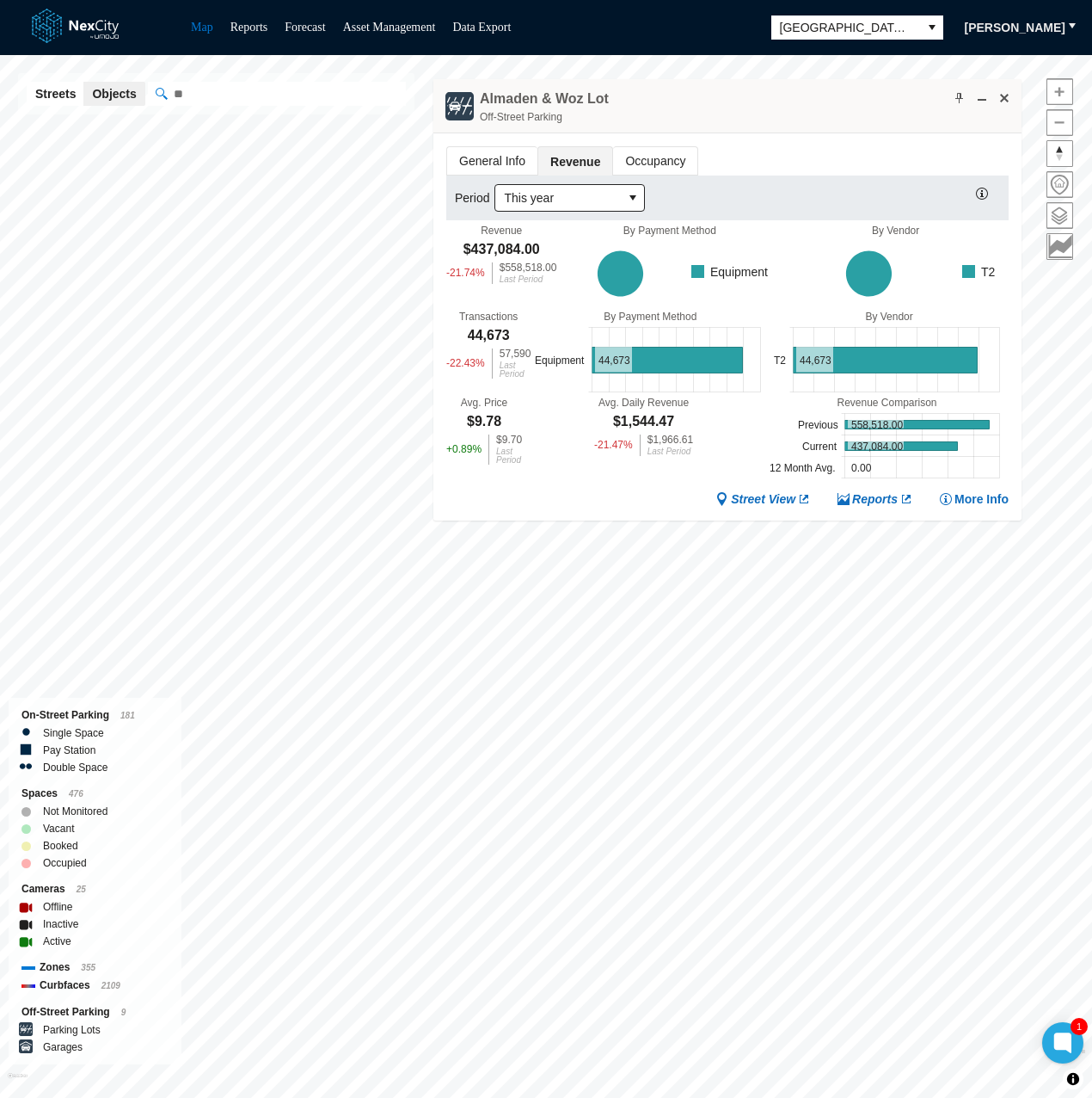
click at [864, 116] on div "Almaden & Woz Lot Off-Street Parking" at bounding box center [728, 106] width 588 height 54
click at [544, 463] on div "Avg. Daily Revenue $1,544.47 -21.47 % $1,966.61 Last Period" at bounding box center [643, 438] width 243 height 86
click at [732, 106] on div "Almaden & Woz Lot Off-Street Parking" at bounding box center [728, 106] width 588 height 54
click at [690, 110] on div "Almaden & Woz Lot Off-Street Parking" at bounding box center [728, 106] width 588 height 54
click at [533, 494] on div "Street View Reports More Info" at bounding box center [727, 499] width 562 height 16
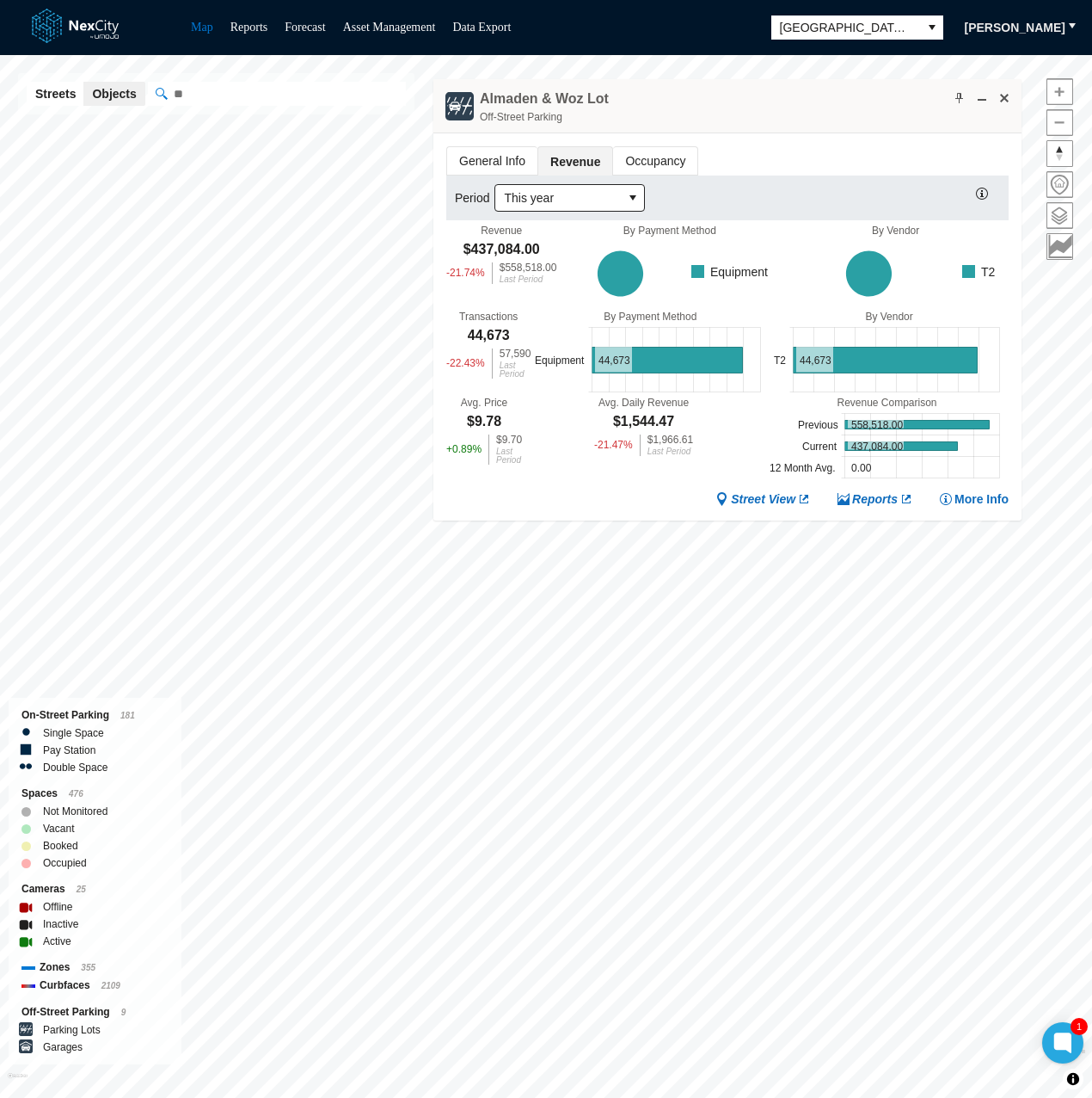
click at [772, 106] on div "Almaden & Woz Lot Off-Street Parking" at bounding box center [728, 106] width 588 height 54
click at [602, 483] on div "General Info Revenue Occupancy Period This year Revenue $437,084.00 -21.74 % $5…" at bounding box center [728, 327] width 588 height 387
click at [827, 119] on div "Almaden & Woz Lot Off-Street Parking" at bounding box center [728, 106] width 588 height 54
click at [843, 118] on div "Almaden & Woz Lot Off-Street Parking" at bounding box center [728, 106] width 588 height 54
click at [906, 121] on div "Almaden & Woz Lot Off-Street Parking" at bounding box center [728, 106] width 588 height 54
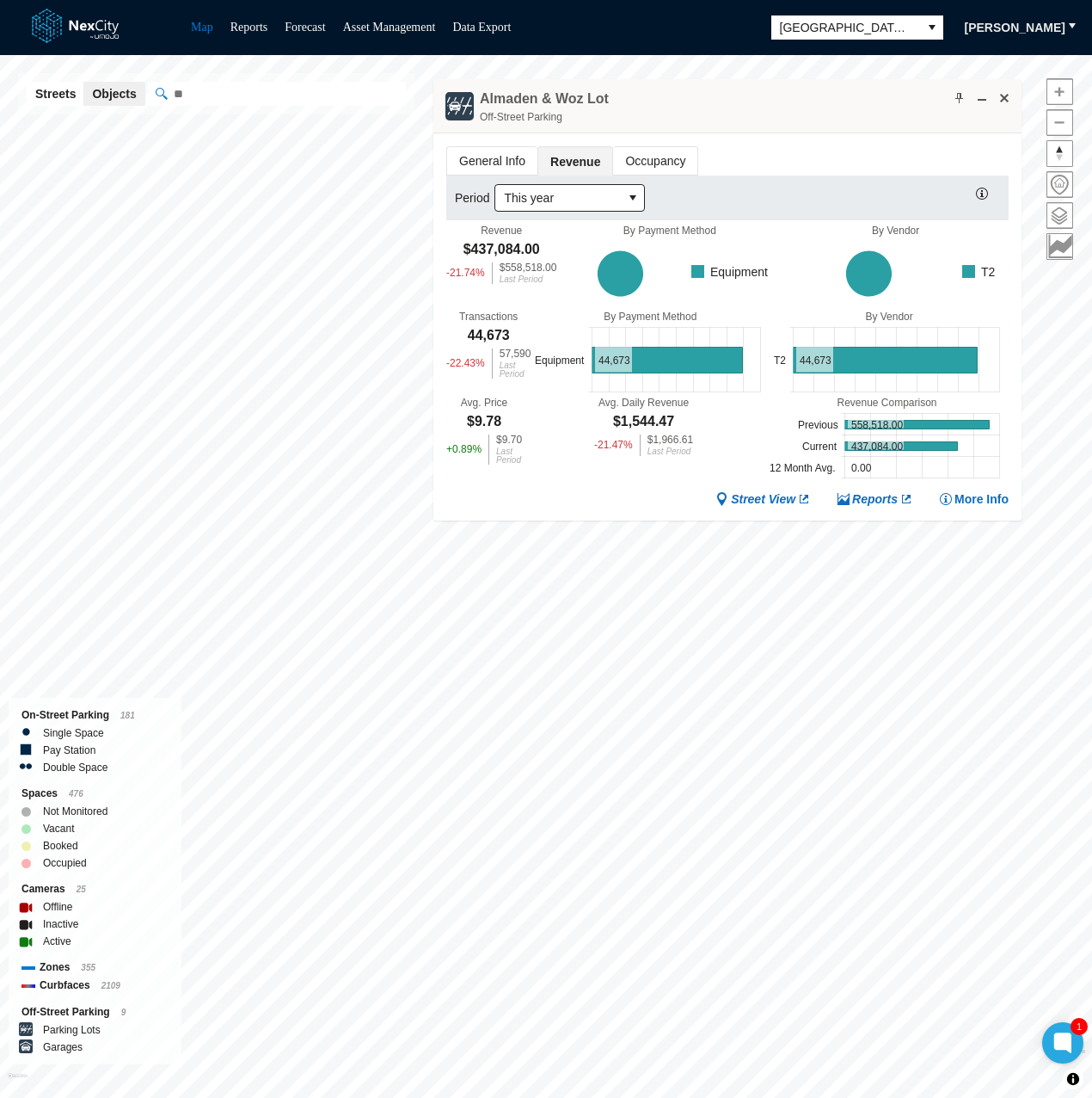
click at [883, 121] on div "Almaden & Woz Lot Off-Street Parking" at bounding box center [728, 106] width 588 height 54
drag, startPoint x: 847, startPoint y: 137, endPoint x: 916, endPoint y: 148, distance: 69.9
click at [847, 135] on div "General Info Revenue Occupancy Period This year Revenue $437,084.00 -21.74 % $5…" at bounding box center [728, 327] width 588 height 387
drag, startPoint x: 751, startPoint y: 130, endPoint x: 780, endPoint y: 136, distance: 29.6
click at [751, 130] on div "Almaden & Woz Lot Off-Street Parking" at bounding box center [728, 106] width 588 height 54
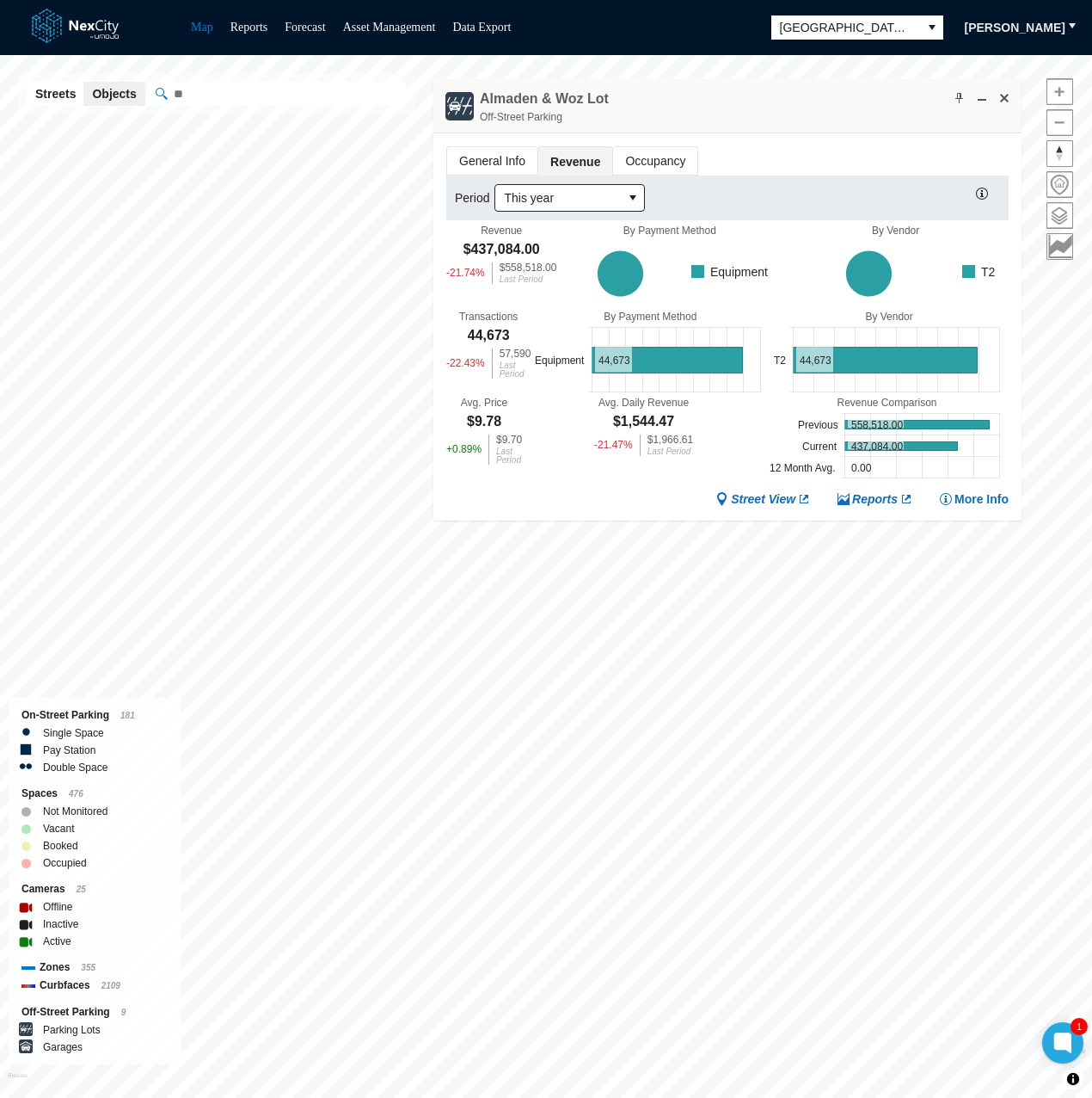
click at [790, 140] on div "General Info Revenue Occupancy Period This year Revenue $437,084.00 -21.74 % $5…" at bounding box center [728, 327] width 588 height 387
click at [884, 110] on div "Almaden & Woz Lot Off-Street Parking" at bounding box center [728, 106] width 588 height 54
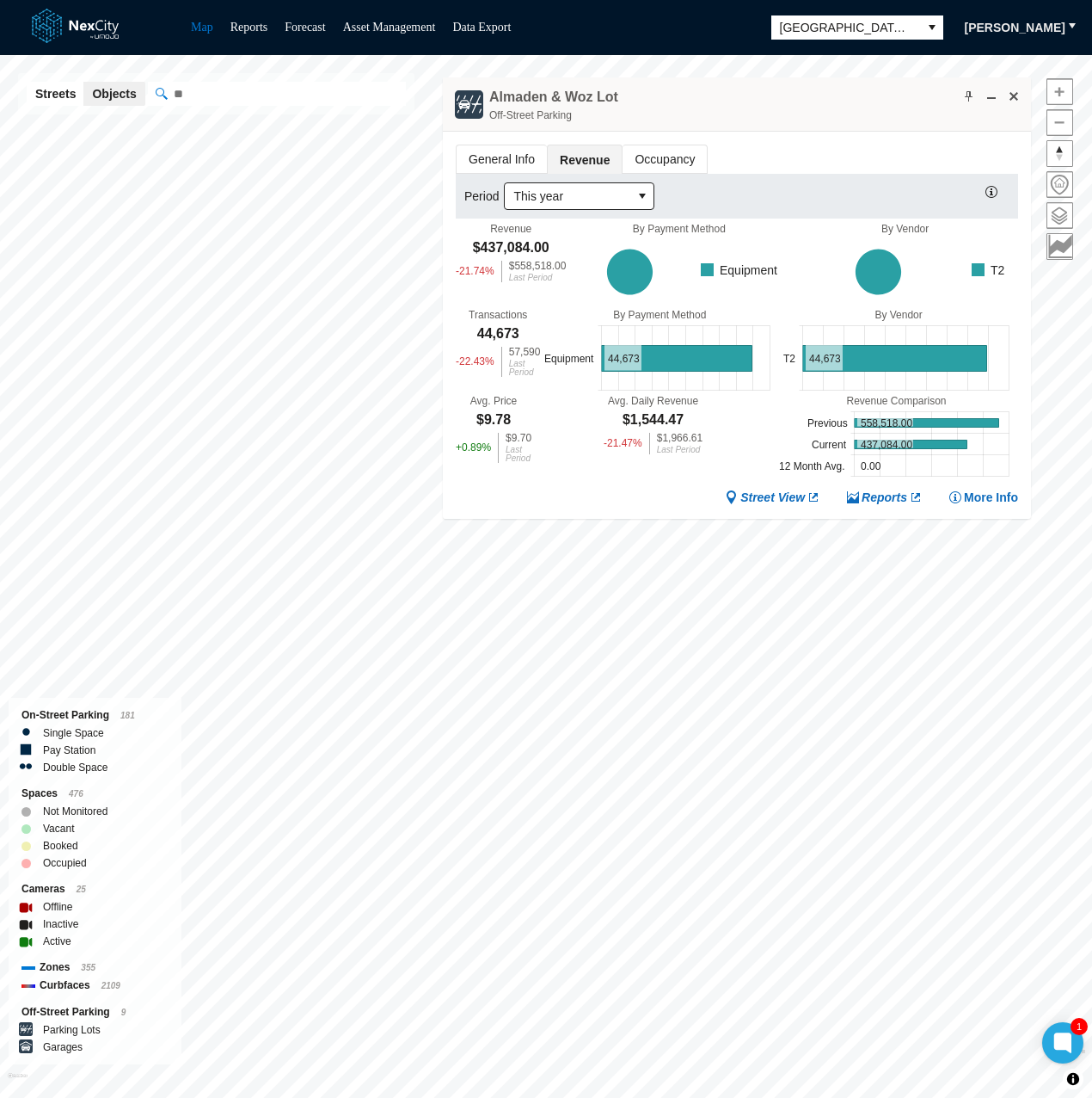
drag, startPoint x: 880, startPoint y: 106, endPoint x: 889, endPoint y: 104, distance: 9.2
click at [889, 104] on div "Almaden & Woz Lot Off-Street Parking" at bounding box center [737, 105] width 588 height 54
click at [859, 145] on ul "General Info Revenue Occupancy" at bounding box center [736, 159] width 562 height 29
click at [837, 132] on div "General Info Revenue Occupancy Period This year Revenue $437,084.00 -21.74 % $5…" at bounding box center [737, 325] width 588 height 387
drag, startPoint x: 891, startPoint y: 132, endPoint x: 1026, endPoint y: 144, distance: 135.5
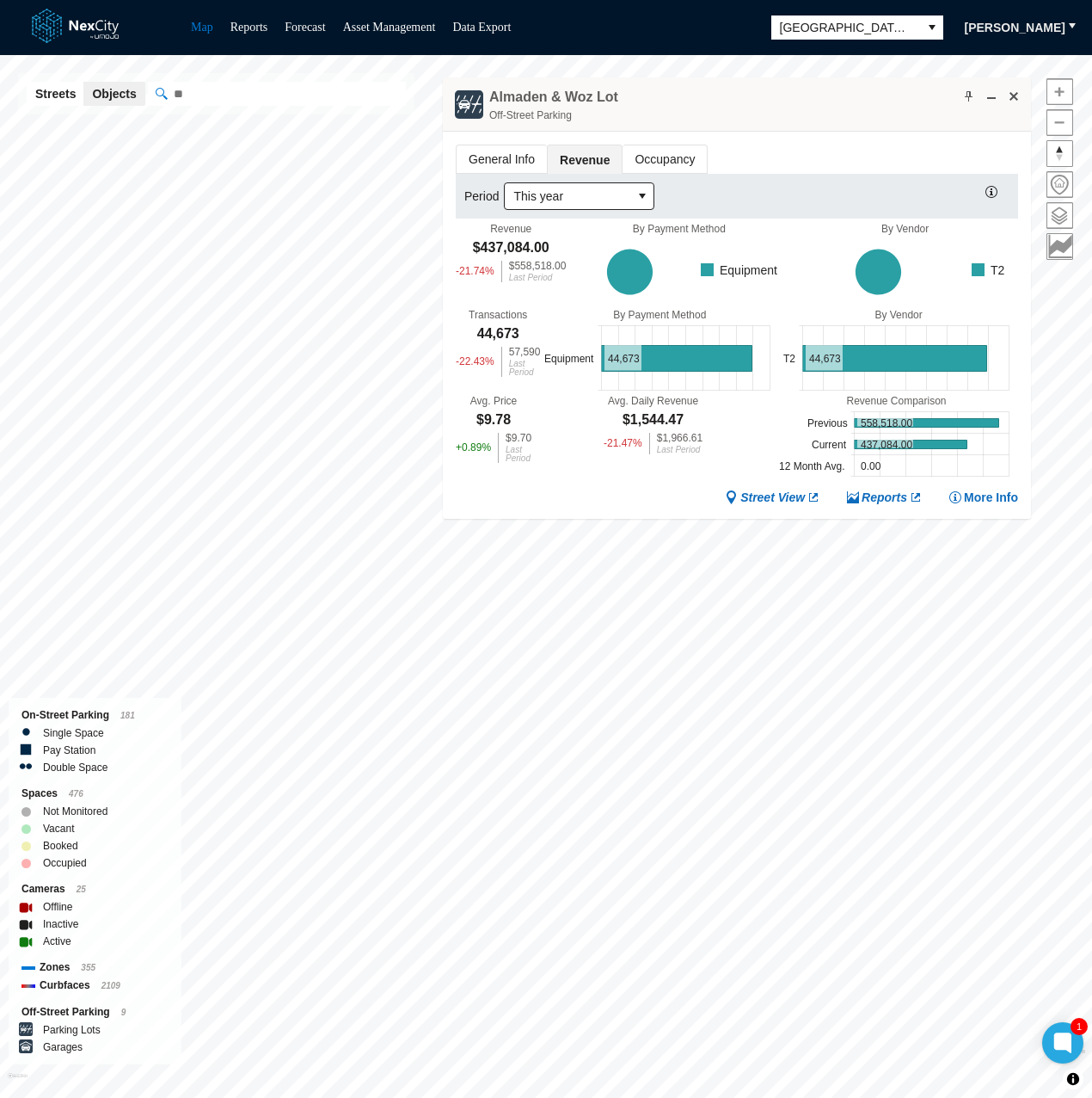
click at [891, 132] on div "General Info Revenue Occupancy Period This year Revenue $437,084.00 -21.74 % $5…" at bounding box center [737, 325] width 588 height 387
click at [906, 128] on div "Almaden & Woz Lot Off-Street Parking" at bounding box center [737, 105] width 588 height 54
click at [885, 138] on div "General Info Revenue Occupancy Period This year Revenue $437,084.00 -21.74 % $5…" at bounding box center [737, 325] width 588 height 387
click at [901, 151] on ul "General Info Revenue Occupancy" at bounding box center [736, 159] width 562 height 29
click at [859, 119] on div "Almaden & Woz Lot Off-Street Parking" at bounding box center [737, 105] width 588 height 54
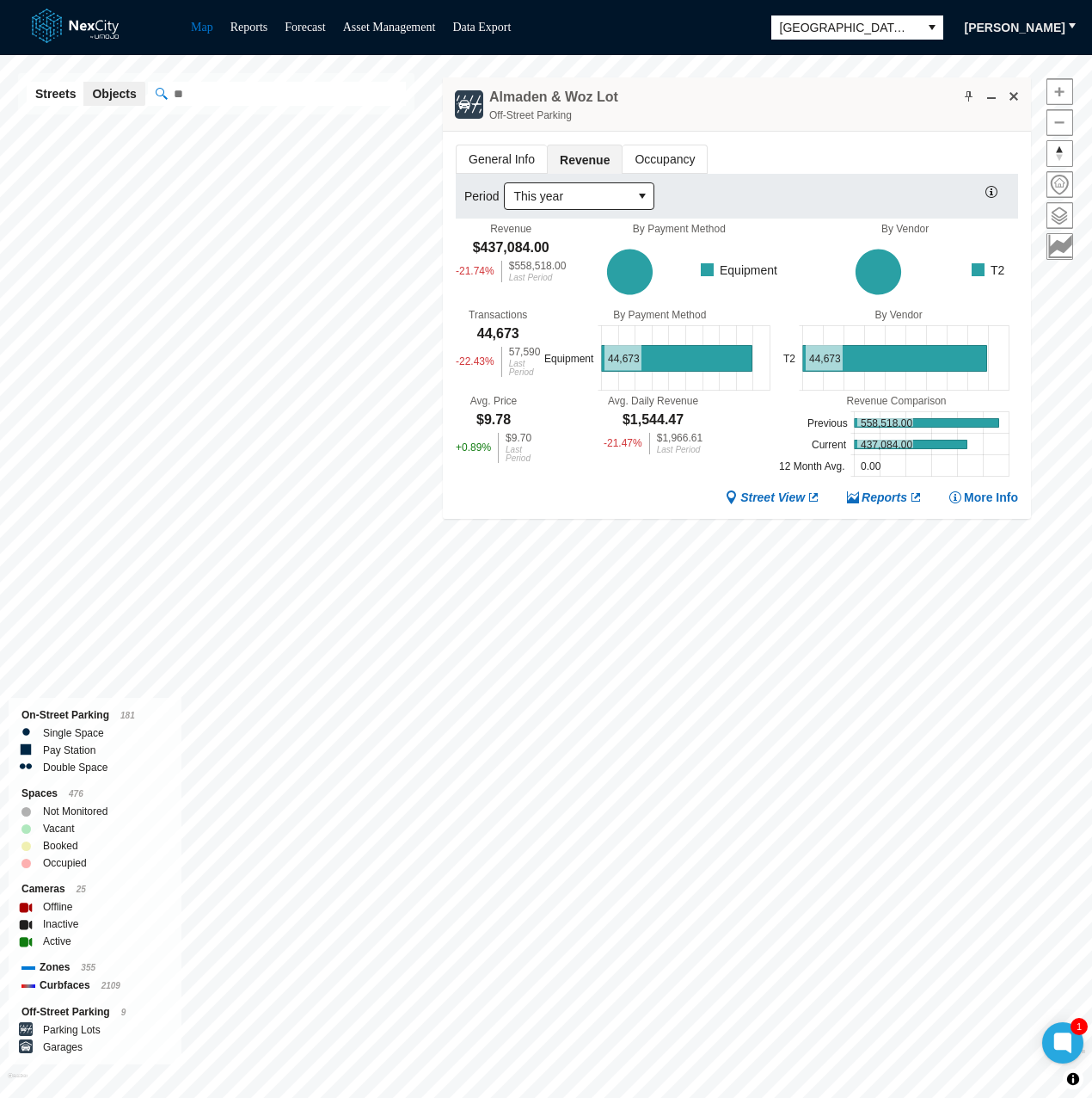
click at [878, 112] on div "Almaden & Woz Lot Off-Street Parking" at bounding box center [737, 105] width 588 height 54
click at [809, 111] on div "Almaden & Woz Lot Off-Street Parking" at bounding box center [737, 105] width 588 height 54
click at [906, 123] on div "Almaden & Woz Lot Off-Street Parking" at bounding box center [737, 105] width 588 height 54
click at [919, 144] on ul "General Info Revenue Occupancy" at bounding box center [736, 159] width 562 height 29
click at [879, 125] on div "Almaden & Woz Lot Off-Street Parking" at bounding box center [737, 105] width 588 height 54
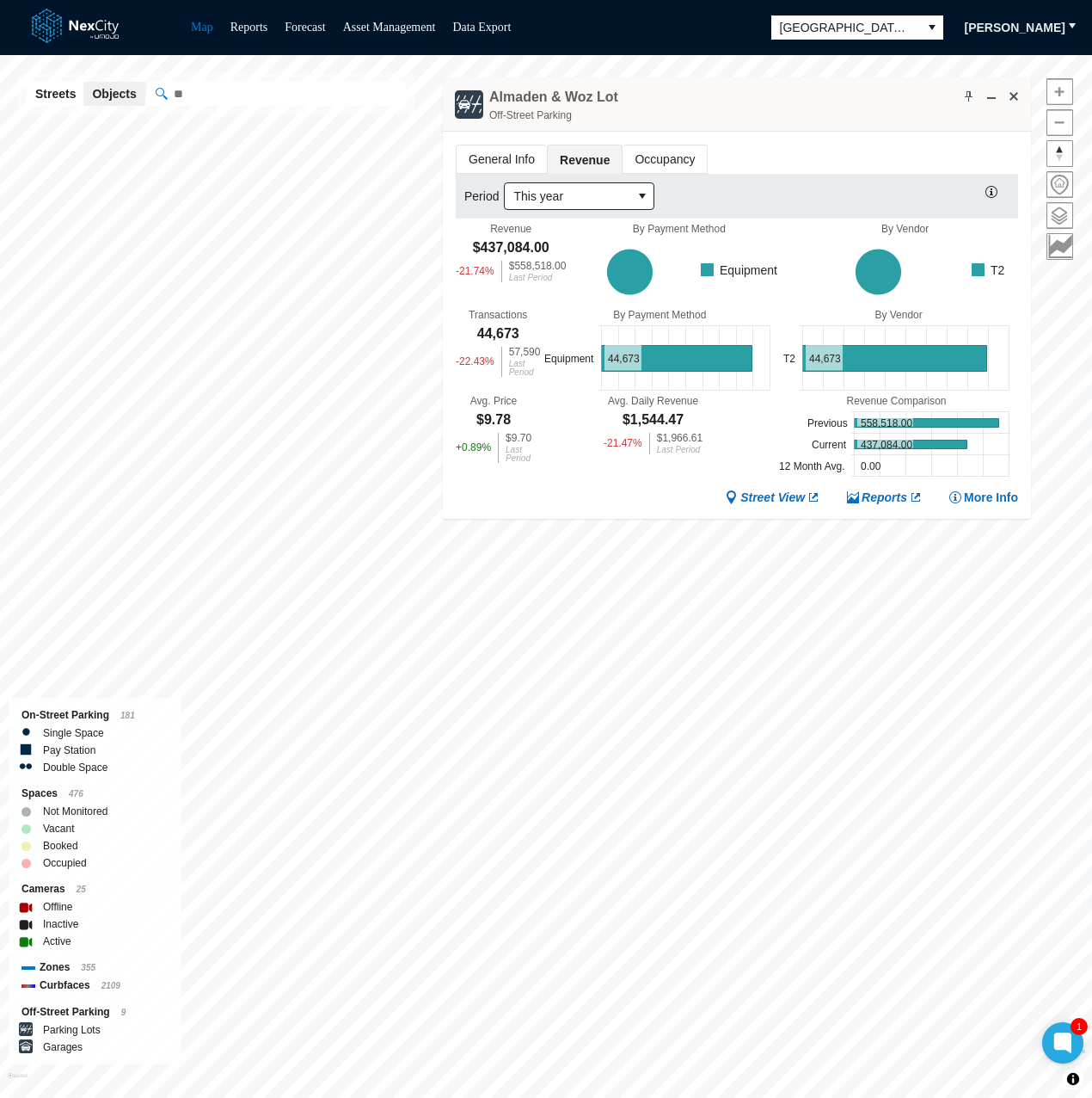
click at [771, 158] on ul "General Info Revenue Occupancy" at bounding box center [736, 159] width 562 height 29
click at [737, 154] on ul "General Info Revenue Occupancy" at bounding box center [736, 159] width 562 height 29
click at [811, 127] on div "Almaden & Woz Lot Off-Street Parking" at bounding box center [737, 105] width 588 height 54
click at [820, 104] on div "Almaden & Woz Lot Off-Street Parking" at bounding box center [737, 105] width 588 height 54
click at [860, 166] on ul "General Info Revenue Occupancy" at bounding box center [736, 159] width 562 height 29
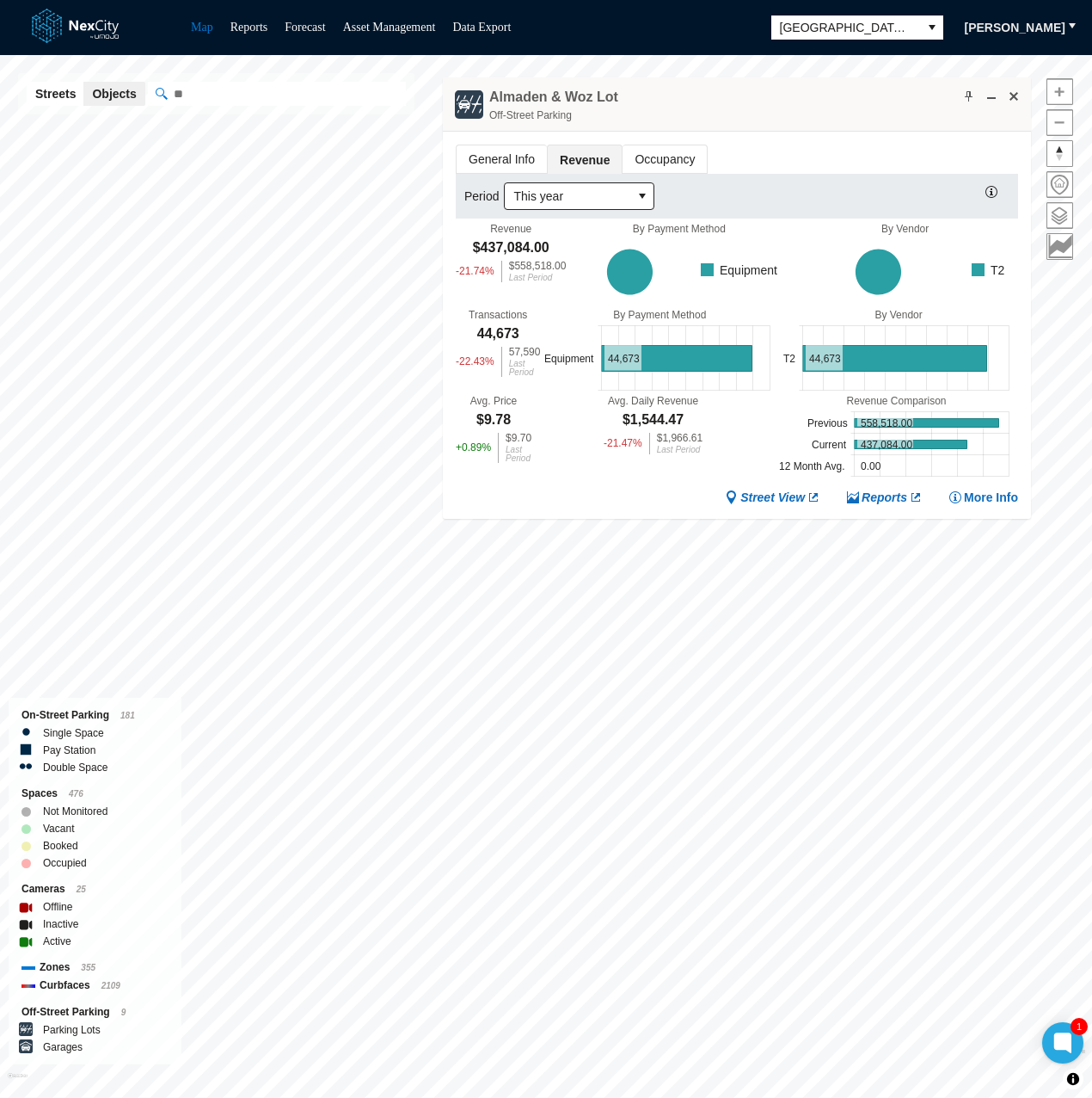
drag, startPoint x: 980, startPoint y: 201, endPoint x: 887, endPoint y: 162, distance: 100.8
click at [890, 162] on div "General Info Revenue Occupancy Period This year Revenue $437,084.00 -21.74 % $5…" at bounding box center [736, 312] width 562 height 337
click at [887, 162] on ul "General Info Revenue Occupancy" at bounding box center [736, 159] width 562 height 29
click at [931, 156] on ul "General Info Revenue Occupancy" at bounding box center [736, 159] width 562 height 29
click at [757, 119] on div "Almaden & Woz Lot Off-Street Parking" at bounding box center [737, 105] width 588 height 54
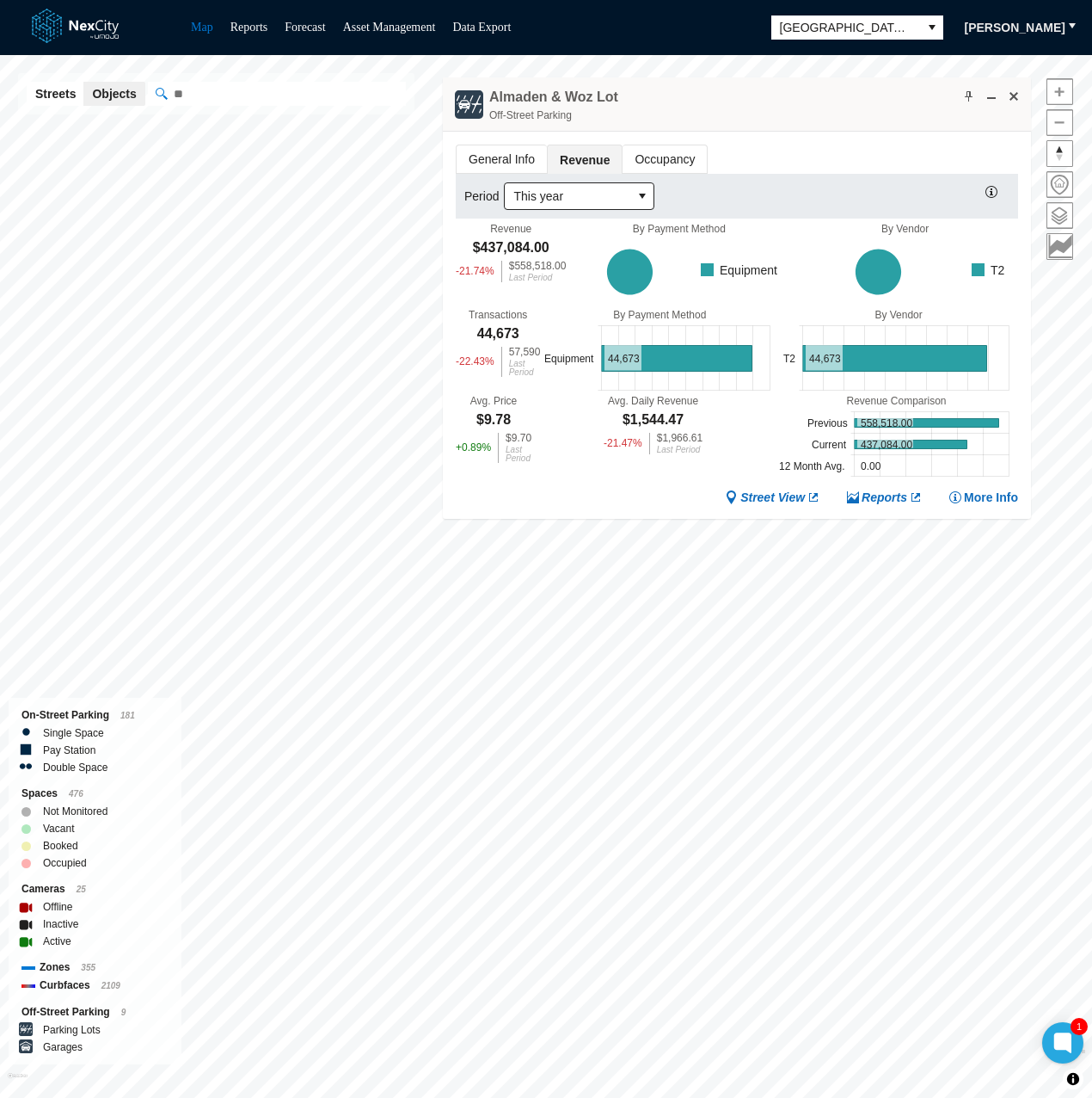
click at [611, 500] on div "Street View Reports More Info" at bounding box center [736, 497] width 562 height 16
drag, startPoint x: 600, startPoint y: 493, endPoint x: 612, endPoint y: 491, distance: 12.2
click at [600, 493] on div "Street View Reports More Info" at bounding box center [736, 497] width 562 height 16
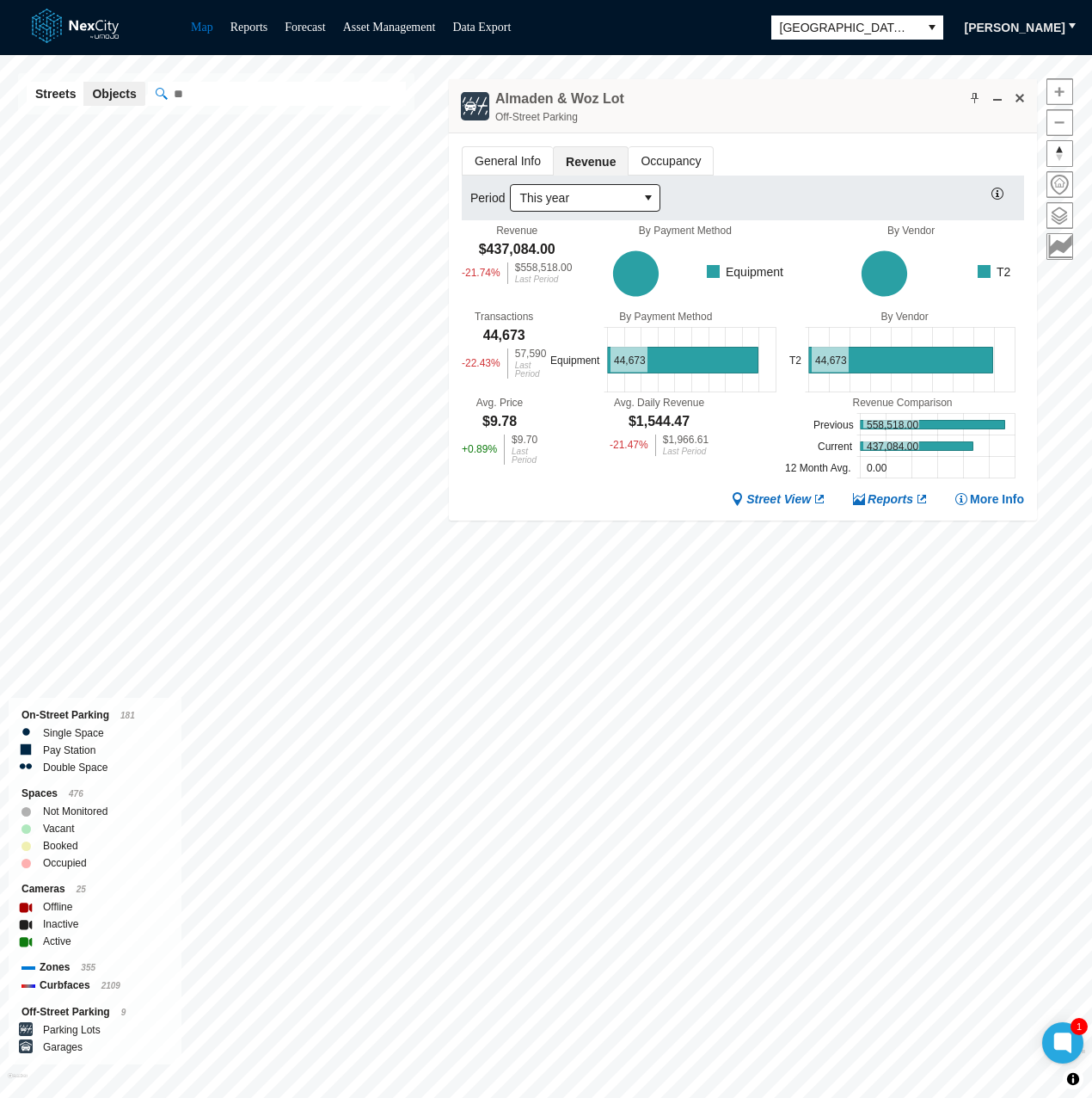
click at [688, 97] on div "Almaden & Woz Lot Off-Street Parking" at bounding box center [743, 106] width 588 height 54
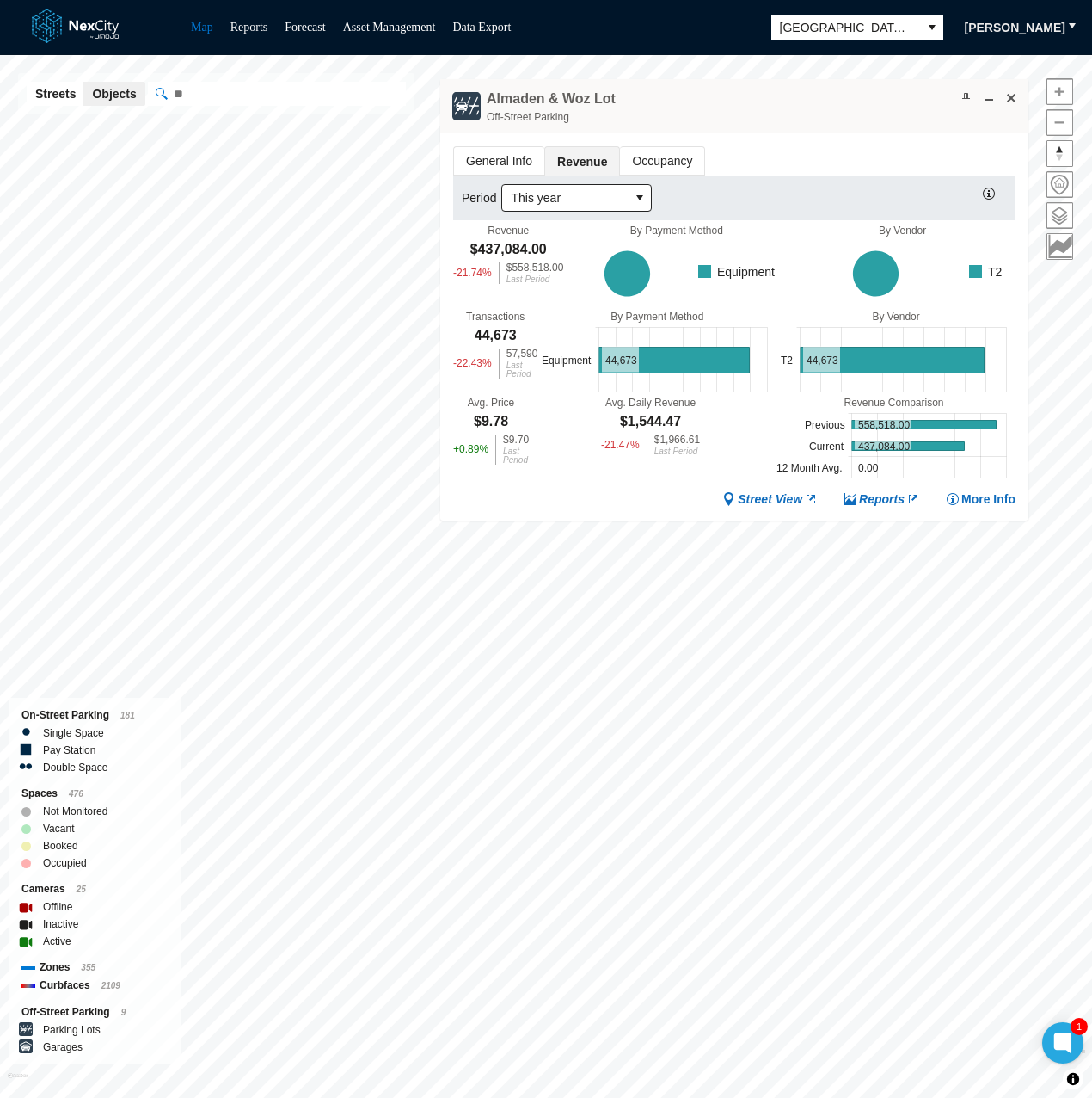
click at [680, 97] on div "Almaden & Woz Lot Off-Street Parking" at bounding box center [734, 106] width 588 height 54
click at [771, 134] on div "General Info Revenue Occupancy Period This year Revenue $437,084.00 -21.74 % $5…" at bounding box center [734, 327] width 588 height 387
